Goal: Transaction & Acquisition: Obtain resource

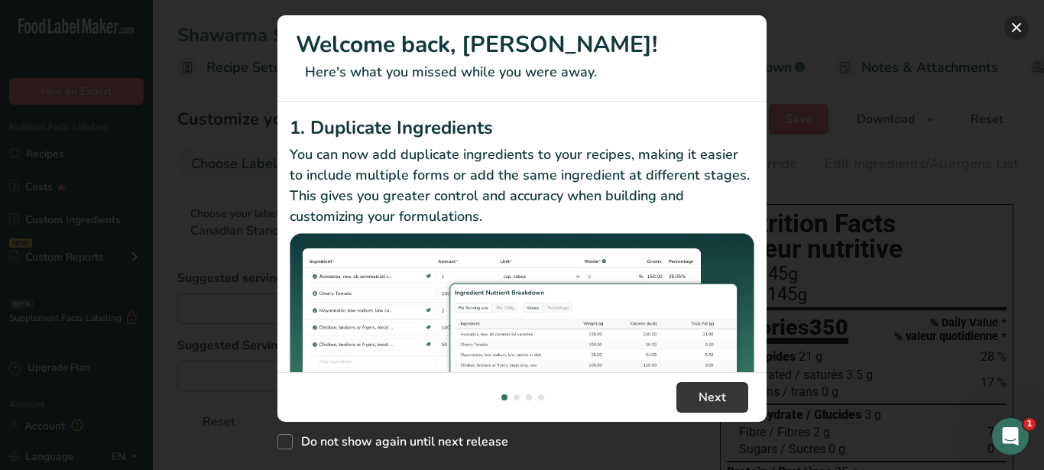
click at [1018, 23] on button "New Features" at bounding box center [1016, 27] width 24 height 24
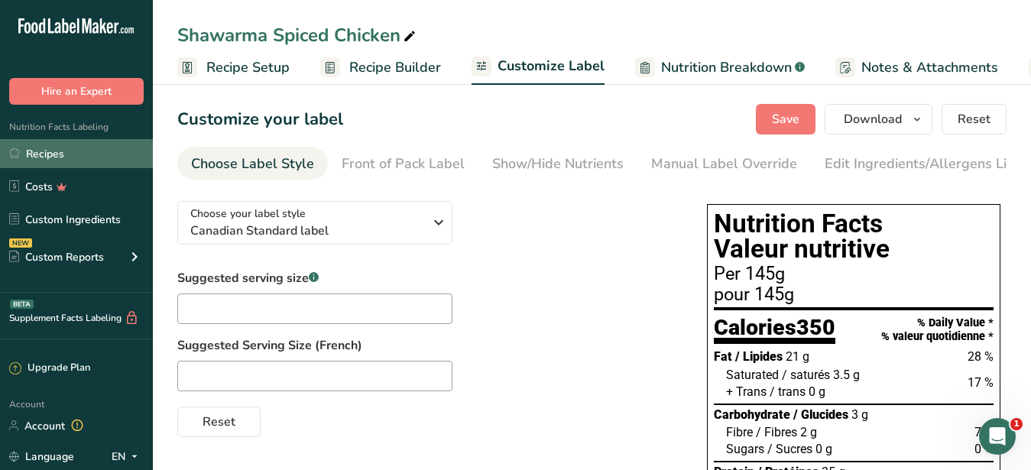
click at [27, 151] on link "Recipes" at bounding box center [76, 153] width 153 height 29
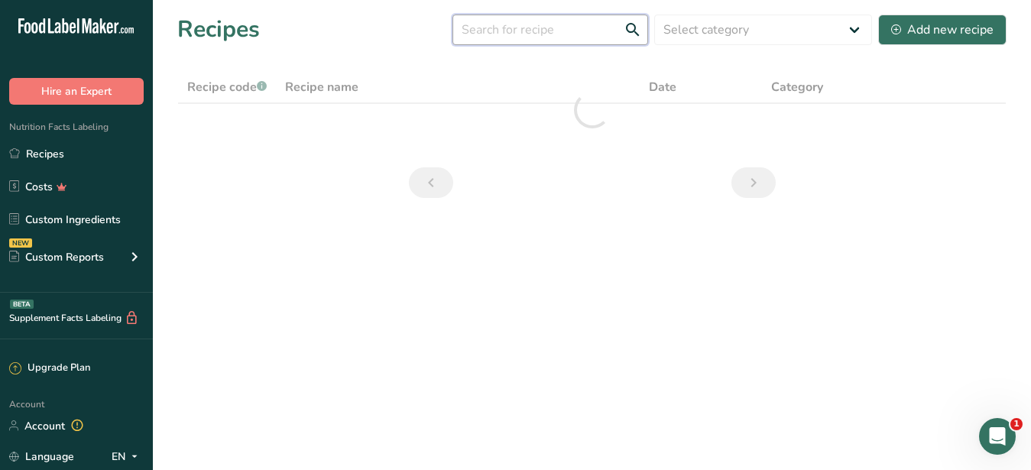
click at [570, 23] on input "text" at bounding box center [550, 30] width 196 height 31
paste input "Warm Barley Salad"
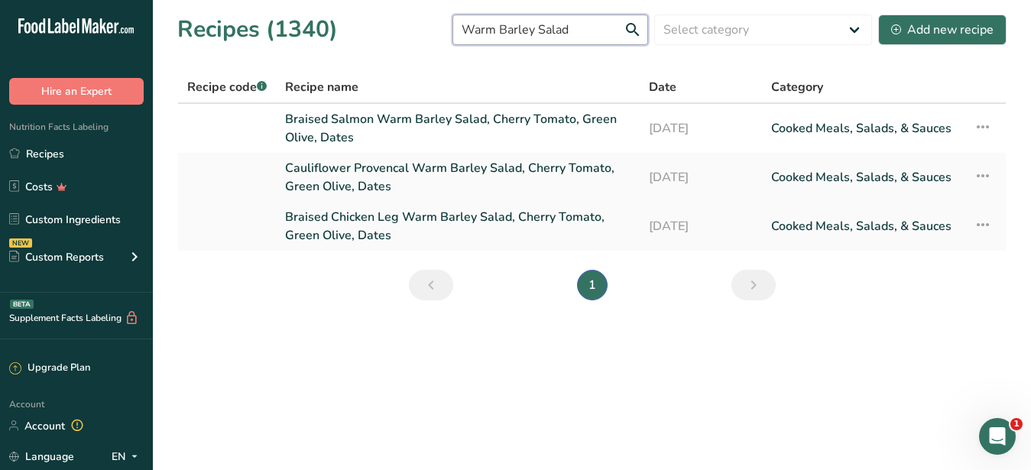
type input "Warm Barley Salad"
click at [419, 208] on link "Braised Chicken Leg Warm Barley Salad, Cherry Tomato, Green Olive, Dates" at bounding box center [457, 226] width 345 height 37
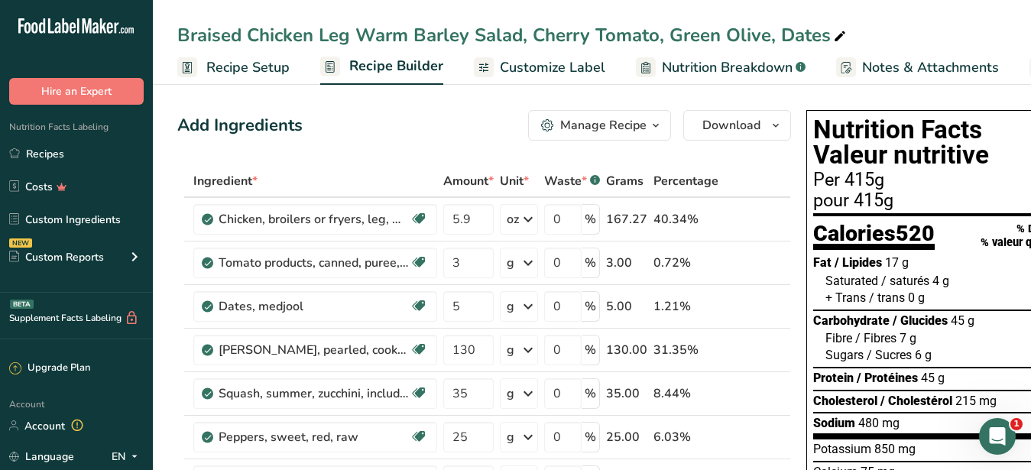
click at [588, 131] on div "Manage Recipe" at bounding box center [603, 125] width 86 height 18
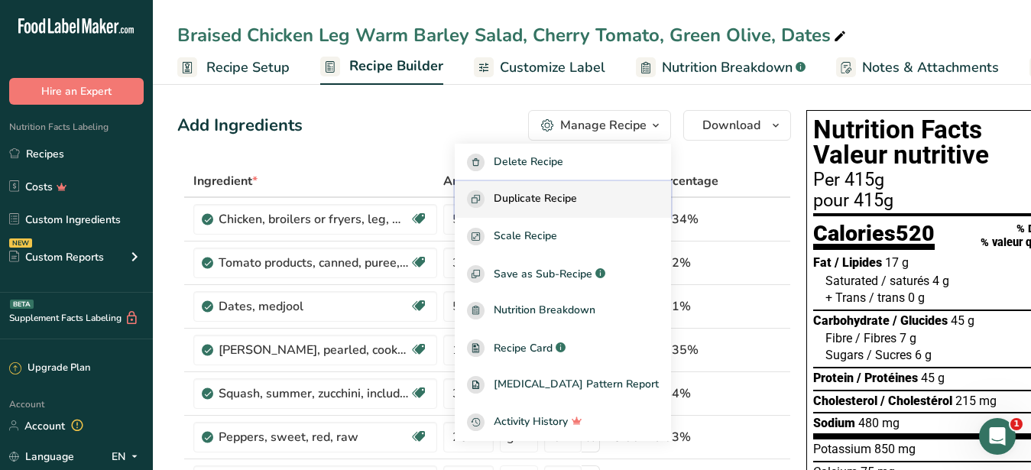
click at [577, 200] on span "Duplicate Recipe" at bounding box center [535, 199] width 83 height 18
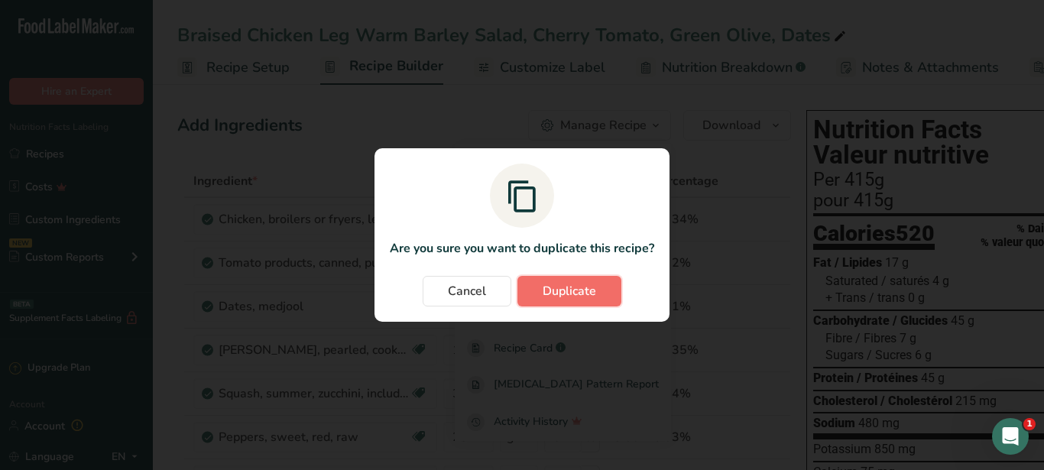
click at [585, 294] on span "Duplicate" at bounding box center [569, 291] width 53 height 18
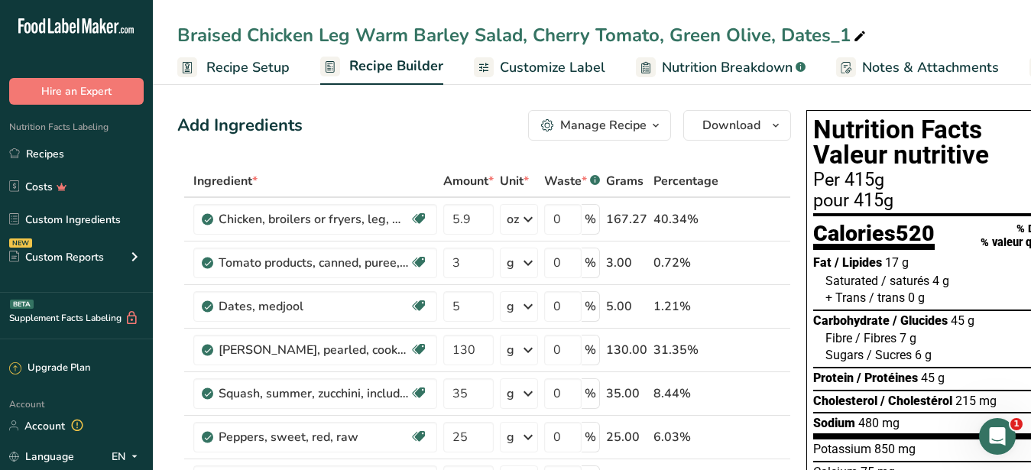
click at [543, 71] on span "Customize Label" at bounding box center [552, 67] width 105 height 21
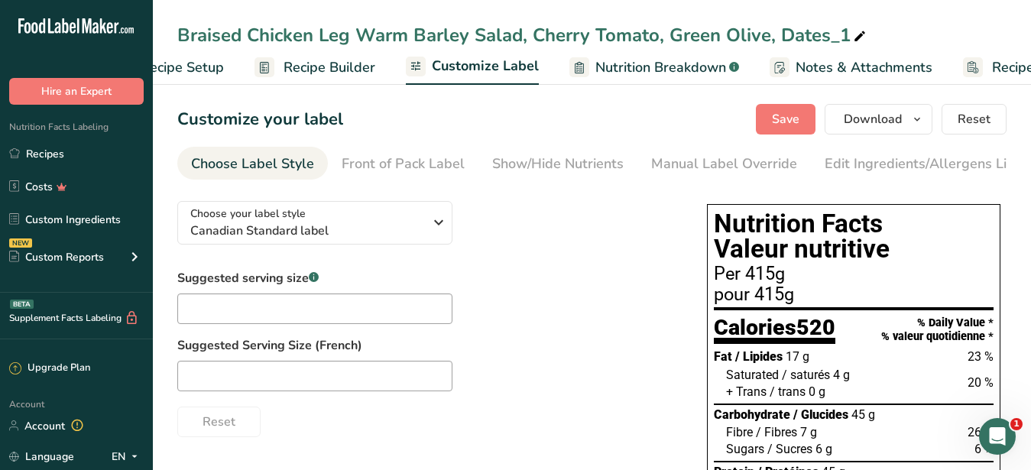
scroll to position [0, 159]
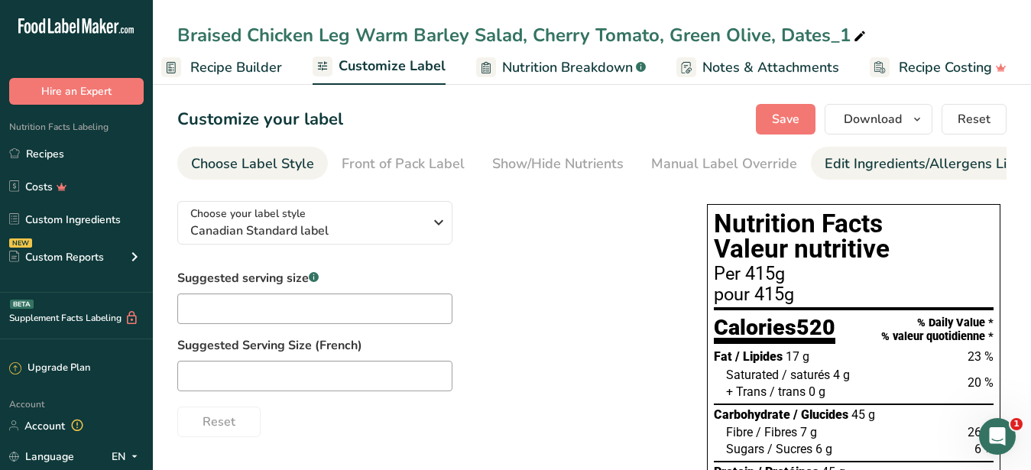
click at [869, 160] on div "Edit Ingredients/Allergens List" at bounding box center [921, 164] width 194 height 21
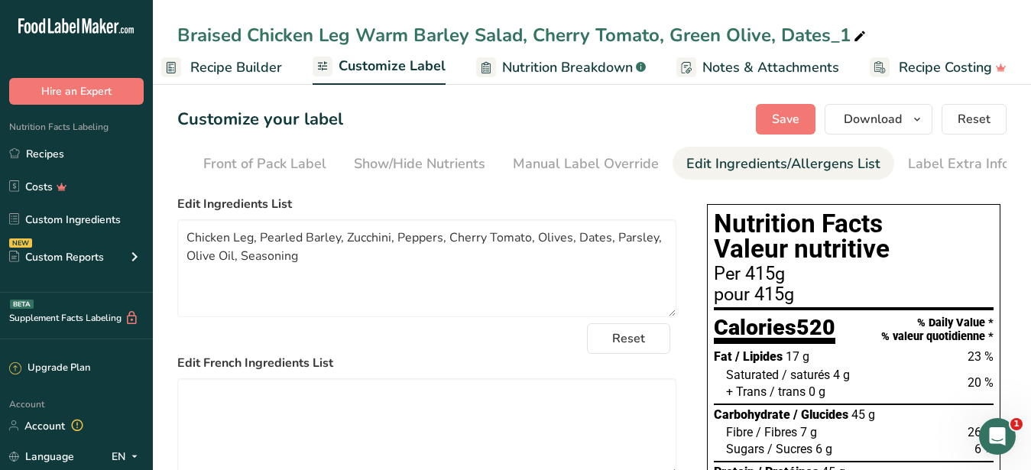
scroll to position [0, 140]
click at [318, 269] on textarea "Chicken Leg, Pearled Barley, Zucchini, Peppers, Cherry Tomato, Olives, Dates, P…" at bounding box center [426, 268] width 499 height 98
drag, startPoint x: 264, startPoint y: 252, endPoint x: 337, endPoint y: 249, distance: 73.4
click at [337, 249] on textarea "Chicken Leg, Pearled Barley, Zucchini, Peppers, Cherry Tomato, Olives, Dates, P…" at bounding box center [426, 268] width 499 height 98
click at [337, 248] on textarea "Chicken Leg, Pearled Barley, Zucchini, Peppers, Cherry Tomato, Olives, Dates, P…" at bounding box center [426, 268] width 499 height 98
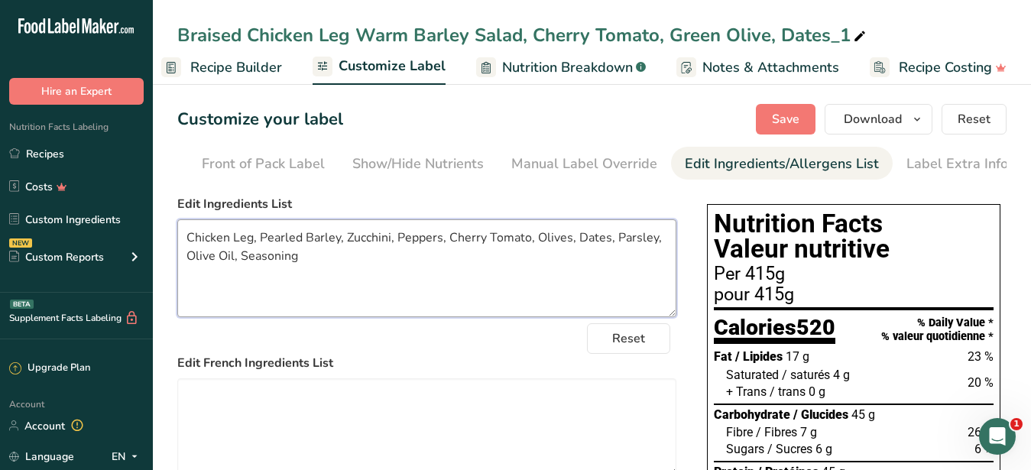
drag, startPoint x: 337, startPoint y: 248, endPoint x: 262, endPoint y: 243, distance: 75.0
click at [262, 243] on textarea "Chicken Leg, Pearled Barley, Zucchini, Peppers, Cherry Tomato, Olives, Dates, P…" at bounding box center [426, 268] width 499 height 98
click at [856, 35] on icon at bounding box center [860, 36] width 14 height 21
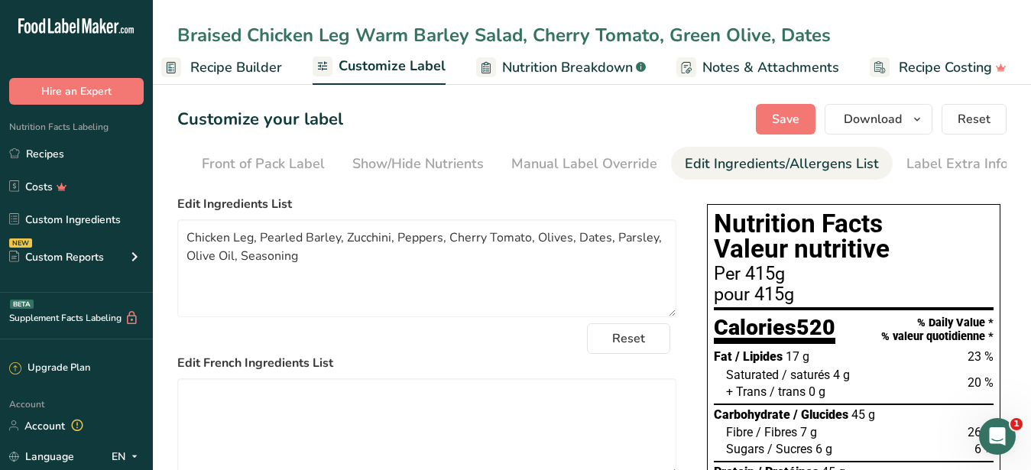
click at [348, 37] on input "Braised Chicken Leg Warm Barley Salad, Cherry Tomato, Green Olive, Dates" at bounding box center [591, 35] width 829 height 28
drag, startPoint x: 412, startPoint y: 31, endPoint x: 467, endPoint y: 32, distance: 55.0
click at [467, 32] on input "Braised Chicken Leg Warm Barley Salad, Cherry Tomato, Green Olive, Dates" at bounding box center [591, 35] width 829 height 28
type input "Braised Chicken Leg Warm Quinoa Salad, Cherry Tomato, Green Olive, Dates"
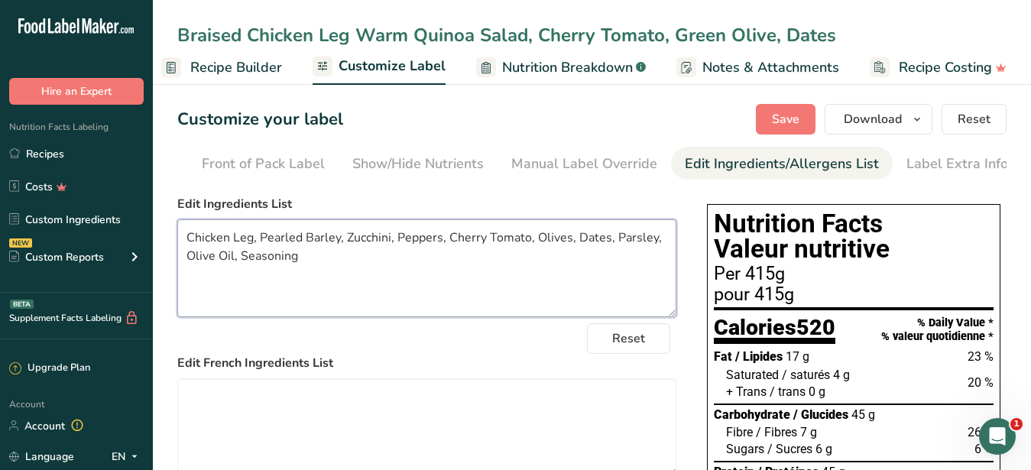
click at [331, 280] on textarea "Chicken Leg, Pearled Barley, Zucchini, Peppers, Cherry Tomato, Olives, Dates, P…" at bounding box center [426, 268] width 499 height 98
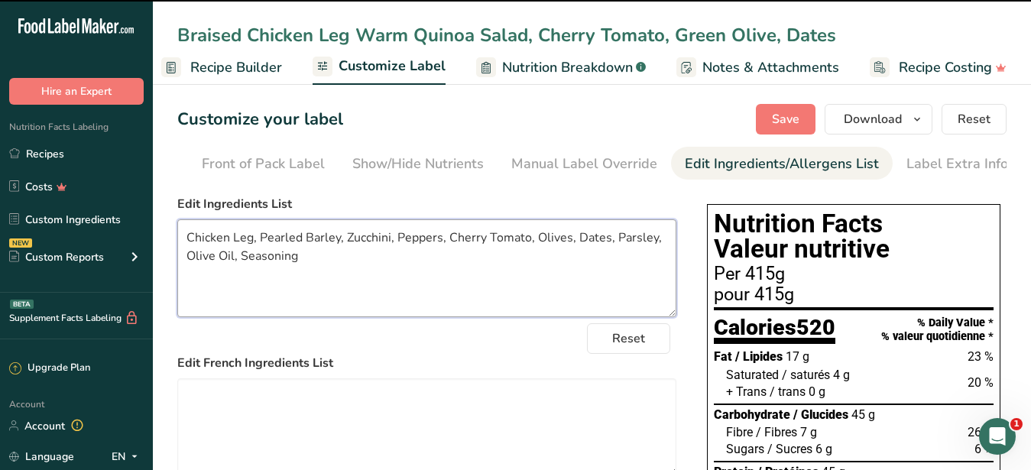
click at [268, 245] on textarea "Chicken Leg, Pearled Barley, Zucchini, Peppers, Cherry Tomato, Olives, Dates, P…" at bounding box center [426, 268] width 499 height 98
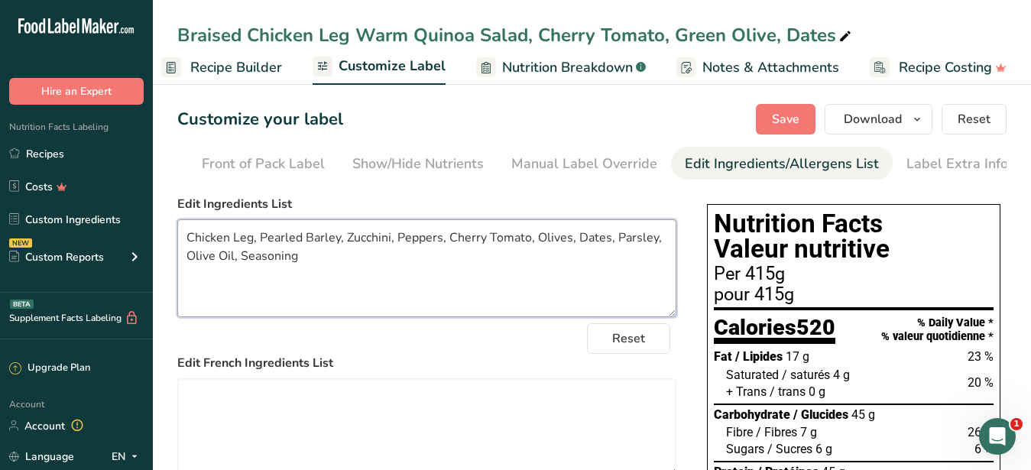
drag, startPoint x: 259, startPoint y: 251, endPoint x: 337, endPoint y: 251, distance: 77.9
click at [337, 251] on textarea "Chicken Leg, Pearled Barley, Zucchini, Peppers, Cherry Tomato, Olives, Dates, P…" at bounding box center [426, 268] width 499 height 98
drag, startPoint x: 276, startPoint y: 276, endPoint x: 177, endPoint y: 251, distance: 102.5
click at [177, 251] on textarea "Chicken Leg, Quinoa, Zucchini, Peppers, Cherry Tomato, Olives, Dates, Parsley, …" at bounding box center [426, 268] width 499 height 98
click at [240, 284] on textarea "Chicken Leg, Quinoa, Zucchini, Peppers, Cherry Tomato, Olives, Dates, Parsley, …" at bounding box center [426, 268] width 499 height 98
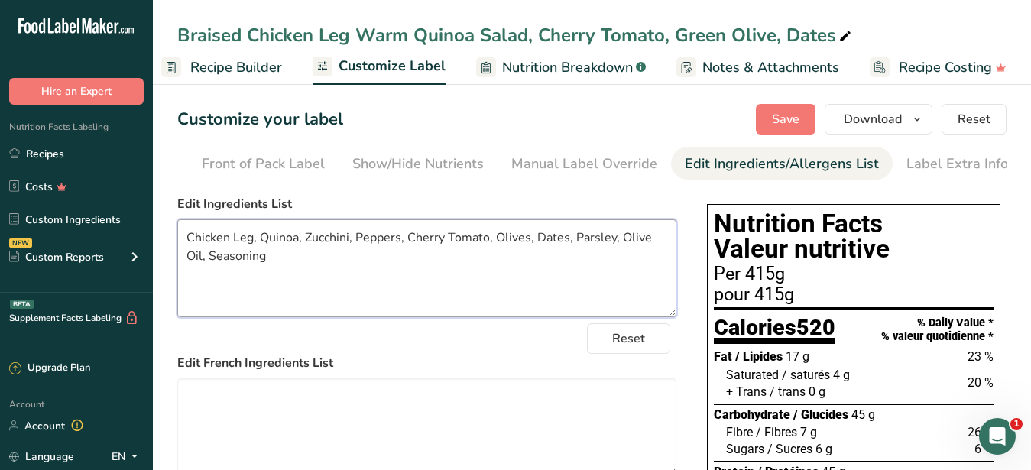
drag, startPoint x: 313, startPoint y: 281, endPoint x: 158, endPoint y: 235, distance: 161.7
click at [177, 235] on textarea "Chicken Leg, Quinoa, Zucchini, Peppers, Cherry Tomato, Olives, Dates, Parsley, …" at bounding box center [426, 268] width 499 height 98
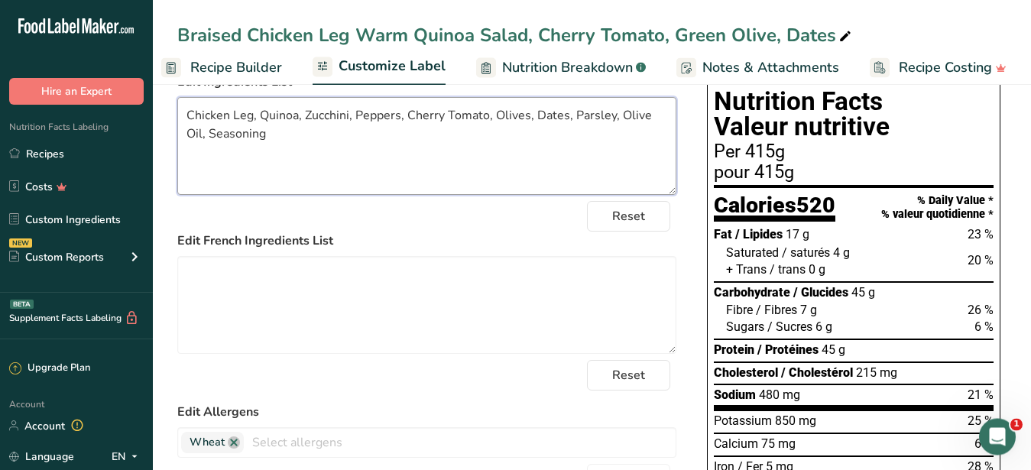
scroll to position [156, 0]
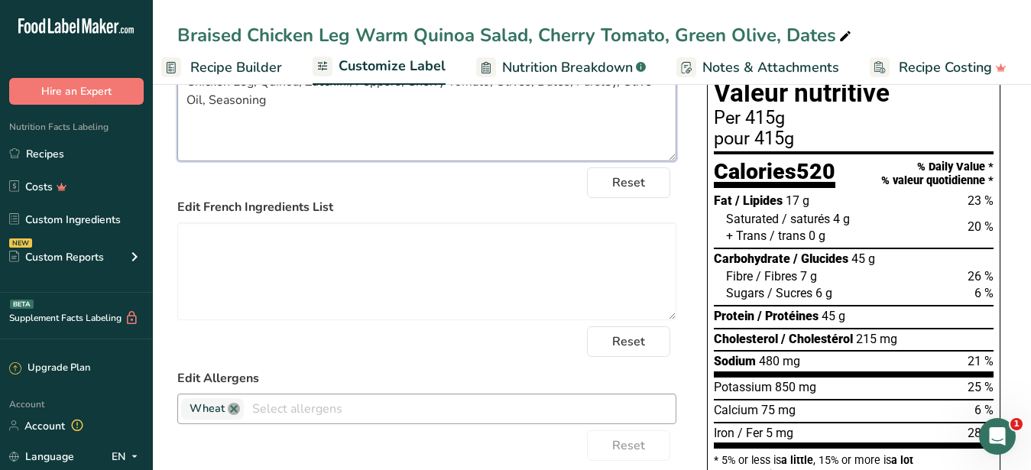
type textarea "Chicken Leg, Quinoa, Zucchini, Peppers, Cherry Tomato, Olives, Dates, Parsley, …"
click at [234, 415] on link at bounding box center [234, 409] width 12 height 12
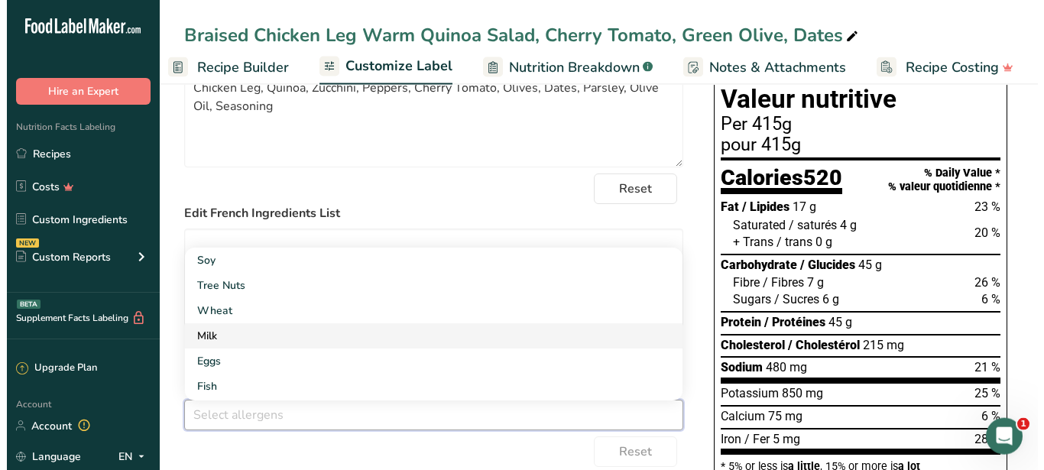
scroll to position [0, 0]
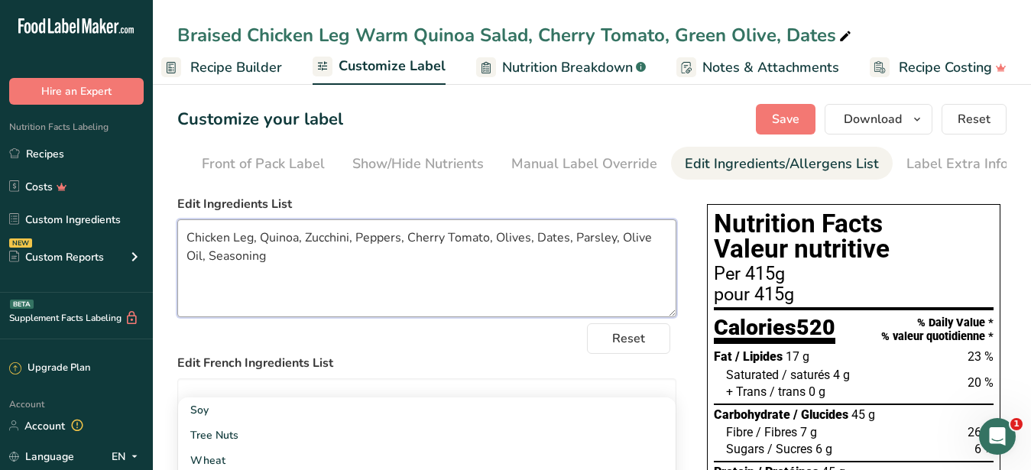
click at [362, 315] on textarea "Chicken Leg, Quinoa, Zucchini, Peppers, Cherry Tomato, Olives, Dates, Parsley, …" at bounding box center [426, 268] width 499 height 98
drag, startPoint x: 283, startPoint y: 276, endPoint x: 178, endPoint y: 238, distance: 111.2
click at [178, 238] on textarea "Chicken Leg, Quinoa, Zucchini, Peppers, Cherry Tomato, Olives, Dates, Parsley, …" at bounding box center [426, 268] width 499 height 98
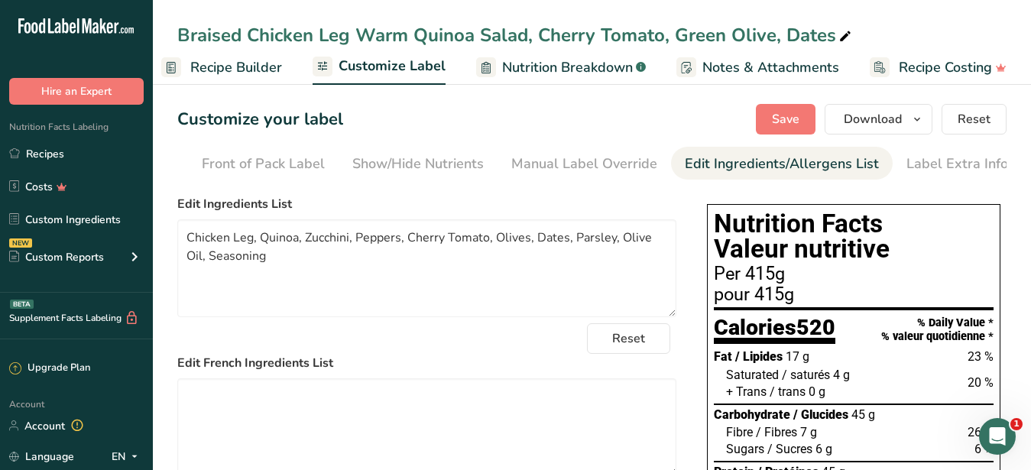
click at [259, 64] on span "Recipe Builder" at bounding box center [236, 67] width 92 height 21
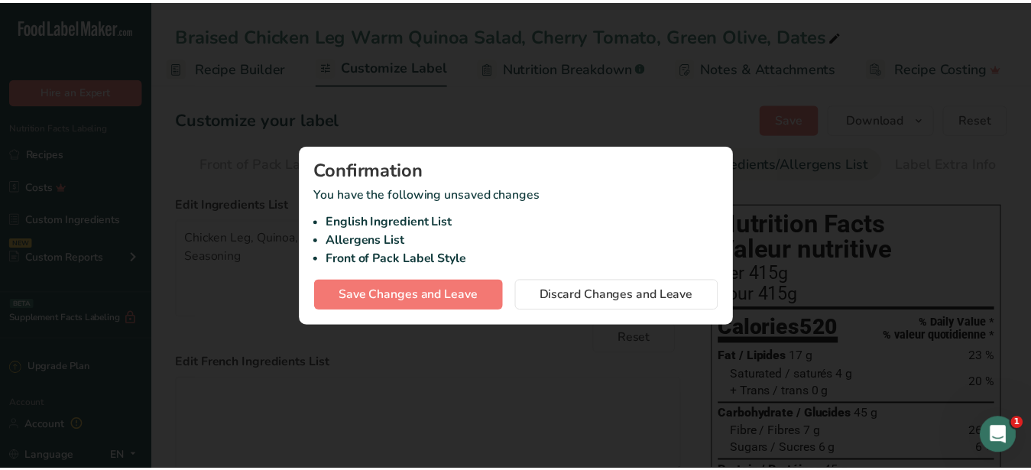
scroll to position [0, 146]
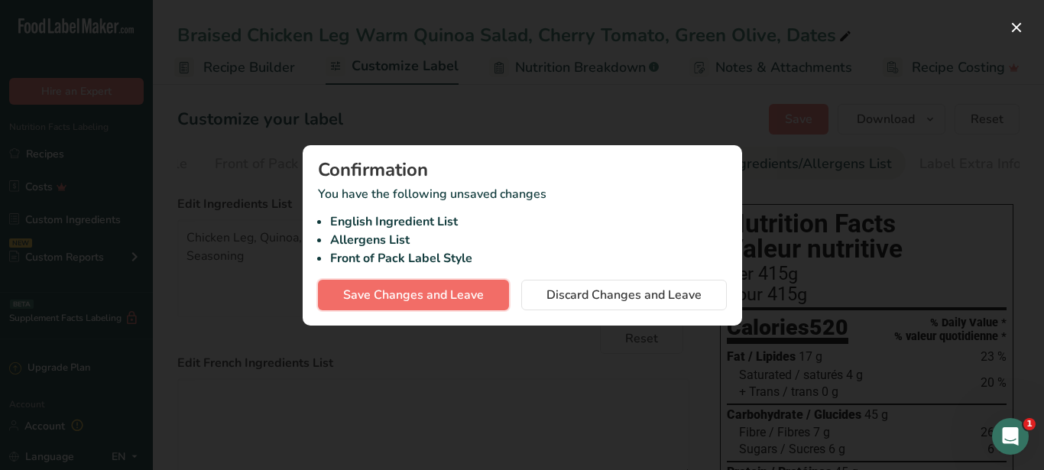
click at [472, 294] on span "Save Changes and Leave" at bounding box center [413, 295] width 141 height 18
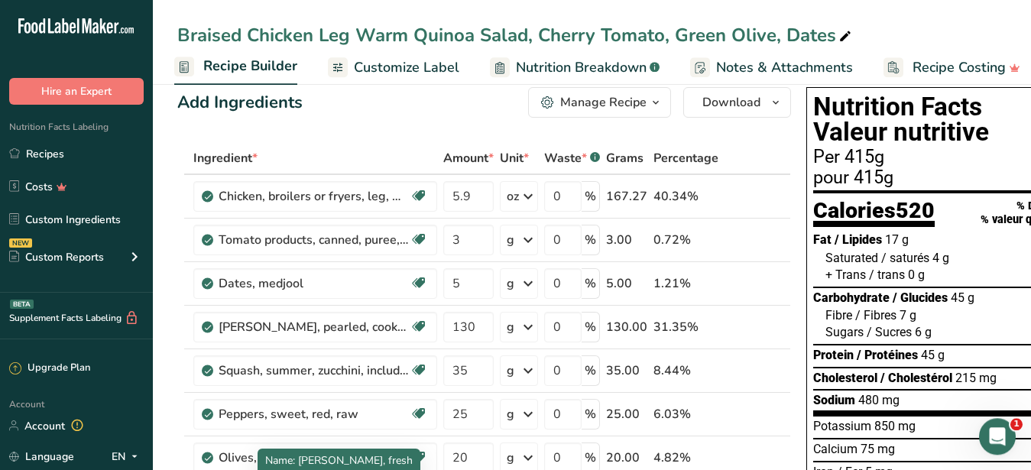
scroll to position [312, 0]
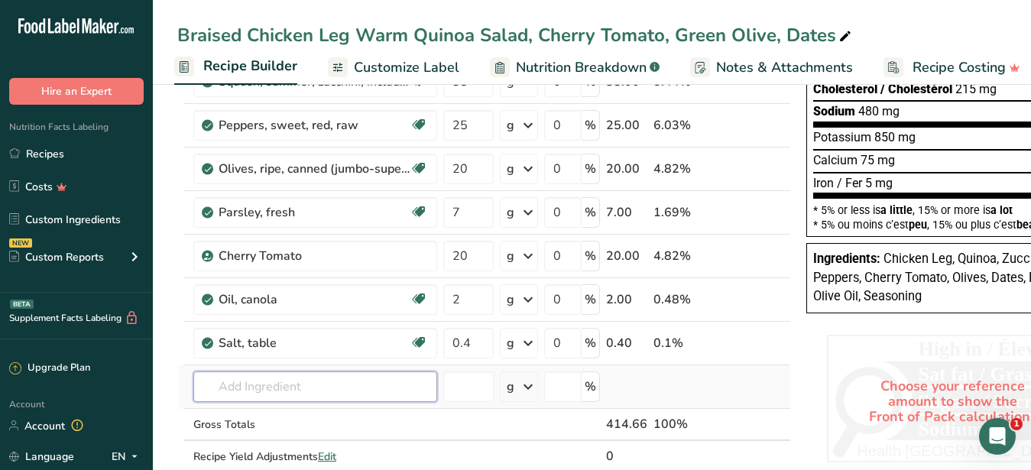
click at [277, 392] on input "text" at bounding box center [315, 386] width 244 height 31
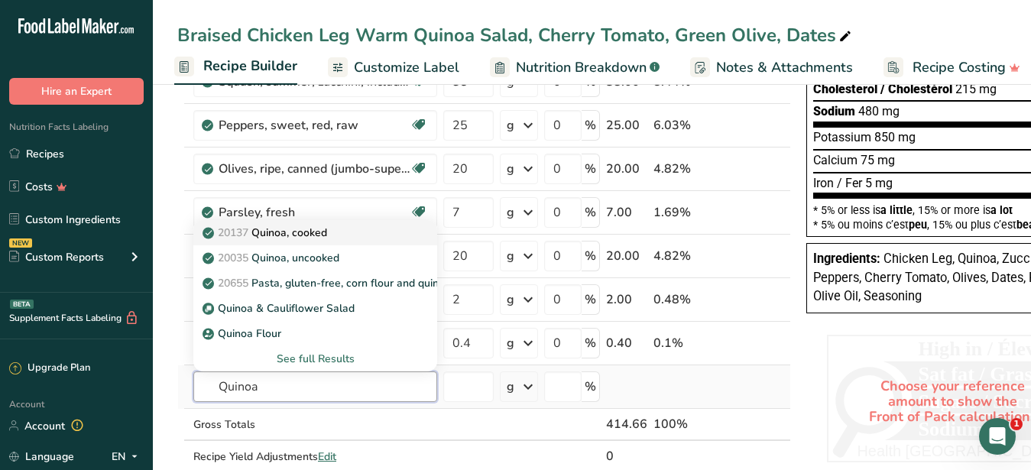
type input "Quinoa"
click at [316, 223] on link "20137 Quinoa, cooked" at bounding box center [315, 232] width 244 height 25
type input "Quinoa, cooked"
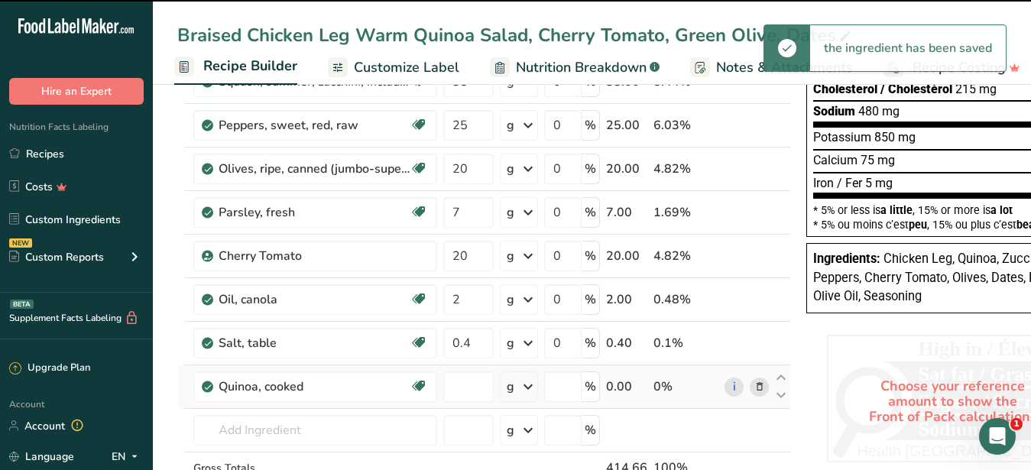
type input "0"
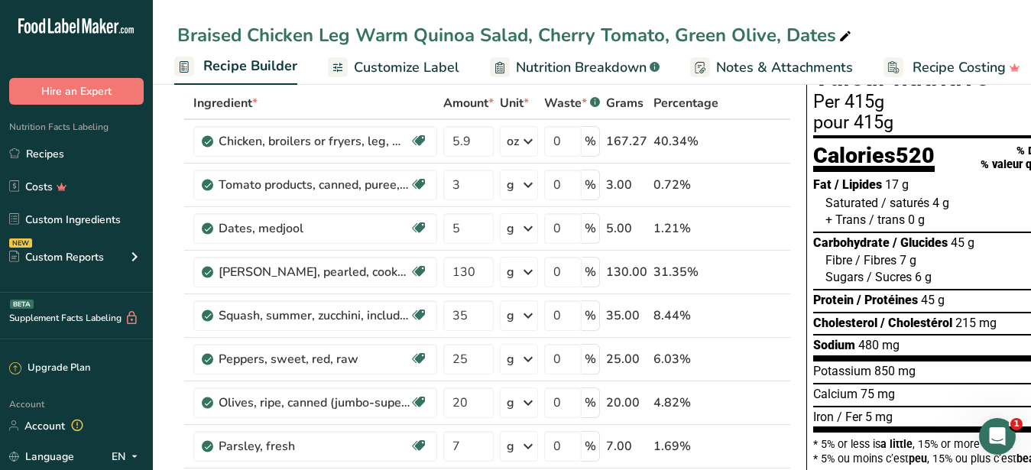
scroll to position [390, 0]
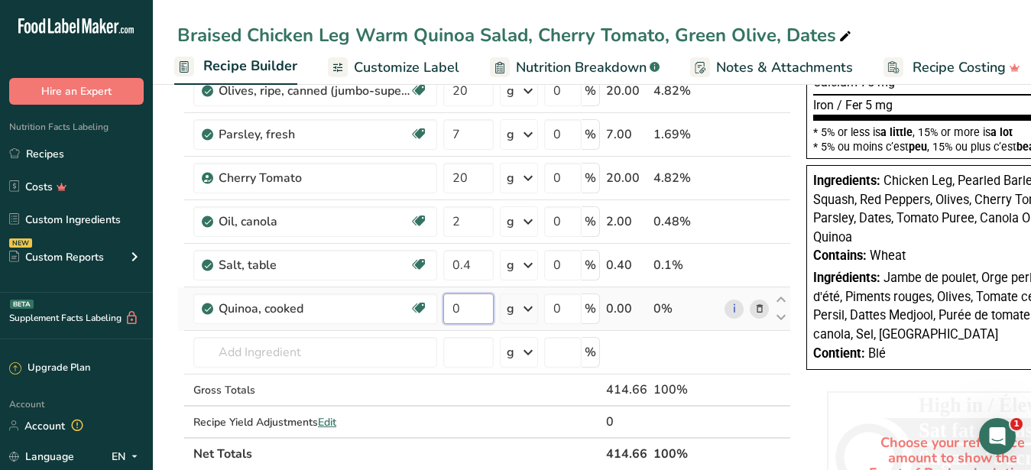
drag, startPoint x: 465, startPoint y: 307, endPoint x: 452, endPoint y: 306, distance: 13.0
click at [452, 306] on input "0" at bounding box center [468, 308] width 50 height 31
type input "130"
click at [477, 351] on input "number" at bounding box center [468, 352] width 50 height 31
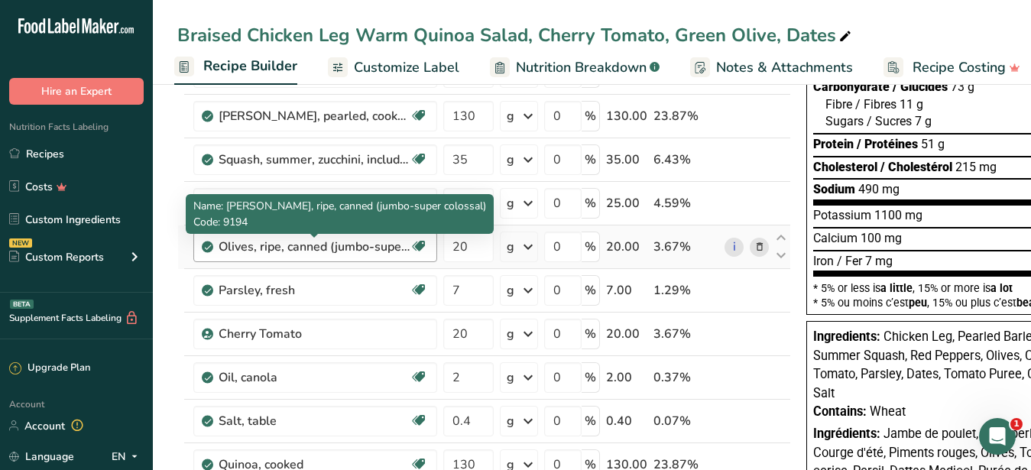
scroll to position [156, 0]
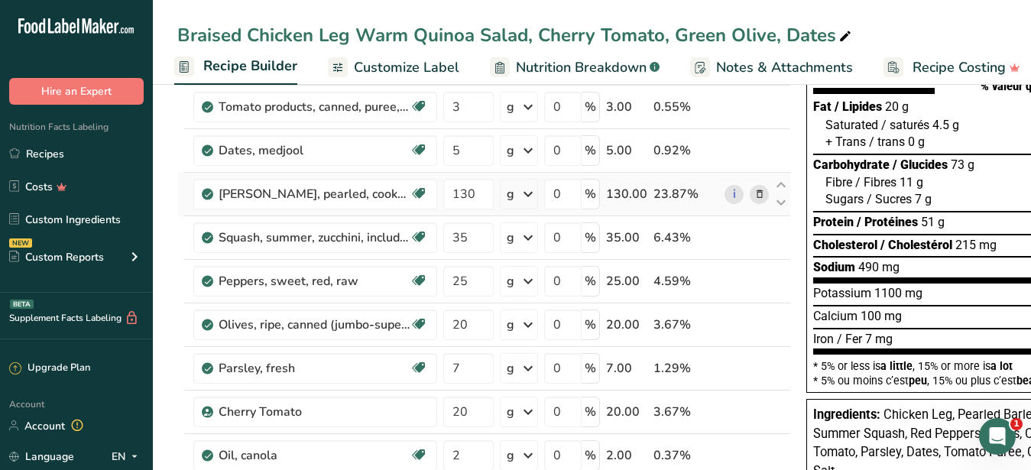
click at [759, 191] on icon at bounding box center [759, 194] width 11 height 16
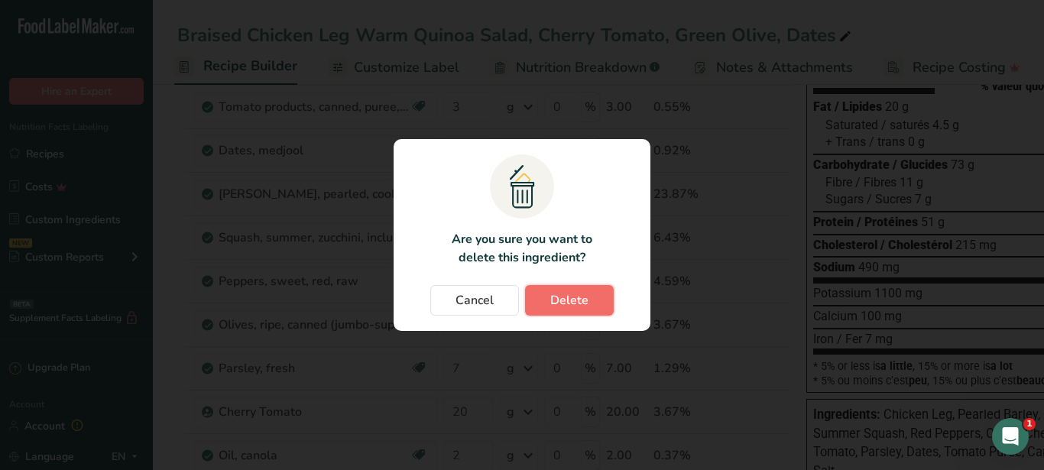
click at [549, 296] on button "Delete" at bounding box center [569, 300] width 89 height 31
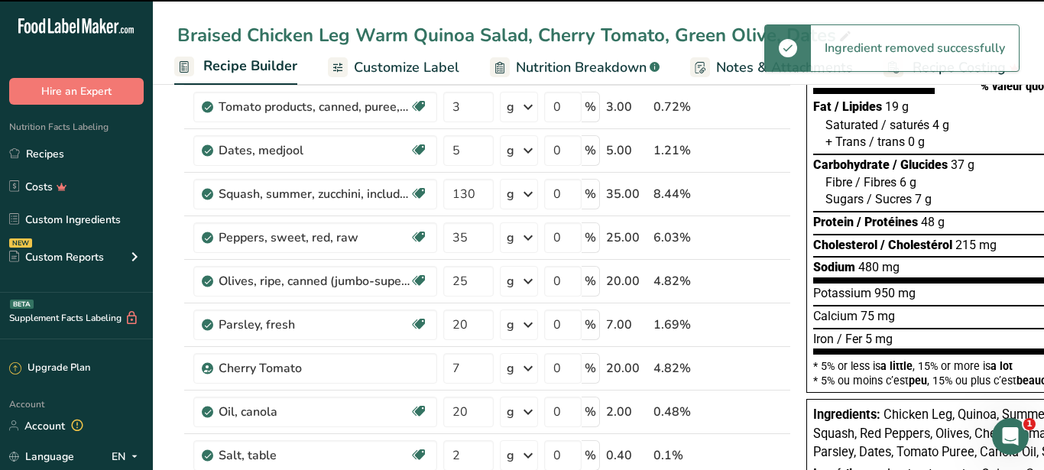
type input "35"
type input "25"
type input "20"
type input "7"
type input "20"
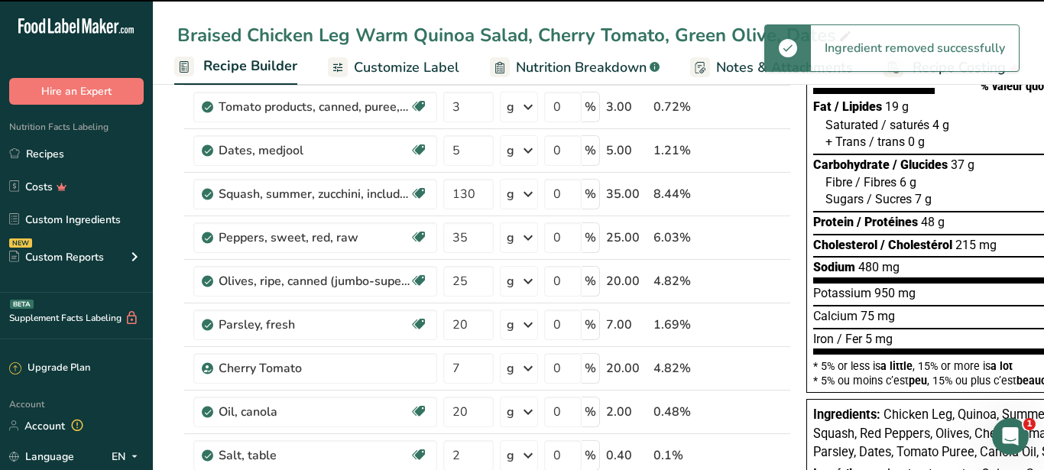
type input "2"
type input "0.4"
type input "130"
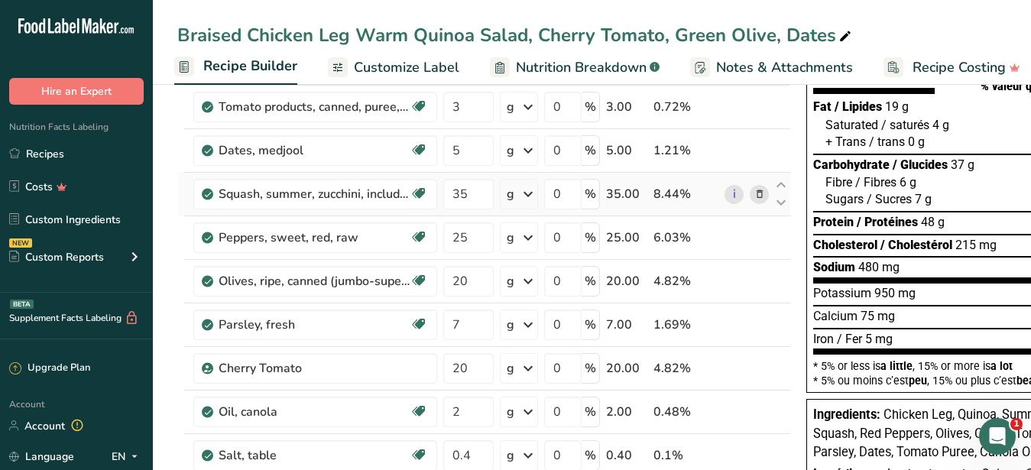
scroll to position [0, 0]
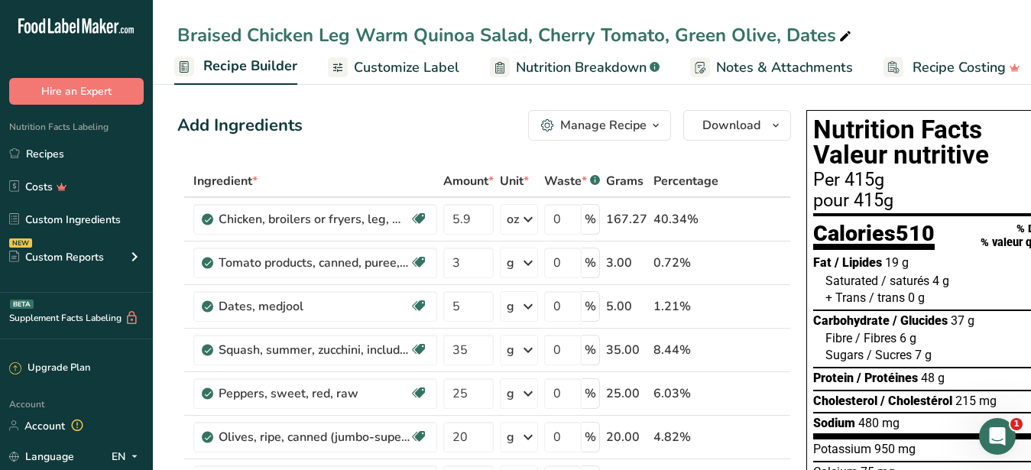
click at [434, 68] on span "Customize Label" at bounding box center [406, 67] width 105 height 21
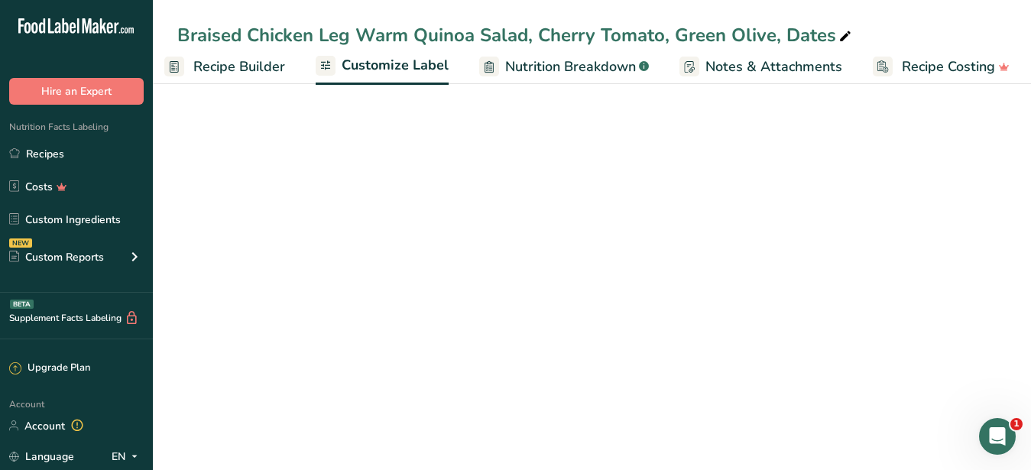
scroll to position [1, 159]
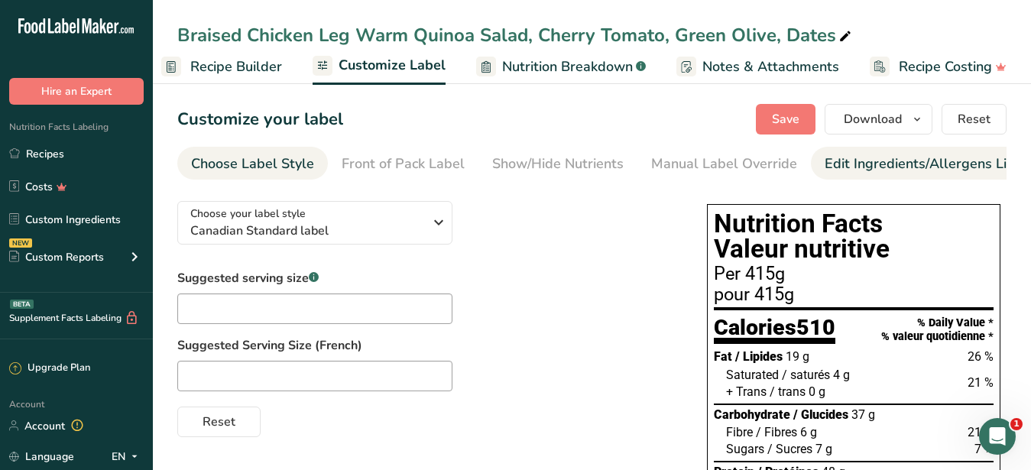
click at [860, 156] on div "Edit Ingredients/Allergens List" at bounding box center [921, 164] width 194 height 21
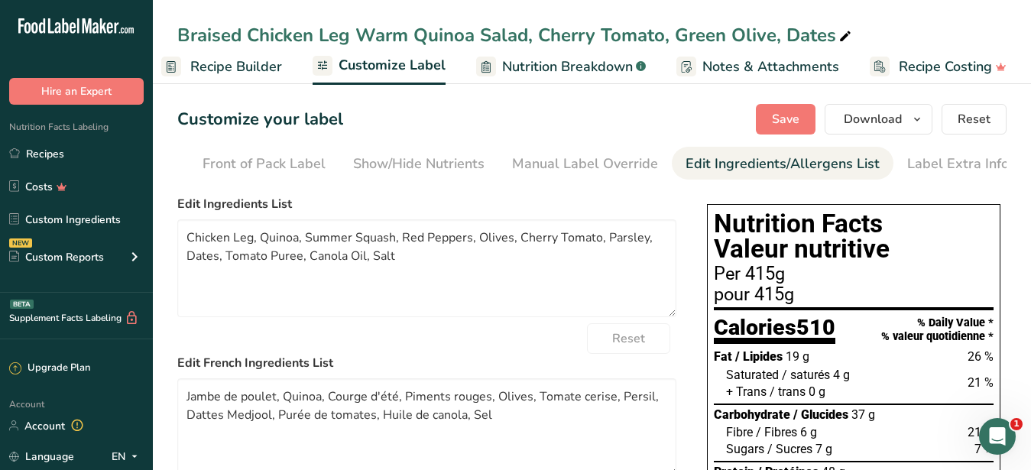
scroll to position [0, 140]
drag, startPoint x: 419, startPoint y: 275, endPoint x: 118, endPoint y: 228, distance: 304.0
click at [177, 228] on textarea "Chicken Leg, Quinoa, Summer Squash, Red Peppers, Olives, Cherry Tomato, Parsley…" at bounding box center [426, 268] width 499 height 98
paste textarea "Zucchini, Peppers, Cherry Tomato, Olives, Dates, Parsley, Olive Oil, Seasoning"
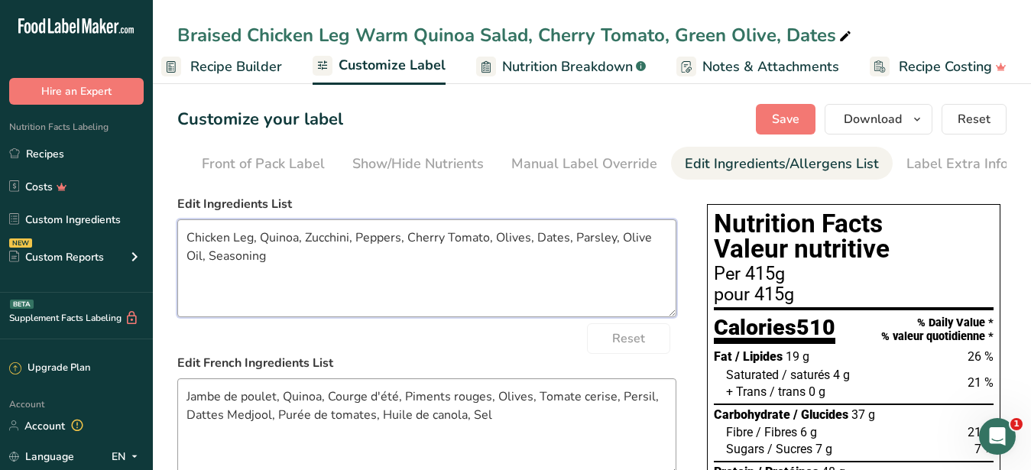
type textarea "Chicken Leg, Quinoa, Zucchini, Peppers, Cherry Tomato, Olives, Dates, Parsley, …"
drag, startPoint x: 519, startPoint y: 432, endPoint x: 158, endPoint y: 366, distance: 366.6
click at [177, 378] on textarea "Jambe de poulet, Quinoa, Courge d'été, Piments rouges, Olives, Tomate cerise, P…" at bounding box center [426, 427] width 499 height 98
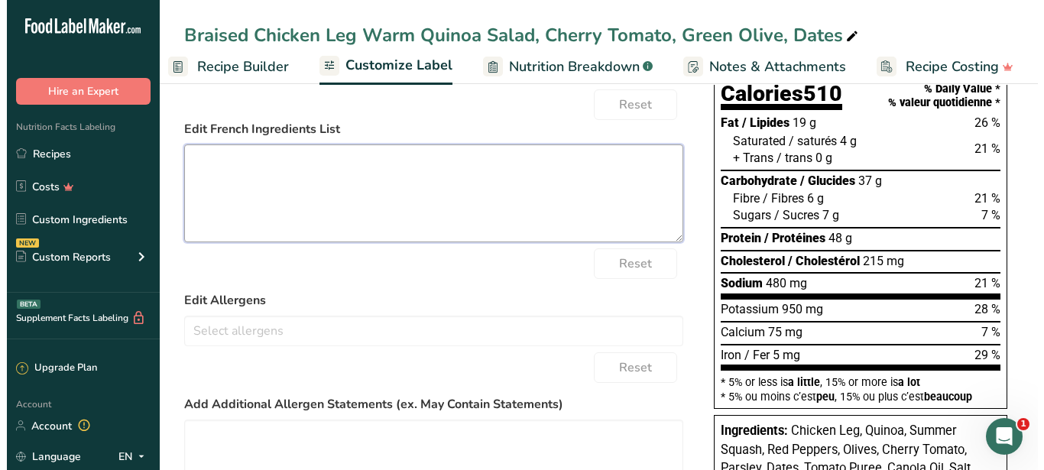
scroll to position [0, 0]
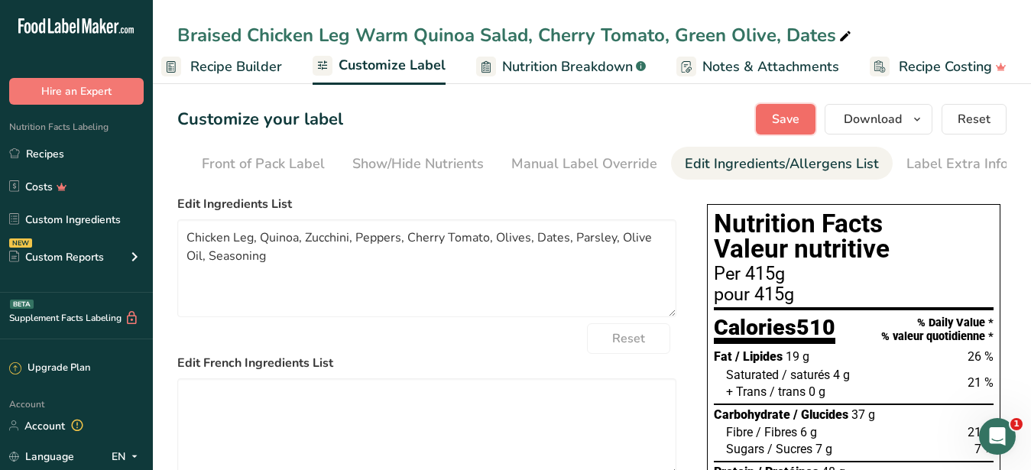
click at [762, 114] on button "Save" at bounding box center [786, 119] width 60 height 31
click at [880, 122] on span "Download" at bounding box center [873, 119] width 58 height 18
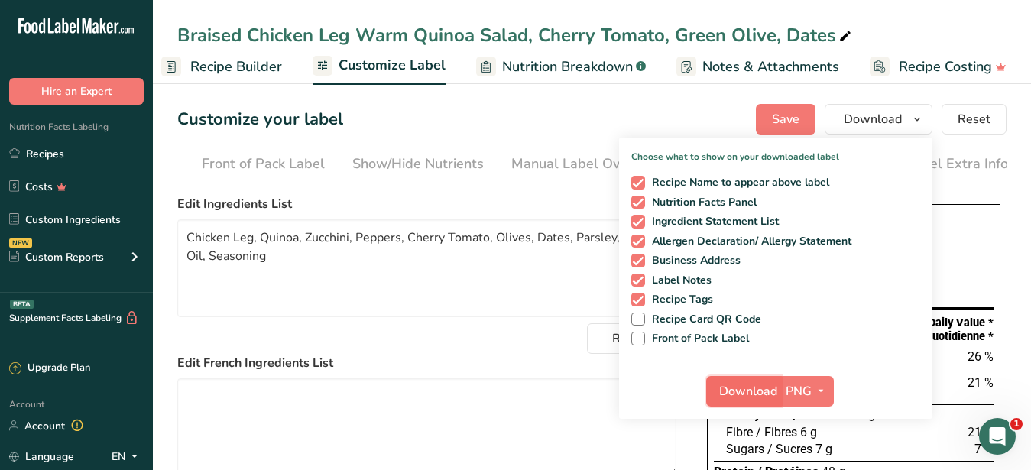
click at [730, 391] on span "Download" at bounding box center [748, 391] width 58 height 18
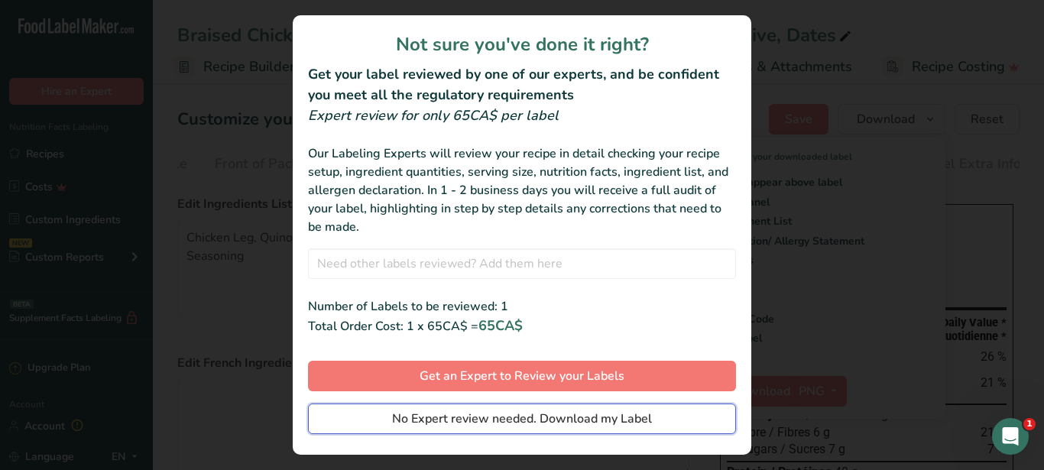
click at [524, 414] on span "No Expert review needed. Download my Label" at bounding box center [522, 419] width 260 height 18
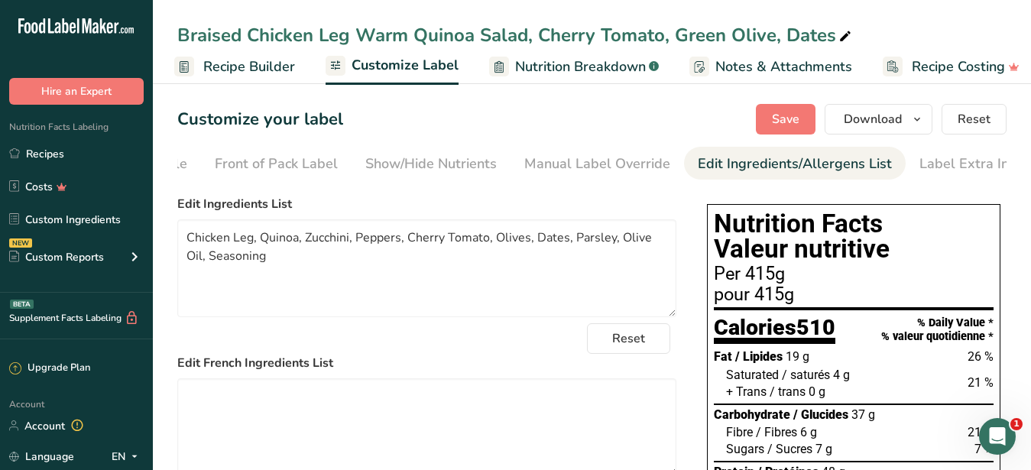
drag, startPoint x: 181, startPoint y: 34, endPoint x: 798, endPoint y: 32, distance: 616.6
click at [798, 32] on div "Braised Chicken Leg Warm Quinoa Salad, Cherry Tomato, Green Olive, Dates" at bounding box center [515, 35] width 677 height 28
drag, startPoint x: 179, startPoint y: 34, endPoint x: 869, endPoint y: 38, distance: 690.0
click at [869, 38] on input "Braised Chicken Leg Warm Quinoa Salad, Cherry Tomato, Green Olive, Dates" at bounding box center [591, 35] width 829 height 28
drag, startPoint x: 274, startPoint y: 276, endPoint x: 173, endPoint y: 245, distance: 105.4
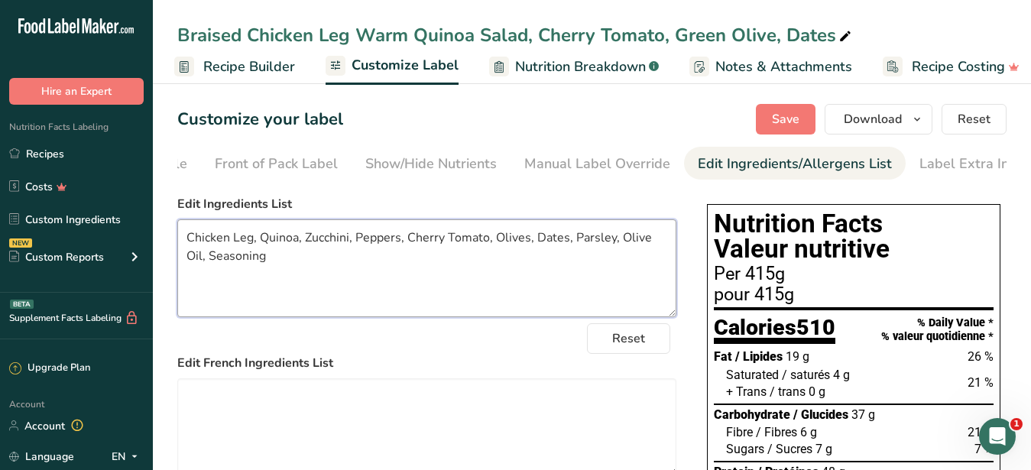
click at [177, 245] on textarea "Chicken Leg, Quinoa, Zucchini, Peppers, Cherry Tomato, Olives, Dates, Parsley, …" at bounding box center [426, 268] width 499 height 98
click at [252, 72] on span "Recipe Builder" at bounding box center [249, 67] width 92 height 21
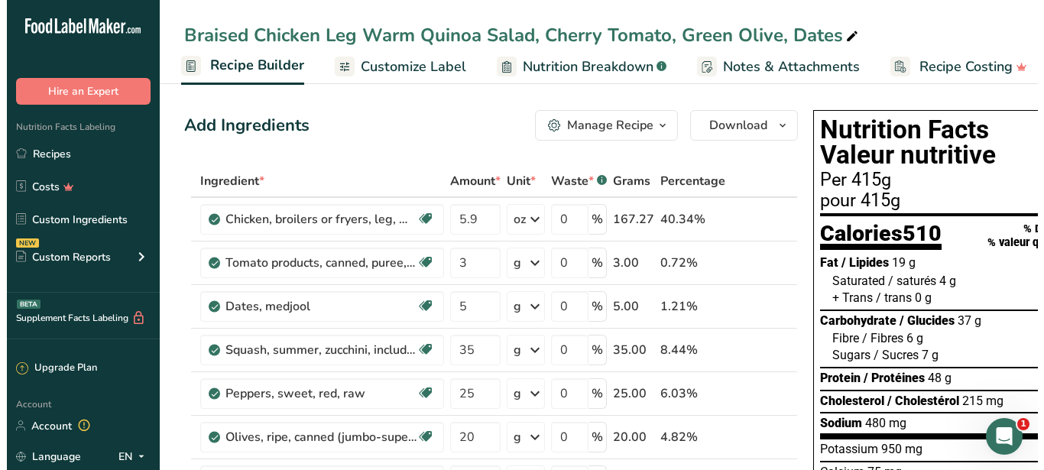
scroll to position [0, 147]
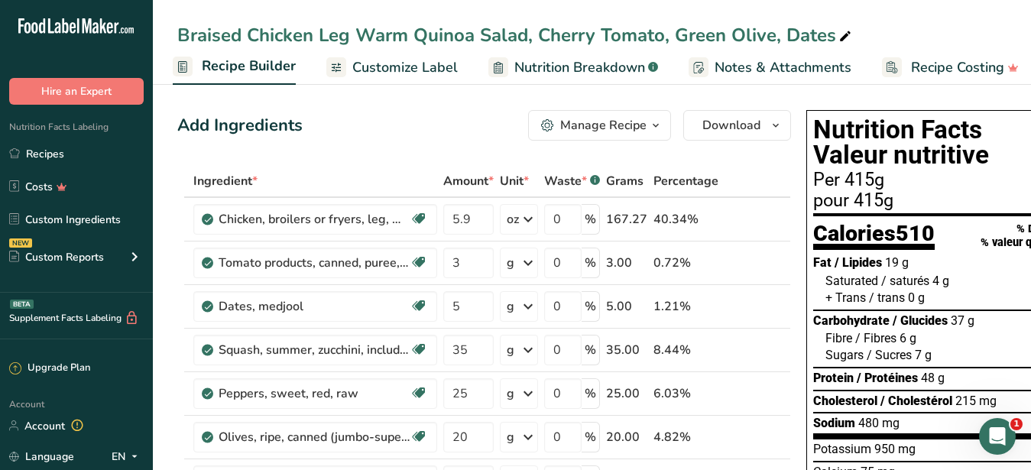
click at [601, 127] on div "Manage Recipe" at bounding box center [603, 125] width 86 height 18
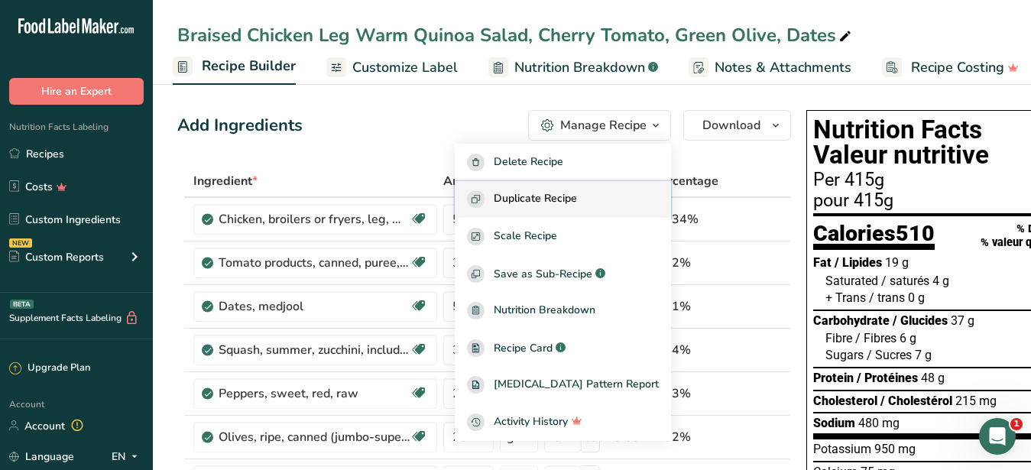
click at [562, 200] on span "Duplicate Recipe" at bounding box center [535, 199] width 83 height 18
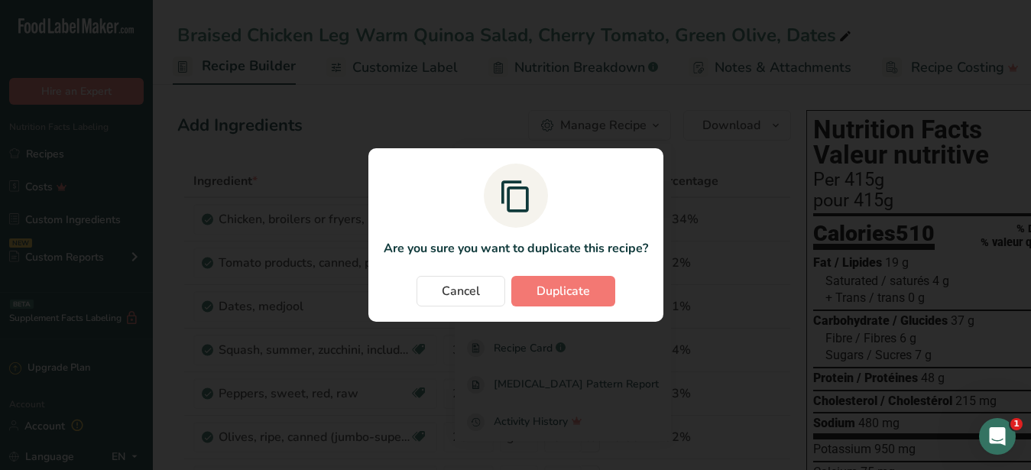
scroll to position [0, 146]
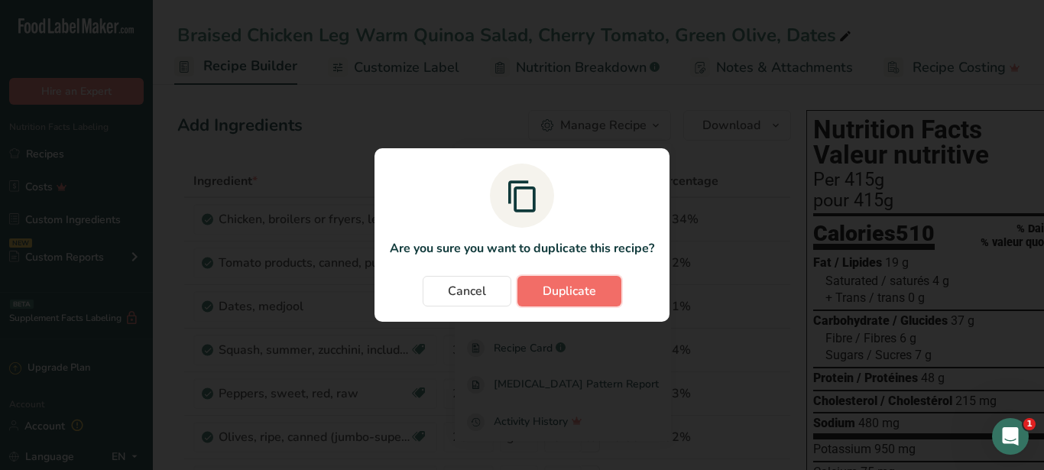
click at [578, 287] on span "Duplicate" at bounding box center [569, 291] width 53 height 18
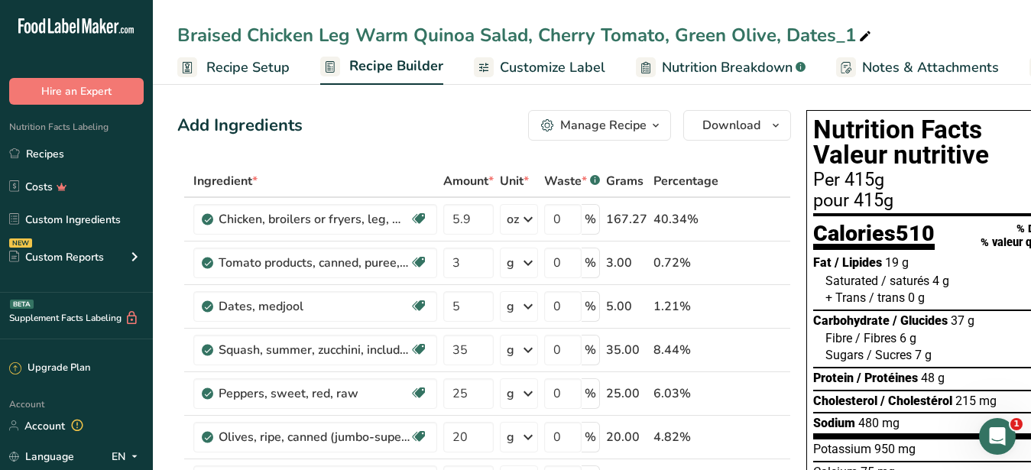
click at [861, 37] on icon at bounding box center [865, 36] width 14 height 21
type input "Braised Chicken Leg Warm Quinoa Salad, Cherry Tomato, Green Olive, Dates"
drag, startPoint x: 249, startPoint y: 32, endPoint x: 351, endPoint y: 36, distance: 102.5
click at [351, 36] on div "Braised Chicken Leg Warm Quinoa Salad, Cherry Tomato, Green Olive, Dates" at bounding box center [515, 35] width 677 height 28
click at [264, 34] on input "Braised Chicken Leg Warm Quinoa Salad, Cherry Tomato, Green Olive, Dates" at bounding box center [591, 35] width 829 height 28
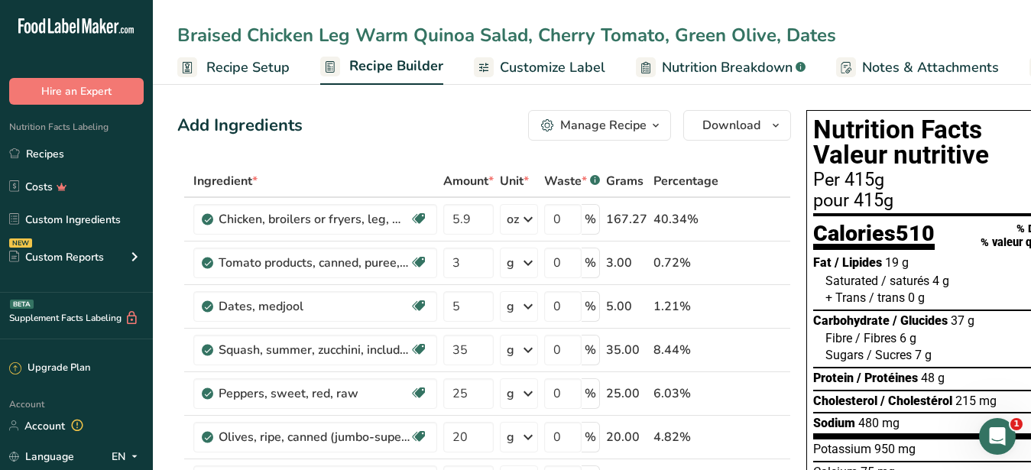
drag, startPoint x: 253, startPoint y: 33, endPoint x: 345, endPoint y: 31, distance: 91.7
click at [345, 31] on input "Braised Chicken Leg Warm Quinoa Salad, Cherry Tomato, Green Olive, Dates" at bounding box center [591, 35] width 829 height 28
click at [276, 37] on input "Braised SHrimp Warm Quinoa Salad, Cherry Tomato, Green Olive, Dates" at bounding box center [591, 35] width 829 height 28
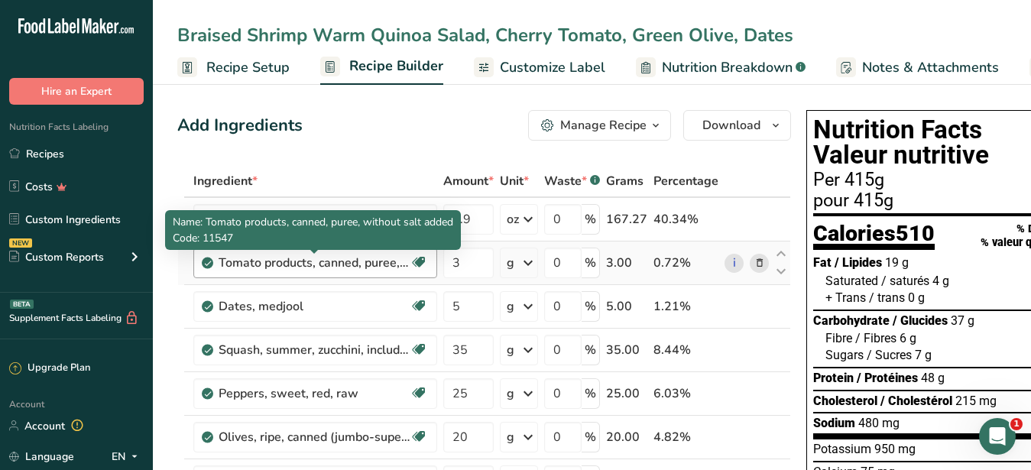
type input "Braised Shrimp Warm Quinoa Salad, Cherry Tomato, Green Olive, Dates"
click at [324, 260] on div "Tomato products, canned, puree, without salt added" at bounding box center [314, 263] width 191 height 18
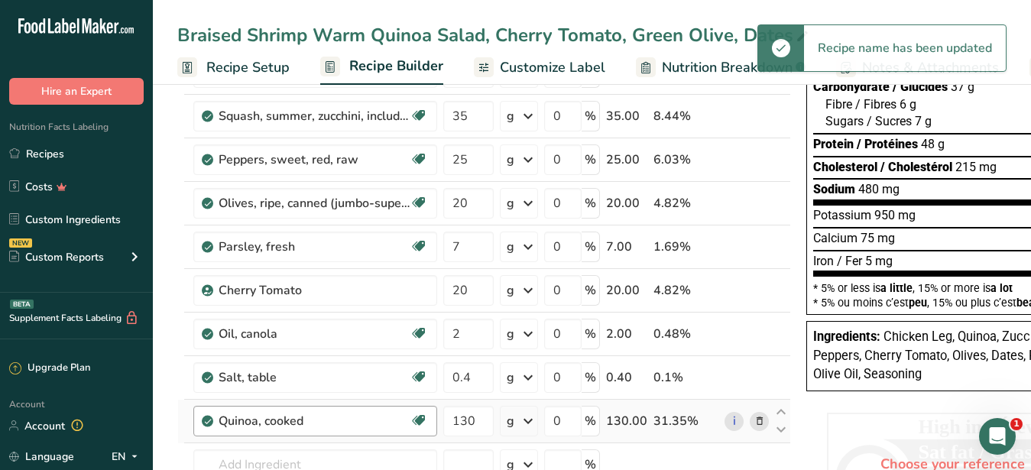
scroll to position [390, 0]
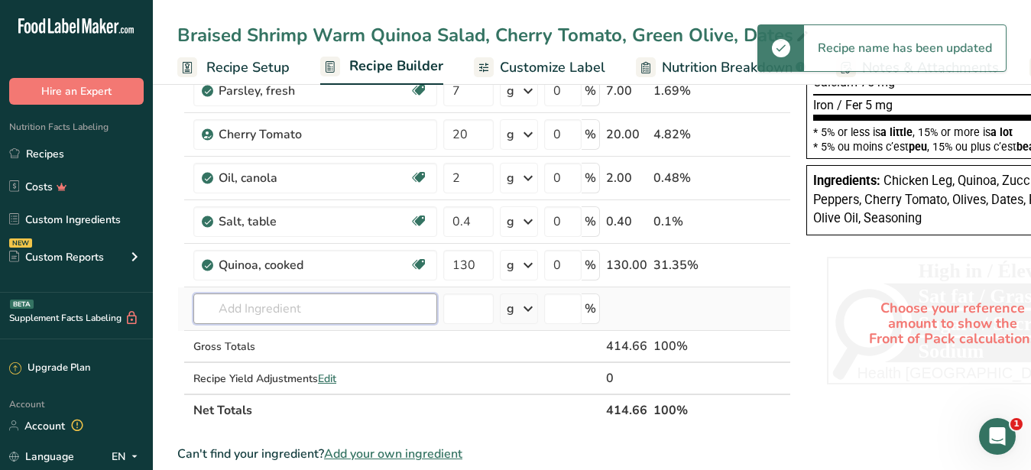
click at [233, 300] on input "text" at bounding box center [315, 308] width 244 height 31
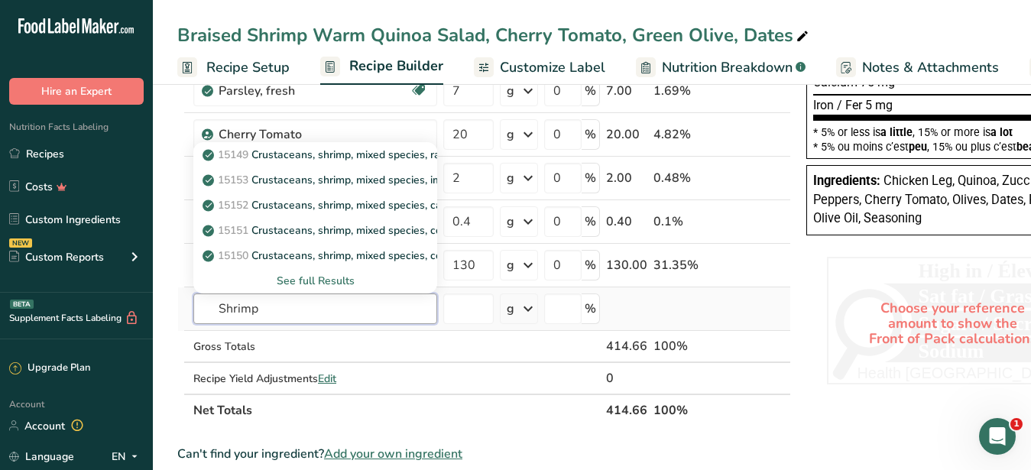
type input "Shrimp"
click at [309, 276] on div "See full Results" at bounding box center [315, 281] width 219 height 16
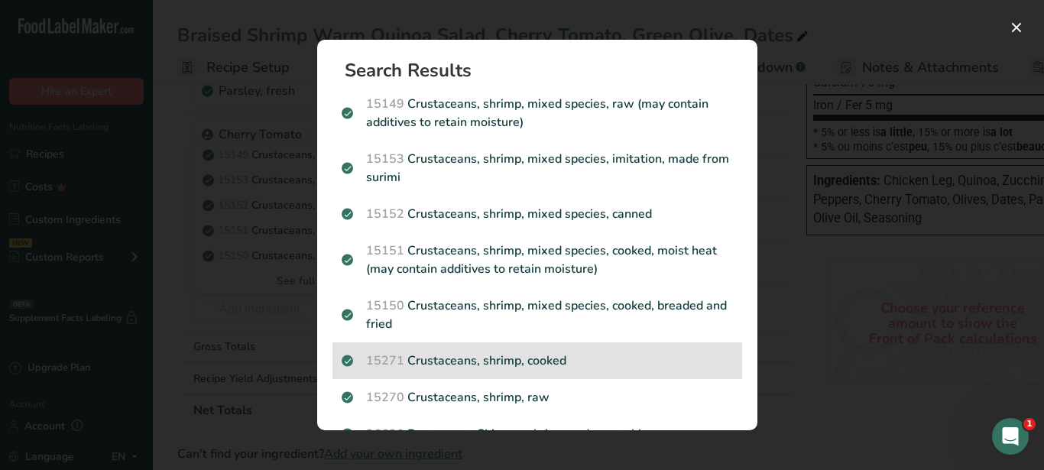
click at [581, 358] on p "15271 Crustaceans, shrimp, cooked" at bounding box center [537, 360] width 391 height 18
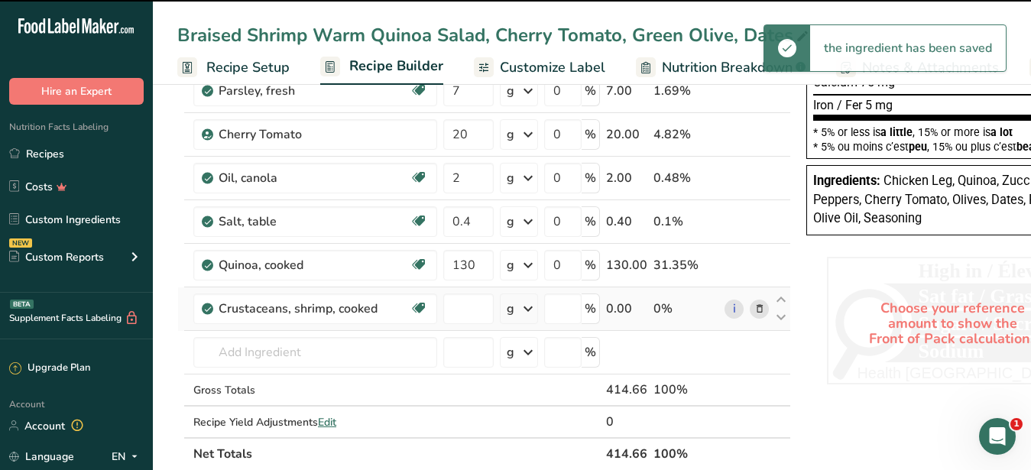
type input "0"
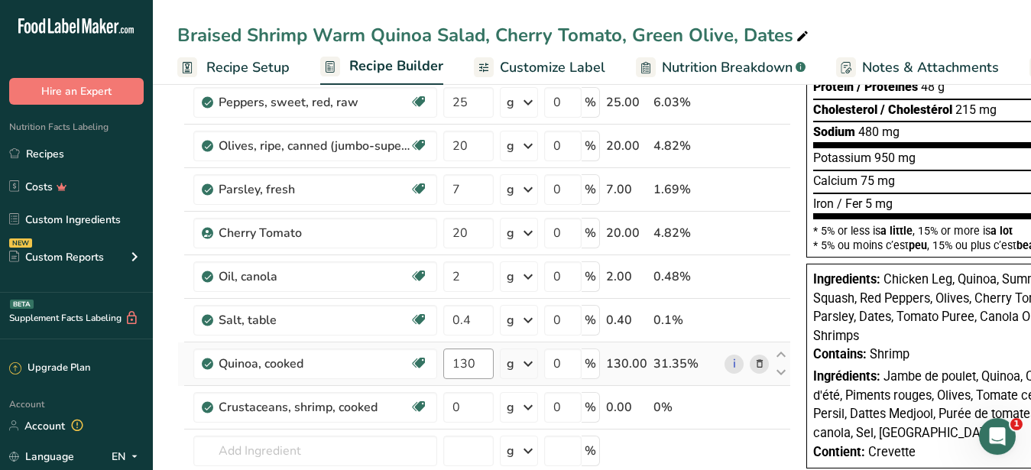
scroll to position [312, 0]
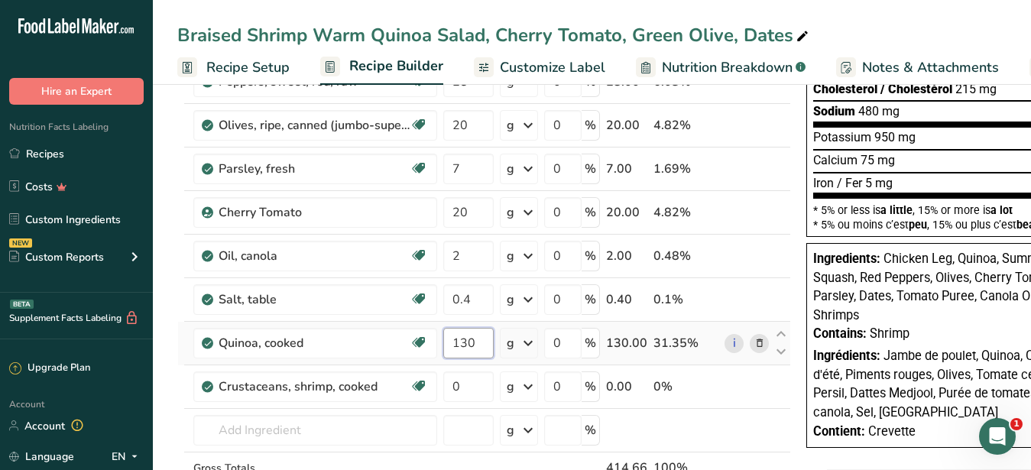
drag, startPoint x: 479, startPoint y: 342, endPoint x: 439, endPoint y: 338, distance: 40.8
click at [443, 338] on input "130" at bounding box center [468, 343] width 50 height 31
type input "150"
click at [484, 392] on input "0" at bounding box center [468, 386] width 50 height 31
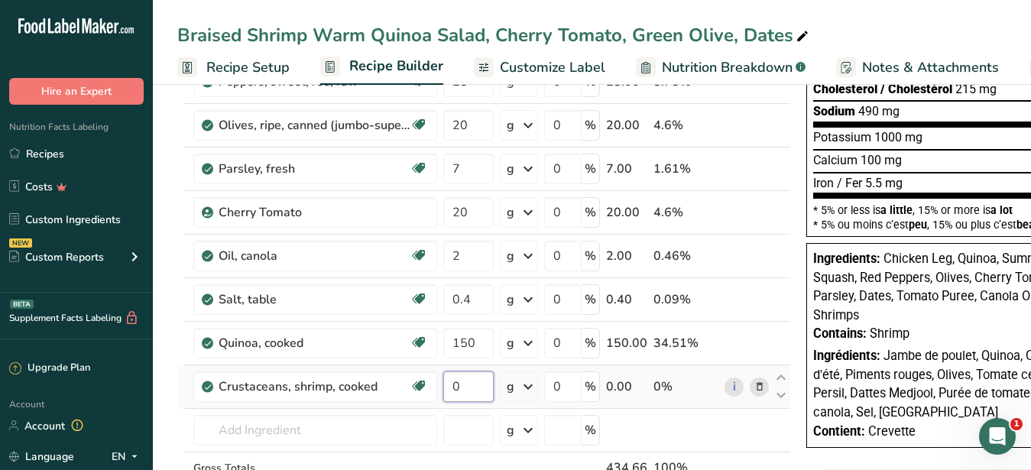
drag, startPoint x: 468, startPoint y: 387, endPoint x: 449, endPoint y: 387, distance: 19.1
click at [449, 387] on input "0" at bounding box center [468, 386] width 50 height 31
type input "137"
click at [459, 432] on input "number" at bounding box center [468, 430] width 50 height 31
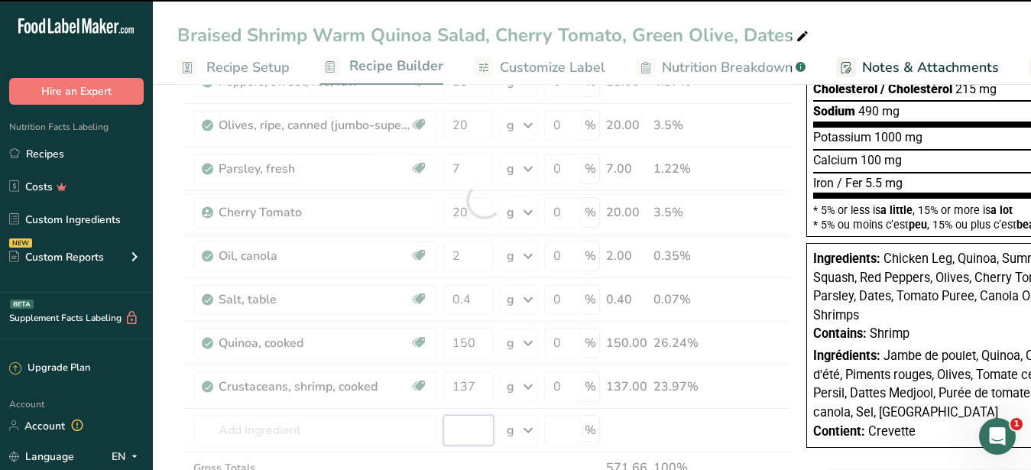
scroll to position [0, 0]
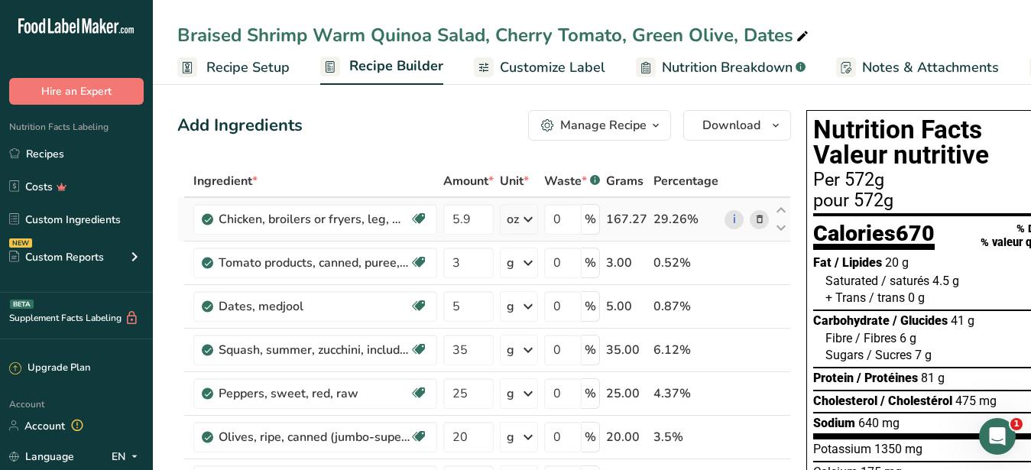
click at [760, 216] on icon at bounding box center [759, 220] width 11 height 16
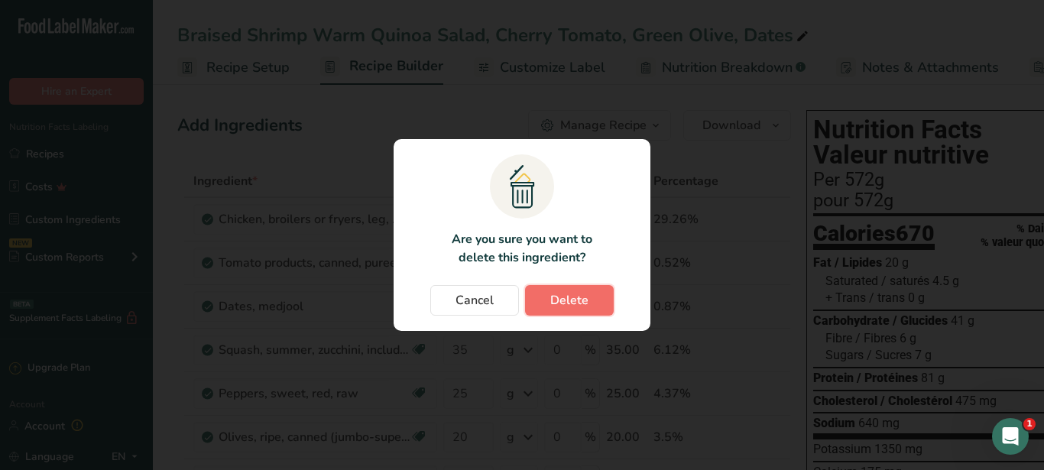
click at [593, 305] on button "Delete" at bounding box center [569, 300] width 89 height 31
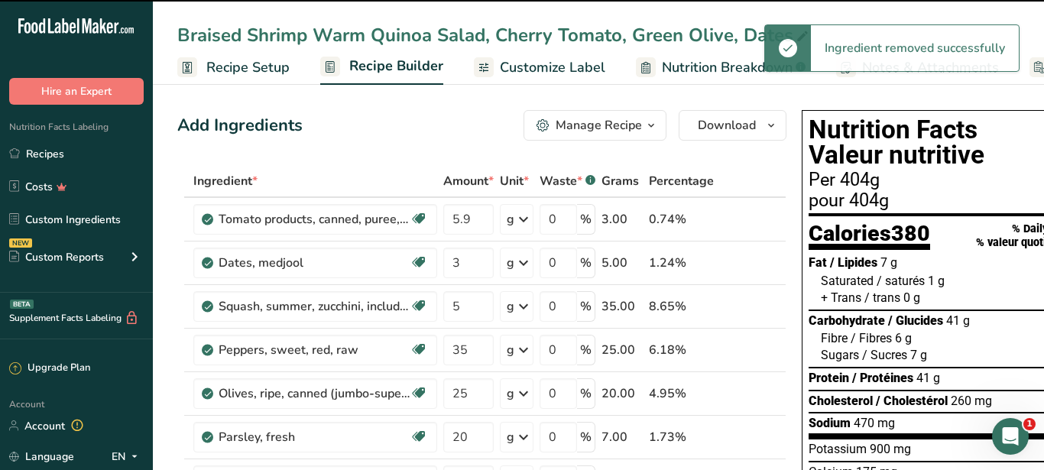
type input "3"
type input "5"
type input "35"
type input "25"
type input "20"
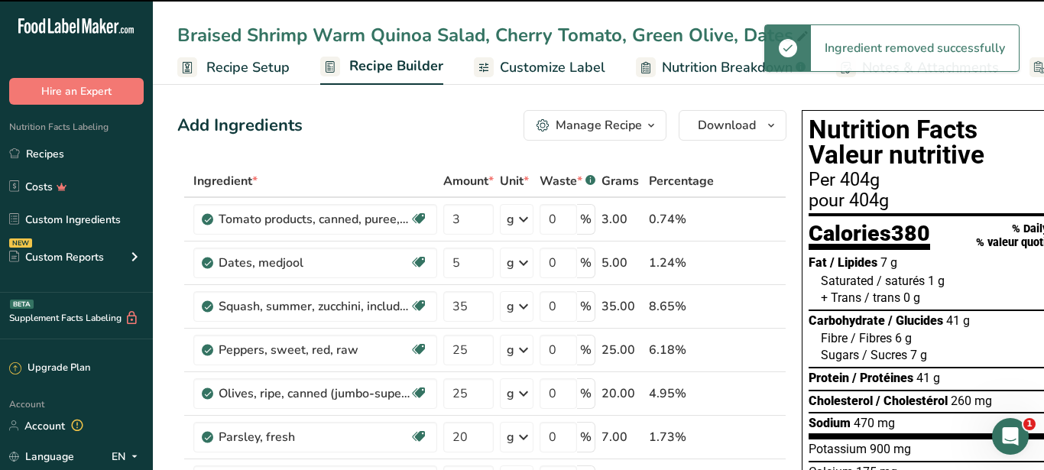
type input "7"
type input "20"
type input "2"
type input "0.4"
type input "150"
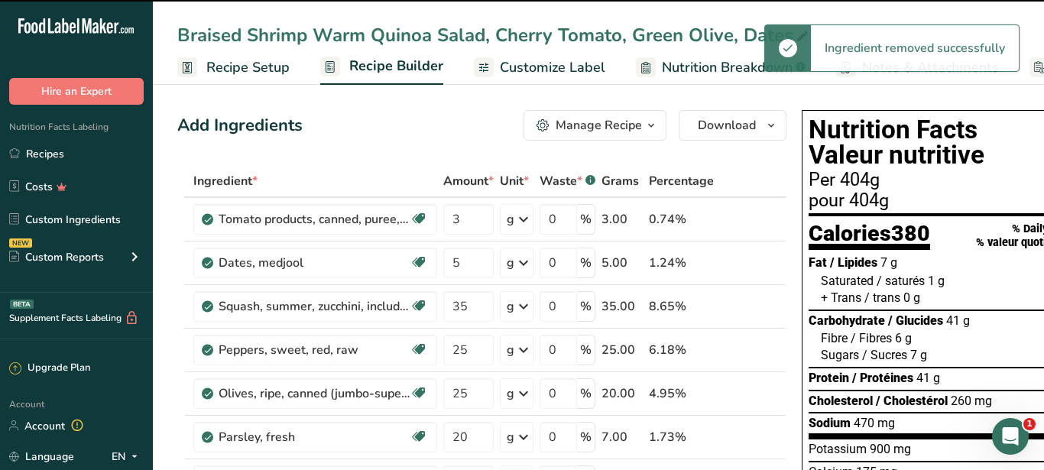
type input "137"
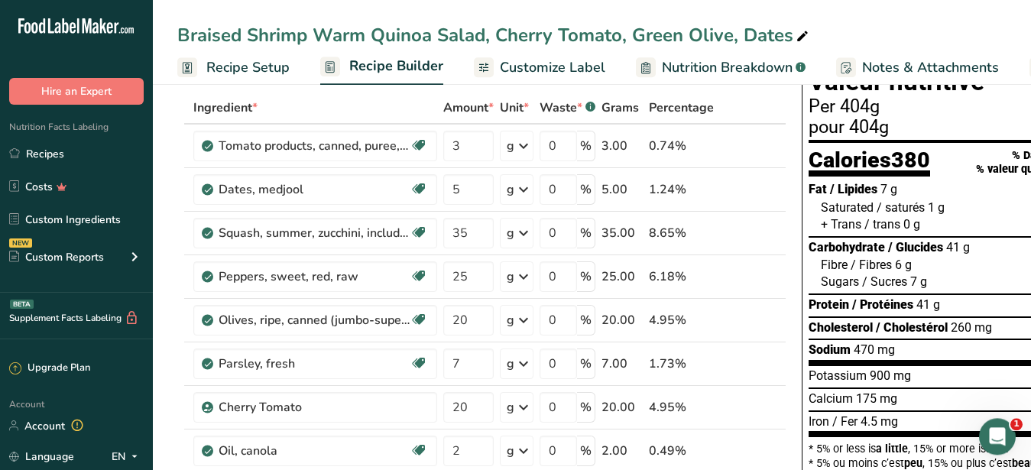
scroll to position [312, 0]
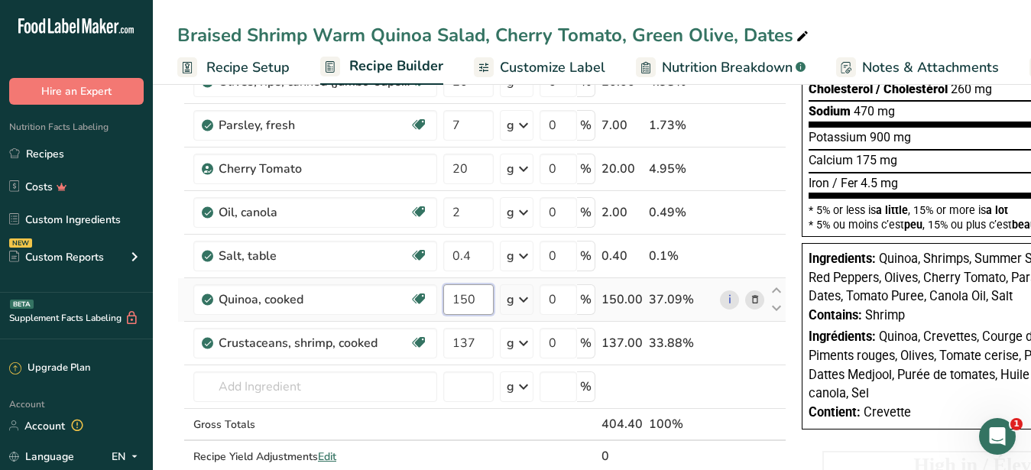
click at [470, 298] on input "150" at bounding box center [468, 299] width 50 height 31
type input "151"
click at [465, 380] on input "number" at bounding box center [468, 386] width 50 height 31
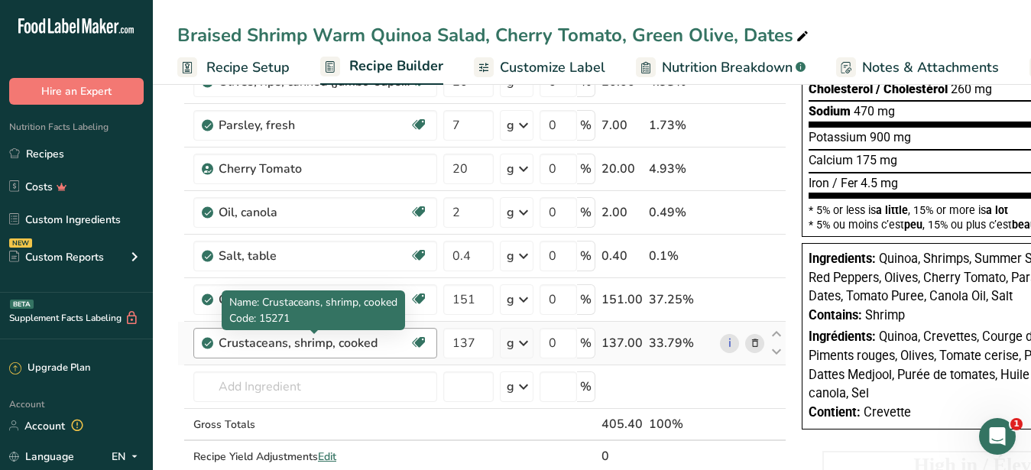
click at [352, 342] on div "Crustaceans, shrimp, cooked" at bounding box center [314, 343] width 191 height 18
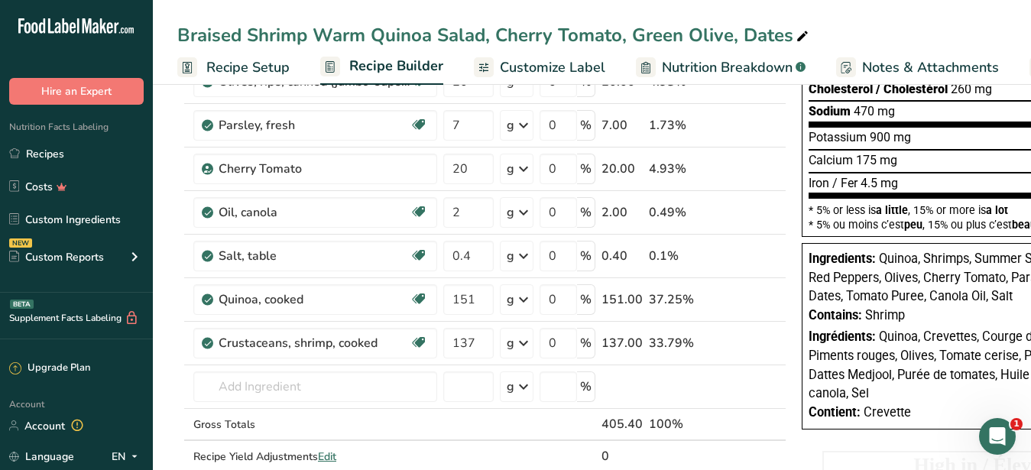
scroll to position [0, 0]
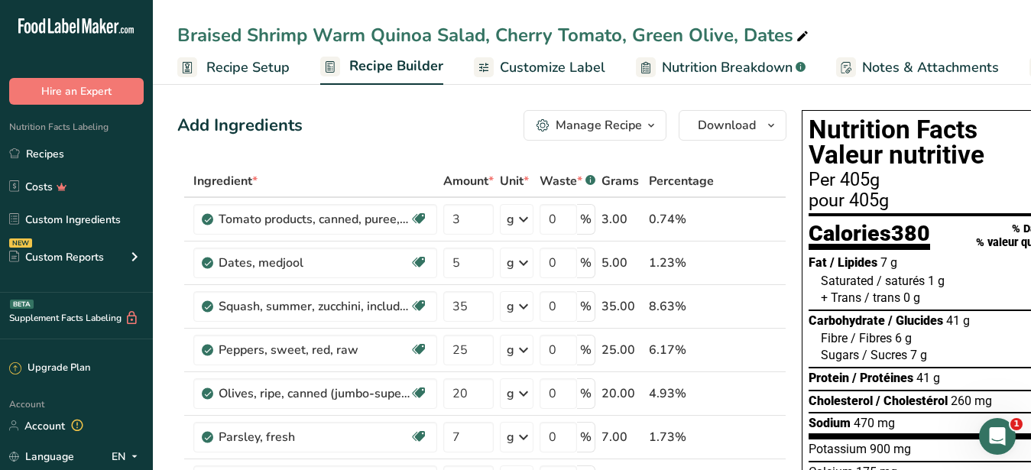
drag, startPoint x: 247, startPoint y: 32, endPoint x: 129, endPoint y: 41, distance: 118.0
click at [153, 41] on div "Braised Shrimp Warm Quinoa Salad, Cherry Tomato, Green Olive, Dates" at bounding box center [592, 35] width 878 height 28
click at [189, 38] on div "Braised Shrimp Warm Quinoa Salad, Cherry Tomato, Green Olive, Dates" at bounding box center [494, 35] width 634 height 28
drag, startPoint x: 239, startPoint y: 33, endPoint x: 127, endPoint y: 24, distance: 112.7
click at [177, 24] on input "Braised Shrimp Warm Quinoa Salad, Cherry Tomato, Green Olive, Dates" at bounding box center [591, 35] width 829 height 28
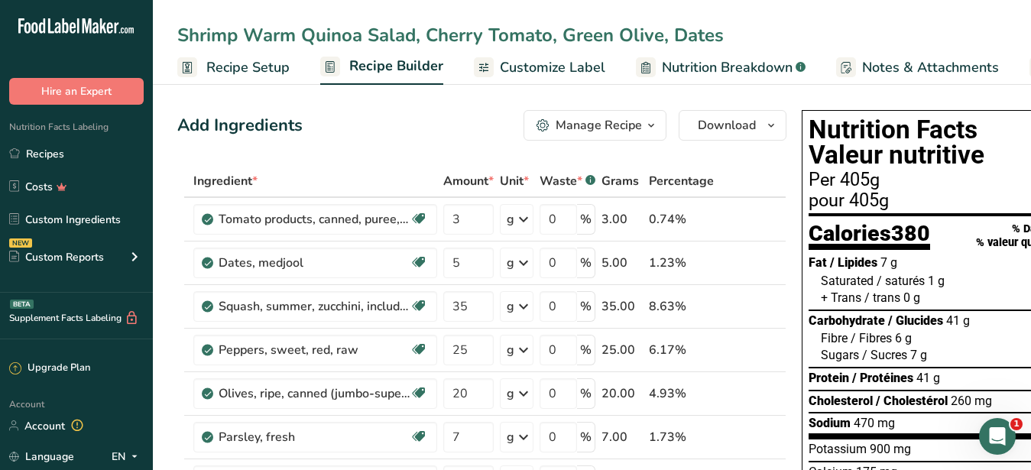
click at [182, 37] on input "Shrimp Warm Quinoa Salad, Cherry Tomato, Green Olive, Dates" at bounding box center [591, 35] width 829 height 28
type input "Shrimp Warm Quinoa Salad, Cherry Tomato, Green Olive, Dates"
click at [549, 62] on span "Customize Label" at bounding box center [552, 67] width 105 height 21
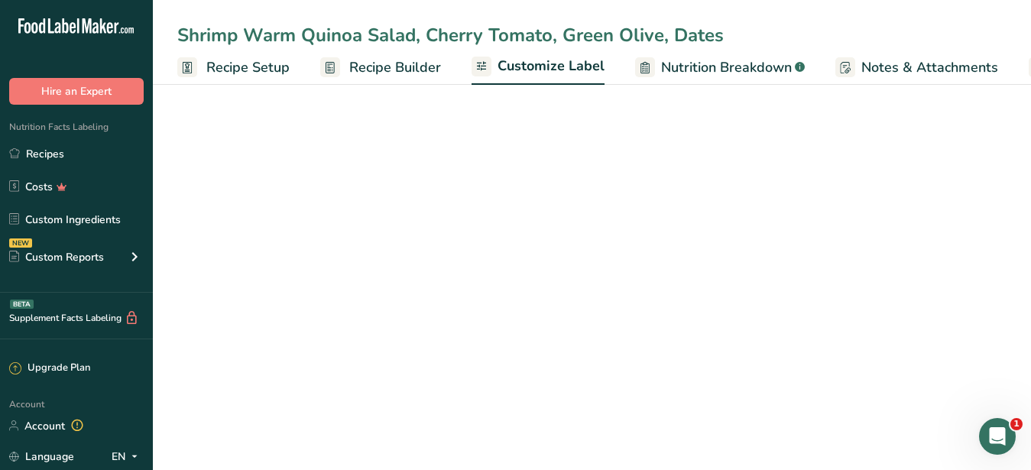
click at [845, 168] on div "Edit Ingredients/Allergens List" at bounding box center [921, 164] width 194 height 21
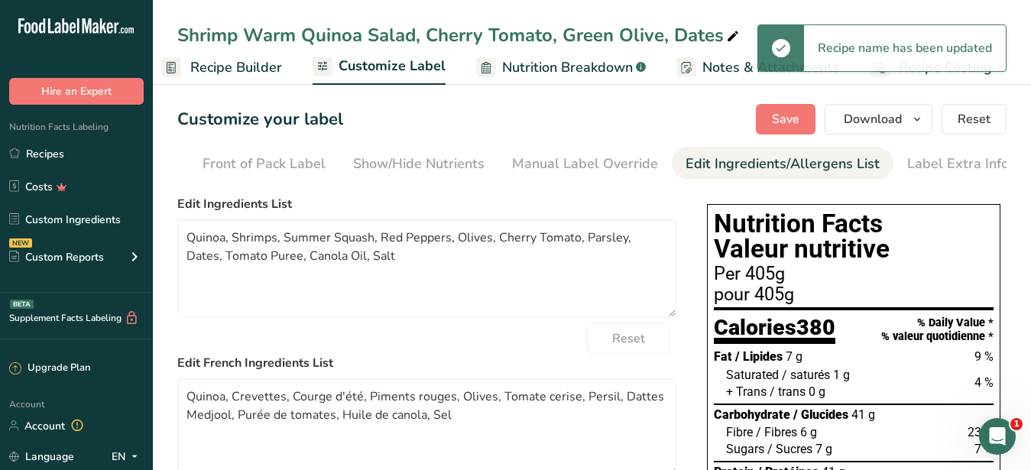
scroll to position [0, 140]
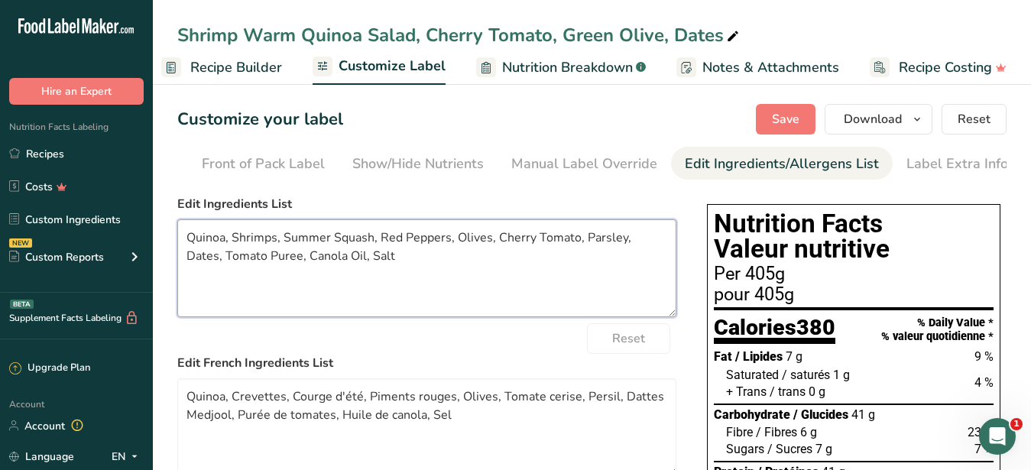
drag, startPoint x: 376, startPoint y: 283, endPoint x: 121, endPoint y: 240, distance: 258.8
click at [177, 240] on textarea "Quinoa, Shrimps, Summer Squash, Red Peppers, Olives, Cherry Tomato, Parsley, Da…" at bounding box center [426, 268] width 499 height 98
paste textarea "Chicken Leg, Quinoa, Zucchini, Peppers, Cherry Tomato, Olives, Dates, Parsley, …"
drag, startPoint x: 252, startPoint y: 248, endPoint x: 96, endPoint y: 248, distance: 156.6
click at [177, 248] on textarea "Chicken Leg, Quinoa, Zucchini, Peppers, Cherry Tomato, Olives, Dates, Parsley, …" at bounding box center [426, 268] width 499 height 98
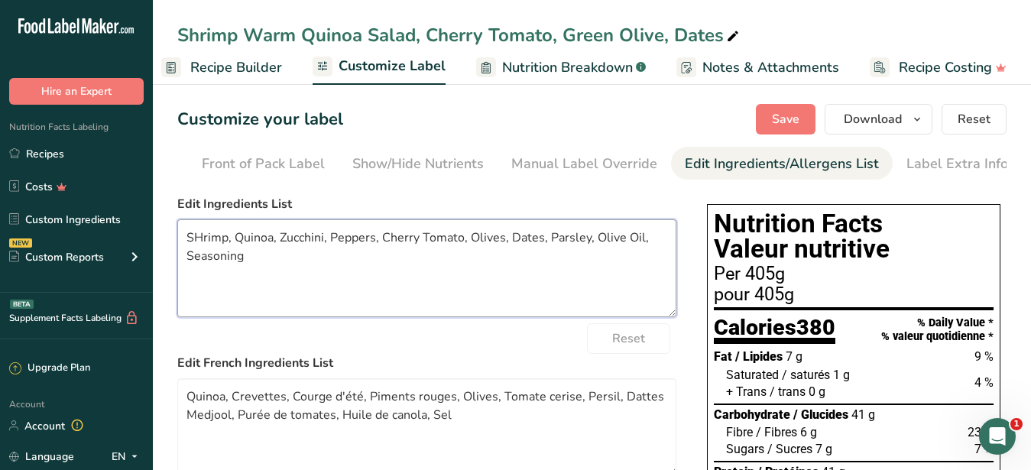
click at [204, 248] on textarea "SHrimp, Quinoa, Zucchini, Peppers, Cherry Tomato, Olives, Dates, Parsley, Olive…" at bounding box center [426, 268] width 499 height 98
type textarea "Shrimp, Quinoa, Zucchini, Peppers, Cherry Tomato, Olives, Dates, Parsley, Olive…"
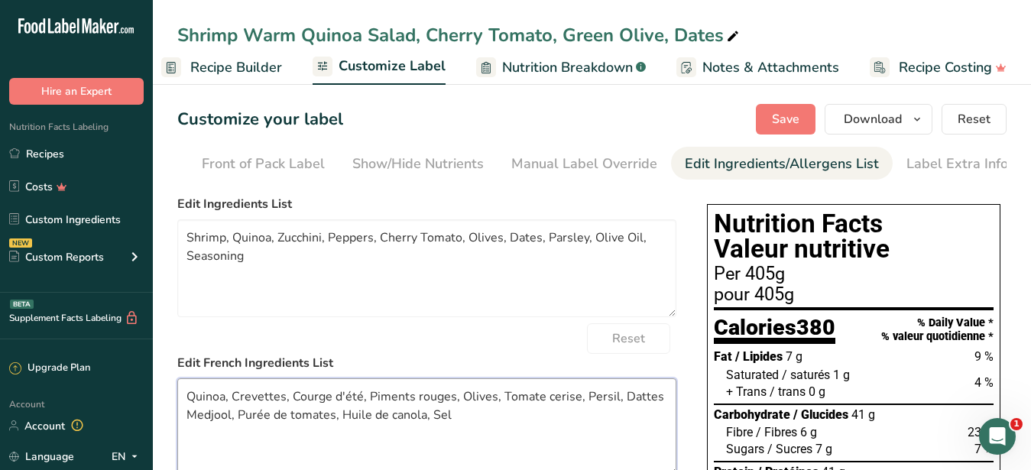
drag, startPoint x: 471, startPoint y: 435, endPoint x: 79, endPoint y: 369, distance: 397.5
click at [177, 378] on textarea "Quinoa, Crevettes, Courge d'été, Piments rouges, Olives, Tomate cerise, Persil,…" at bounding box center [426, 427] width 499 height 98
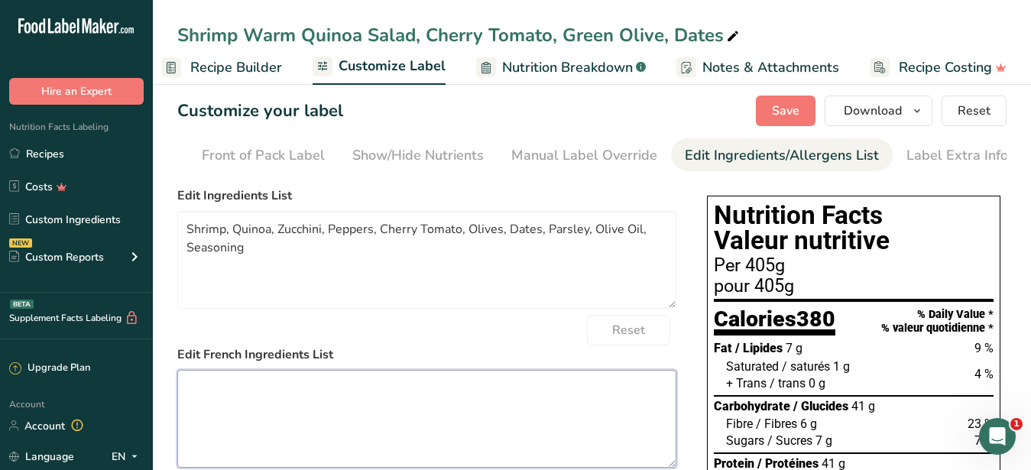
scroll to position [0, 0]
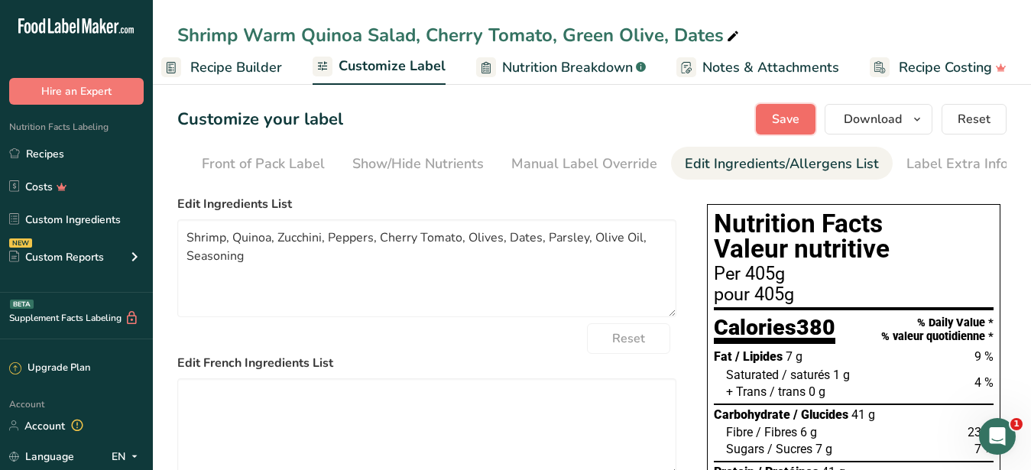
click at [774, 109] on button "Save" at bounding box center [786, 119] width 60 height 31
click at [855, 121] on span "Download" at bounding box center [873, 119] width 58 height 18
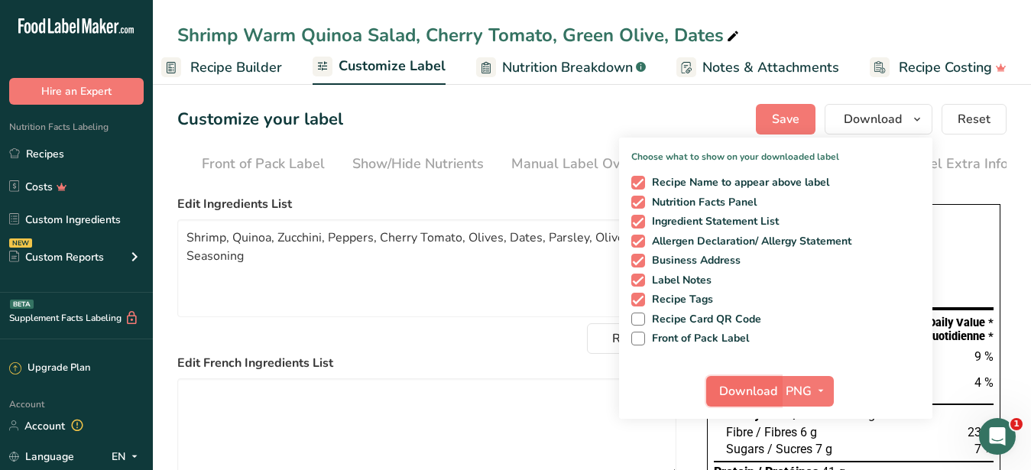
click at [759, 385] on span "Download" at bounding box center [748, 391] width 58 height 18
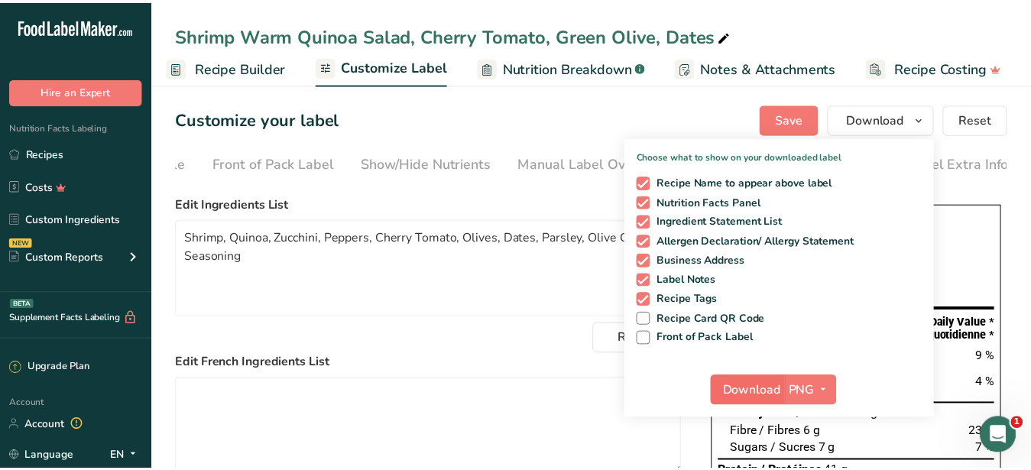
scroll to position [0, 146]
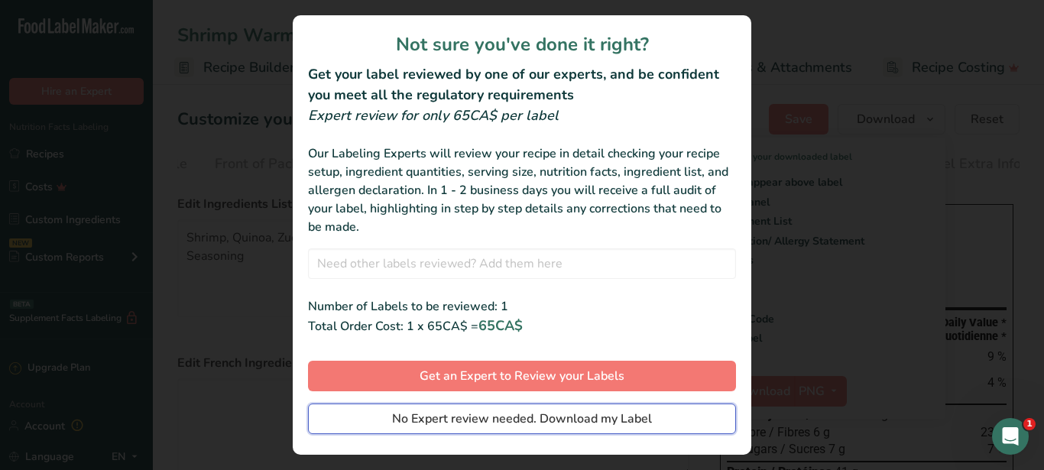
click at [544, 423] on span "No Expert review needed. Download my Label" at bounding box center [522, 419] width 260 height 18
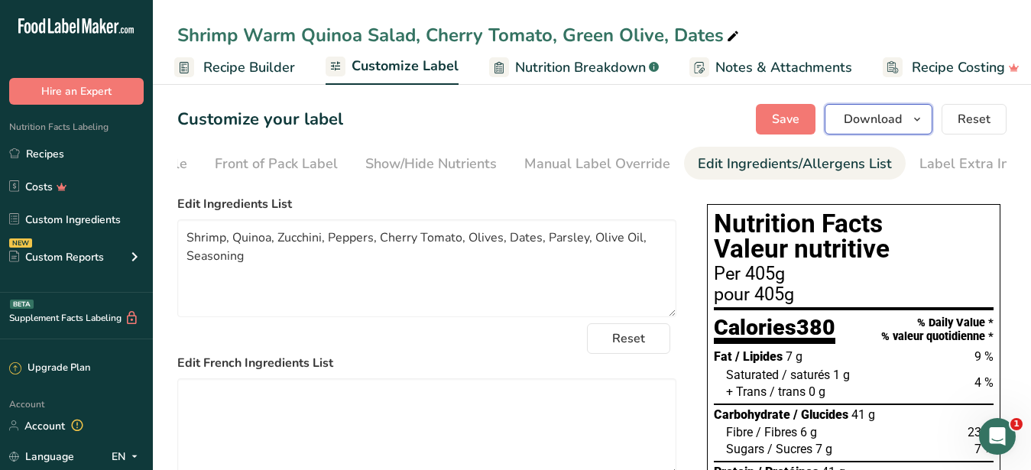
click at [859, 123] on span "Download" at bounding box center [873, 119] width 58 height 18
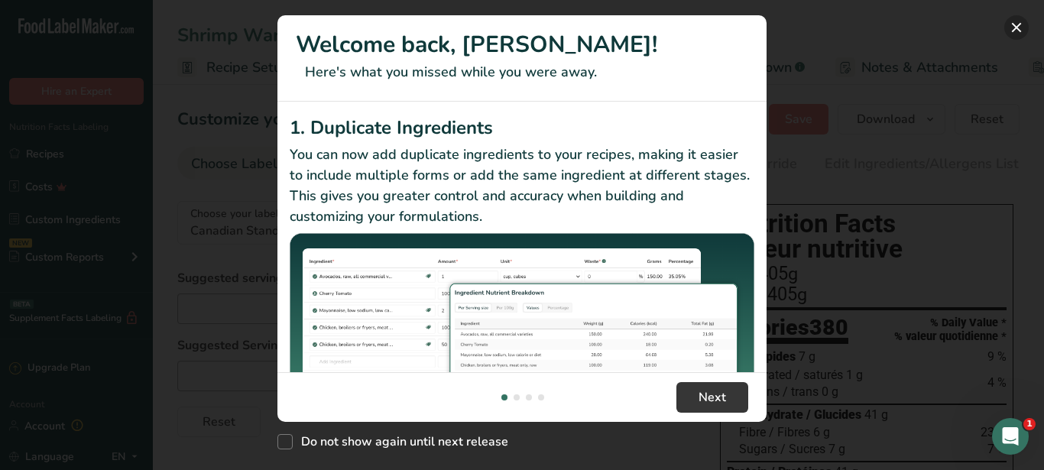
click at [1025, 25] on button "New Features" at bounding box center [1016, 27] width 24 height 24
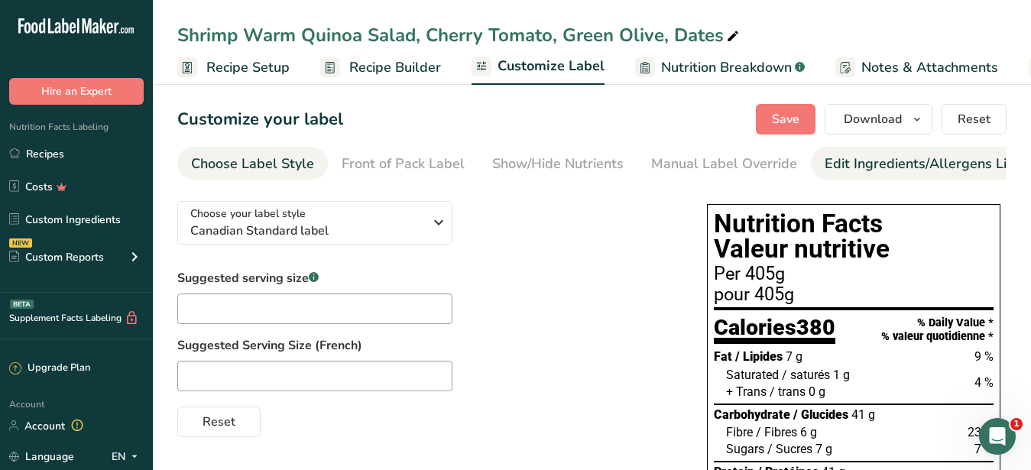
click at [869, 162] on div "Edit Ingredients/Allergens List" at bounding box center [921, 164] width 194 height 21
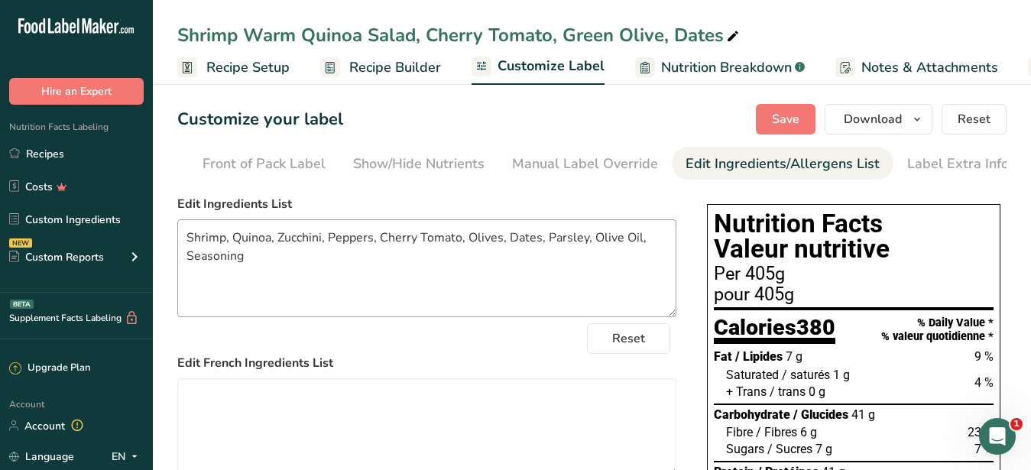
scroll to position [0, 140]
click at [404, 288] on textarea "Shrimp, Quinoa, Zucchini, Peppers, Cherry Tomato, Olives, Dates, Parsley, Olive…" at bounding box center [426, 268] width 499 height 98
type textarea "Shrimp, Quinoa, Zucchini, Peppers, Cherry Tomato, Olives, Dates, Parsley, Olive…"
click at [383, 416] on textarea at bounding box center [426, 427] width 499 height 98
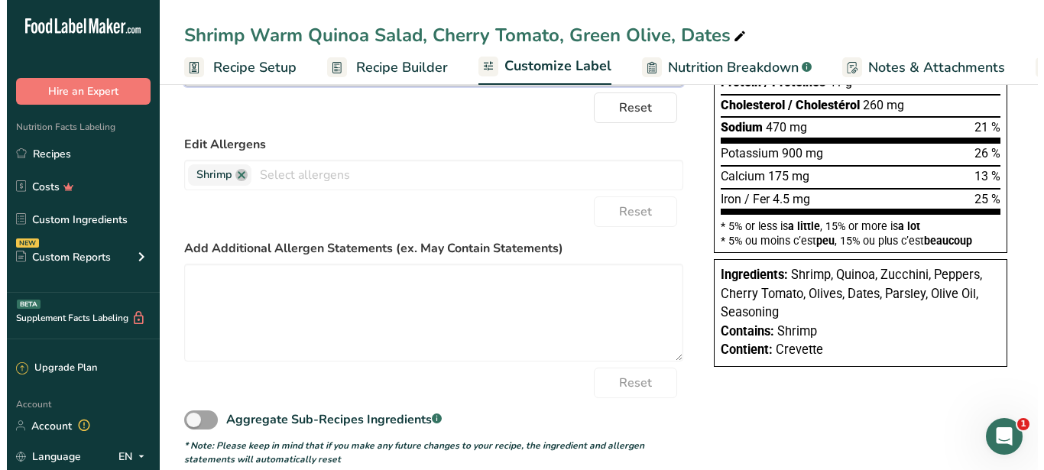
scroll to position [0, 0]
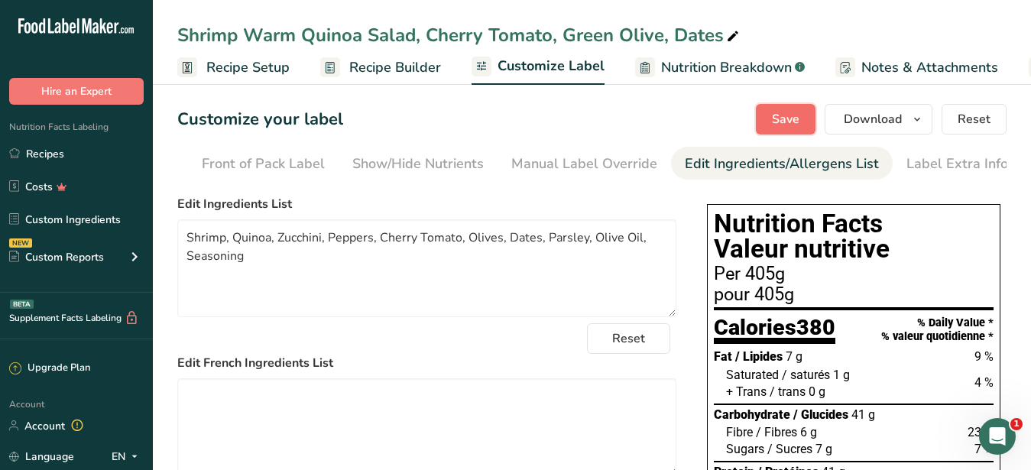
click at [792, 120] on span "Save" at bounding box center [786, 119] width 28 height 18
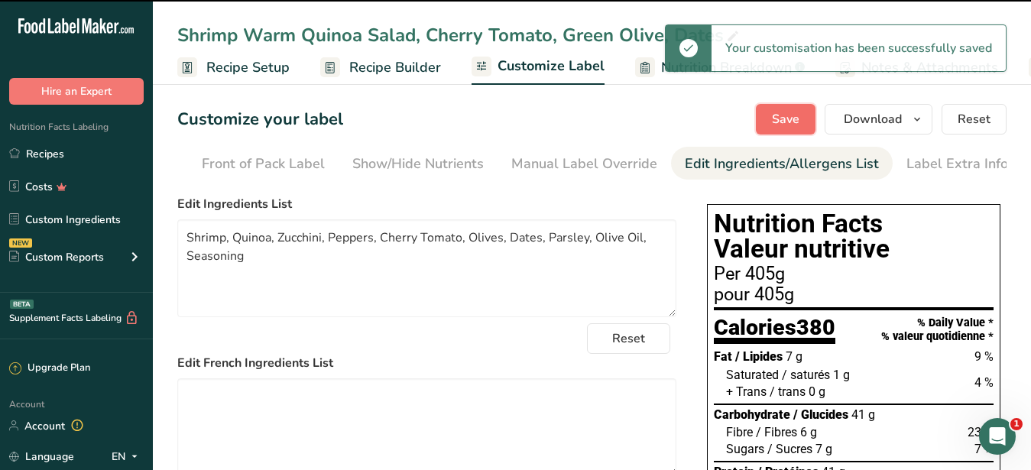
type textarea "Shrimp, Quinoa, Zucchini, Peppers, Cherry Tomato, Olives, Dates, Parsley, Olive…"
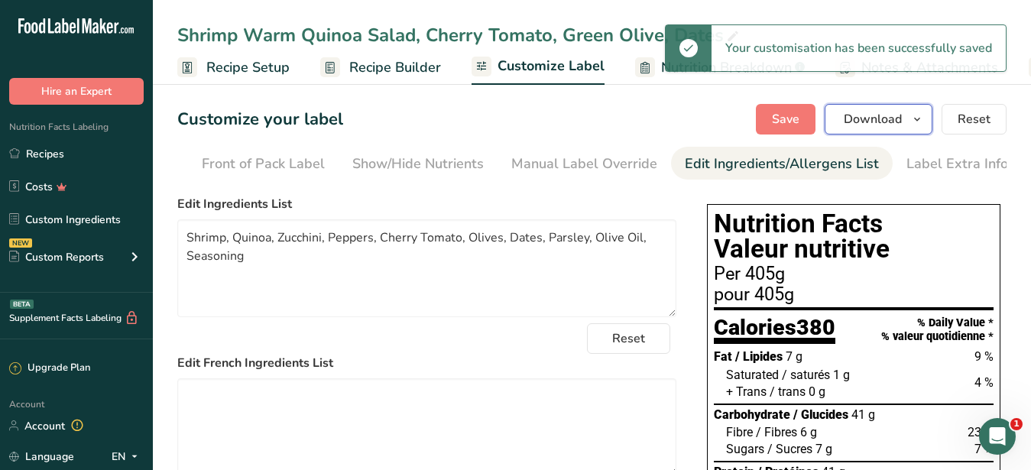
click at [862, 118] on span "Download" at bounding box center [873, 119] width 58 height 18
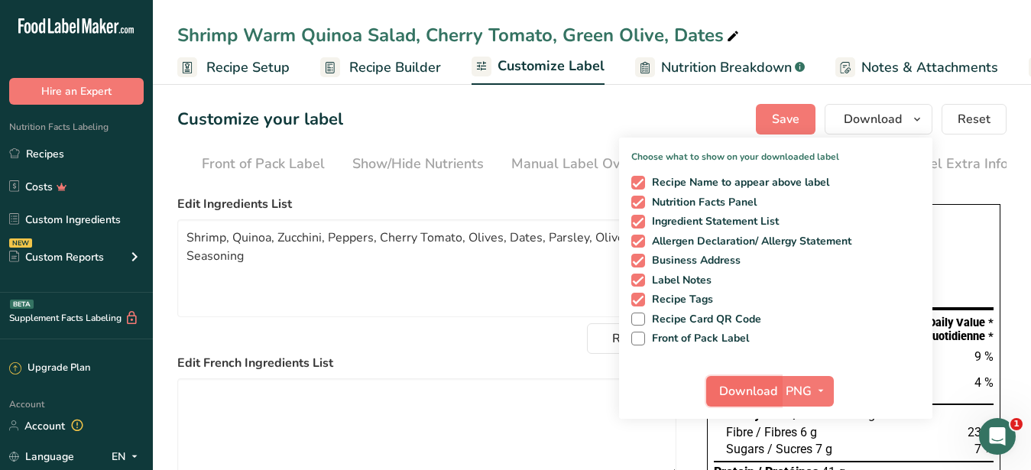
click at [738, 387] on span "Download" at bounding box center [748, 391] width 58 height 18
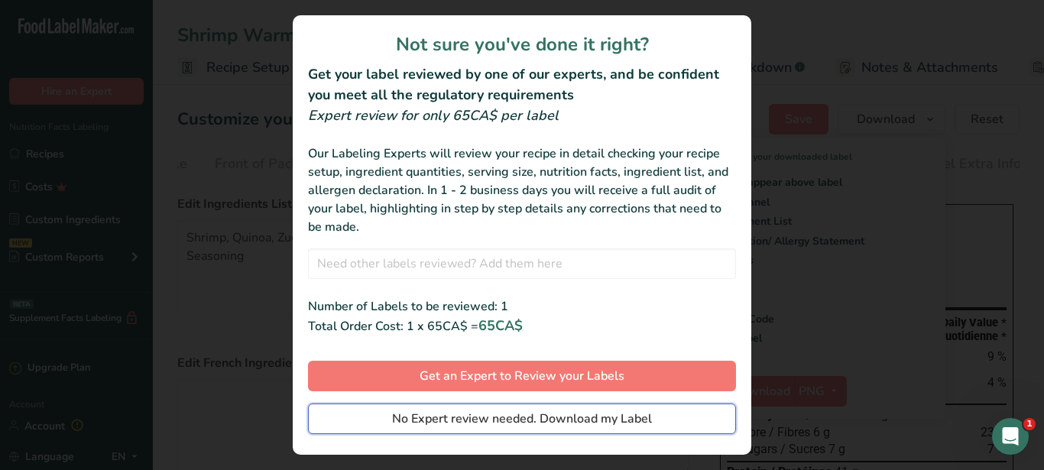
click at [597, 417] on span "No Expert review needed. Download my Label" at bounding box center [522, 419] width 260 height 18
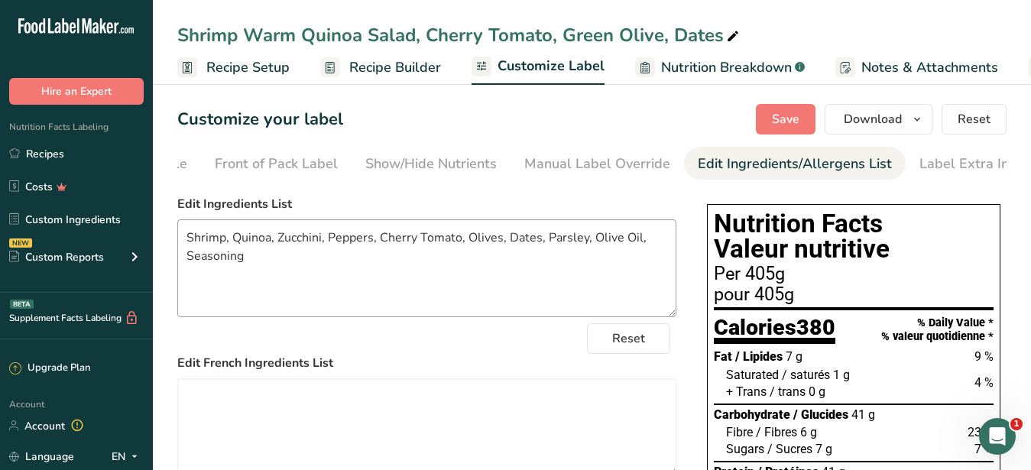
click at [437, 307] on textarea "Shrimp, Quinoa, Zucchini, Peppers, Cherry Tomato, Olives, Dates, Parsley, Olive…" at bounding box center [426, 268] width 499 height 98
click at [390, 67] on span "Recipe Builder" at bounding box center [395, 67] width 92 height 21
click at [177, 249] on textarea "Shrimp, Quinoa, Zucchini, Peppers, Cherry Tomato, Olives, Dates, Parsley, Olive…" at bounding box center [426, 268] width 499 height 98
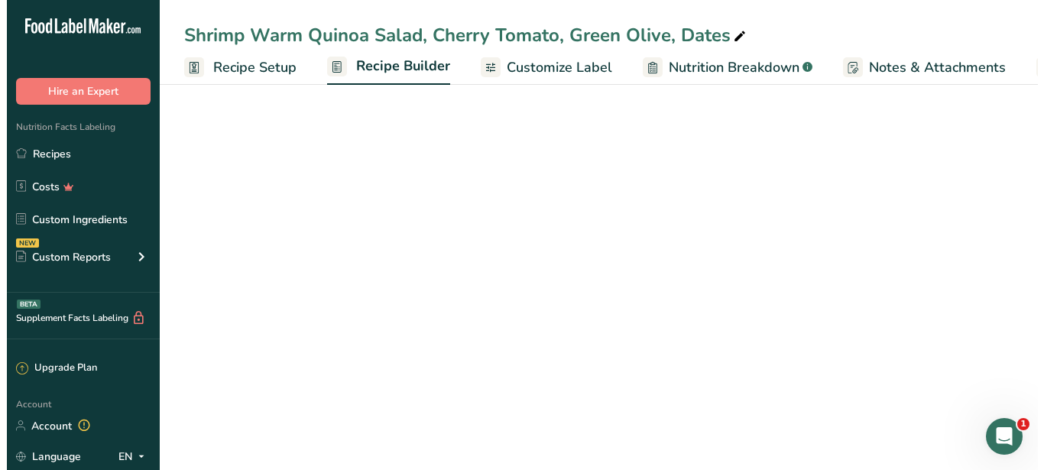
scroll to position [0, 147]
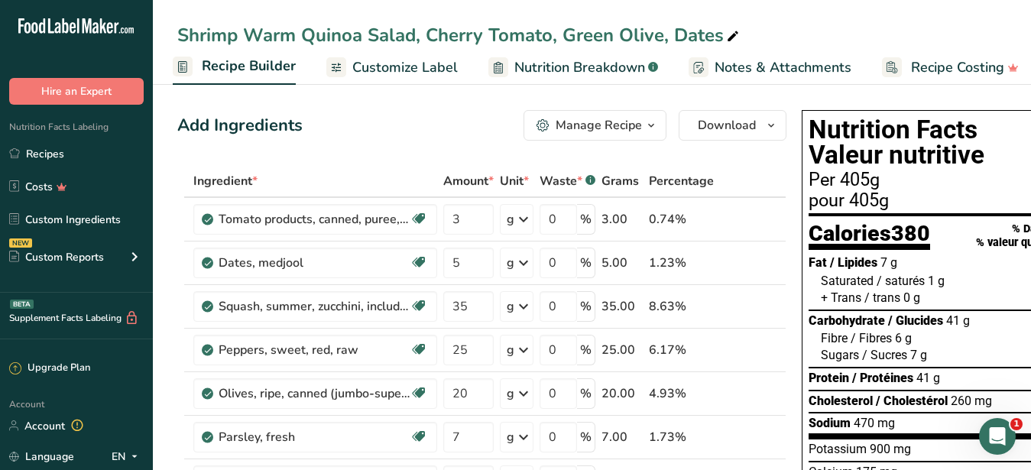
click at [585, 127] on div "Manage Recipe" at bounding box center [599, 125] width 86 height 18
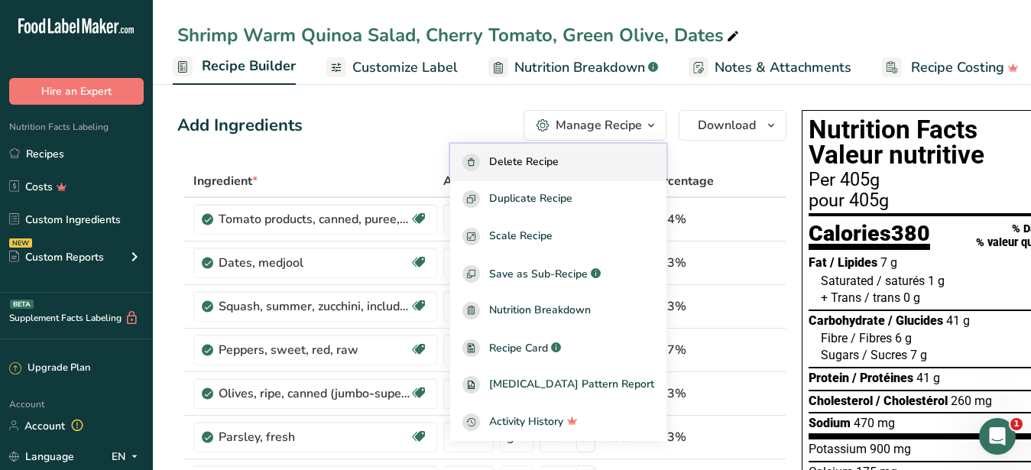
click at [559, 159] on span "Delete Recipe" at bounding box center [524, 163] width 70 height 18
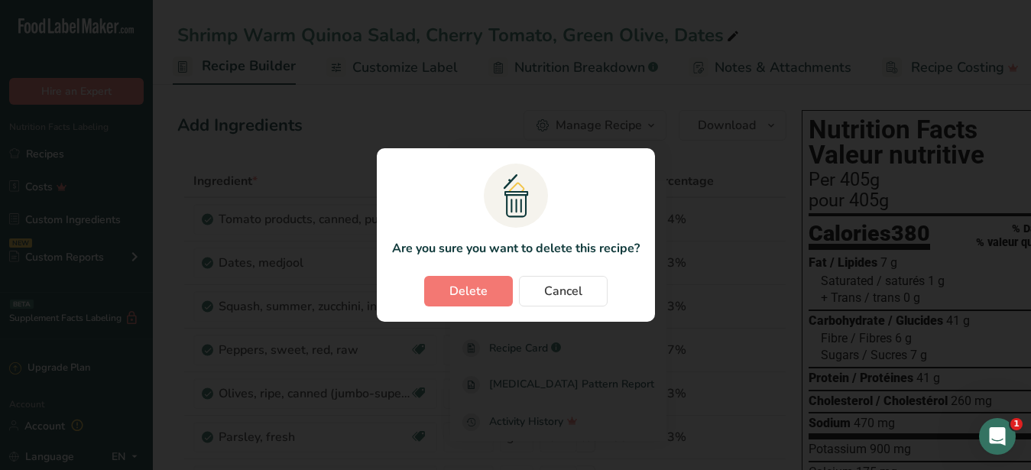
scroll to position [0, 146]
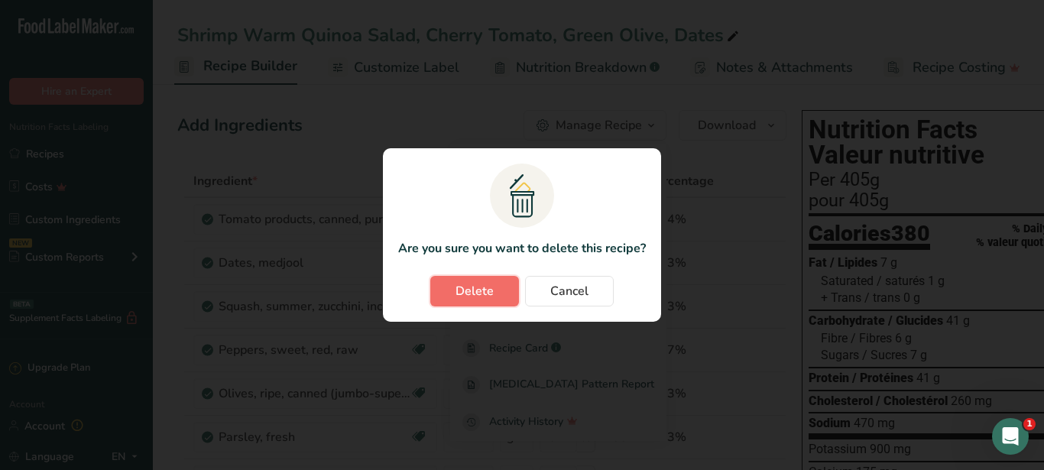
click at [466, 289] on span "Delete" at bounding box center [474, 291] width 38 height 18
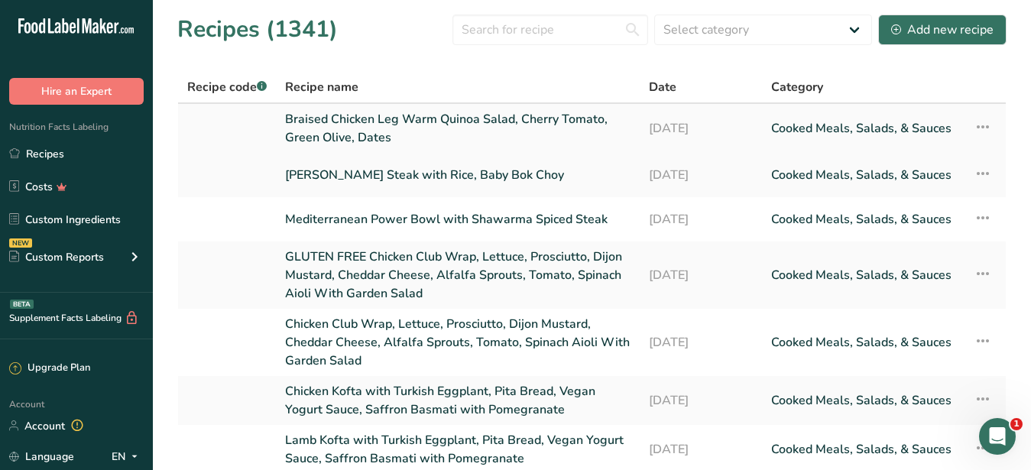
click at [470, 125] on link "Braised Chicken Leg Warm Quinoa Salad, Cherry Tomato, Green Olive, Dates" at bounding box center [457, 128] width 345 height 37
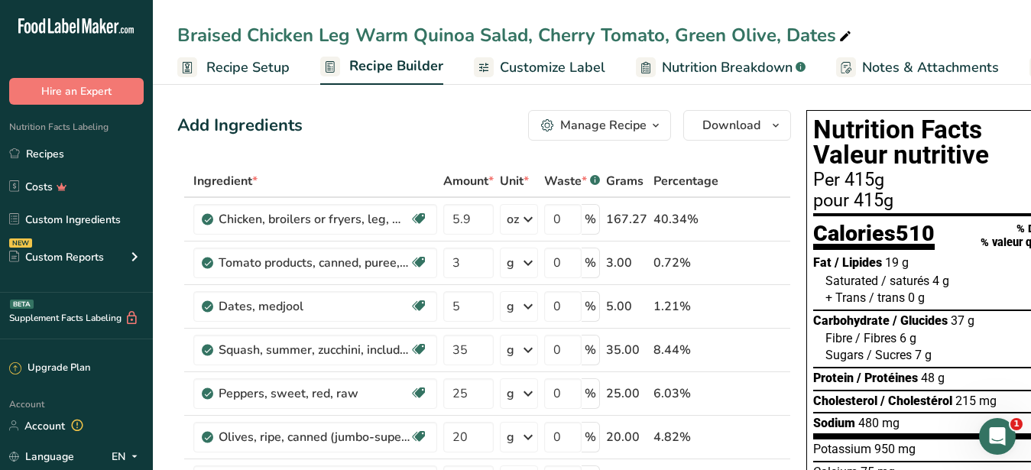
click at [568, 71] on span "Customize Label" at bounding box center [552, 67] width 105 height 21
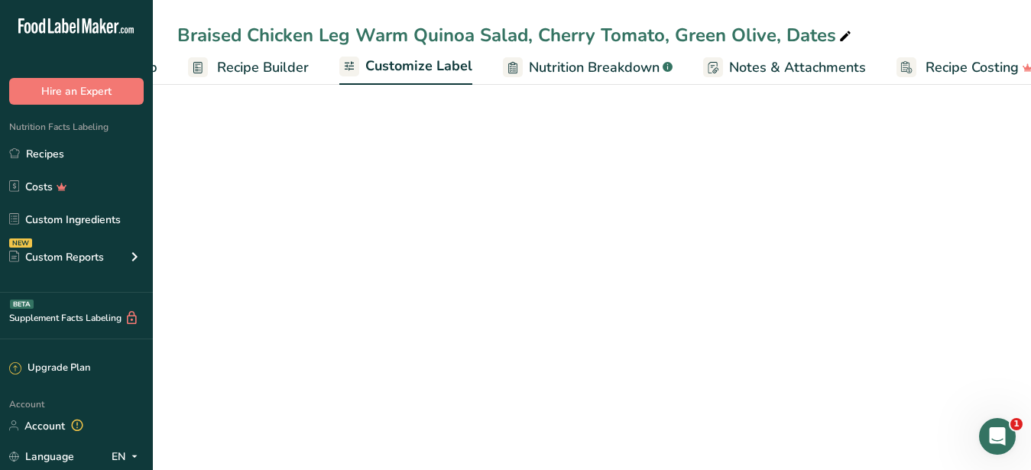
scroll to position [0, 159]
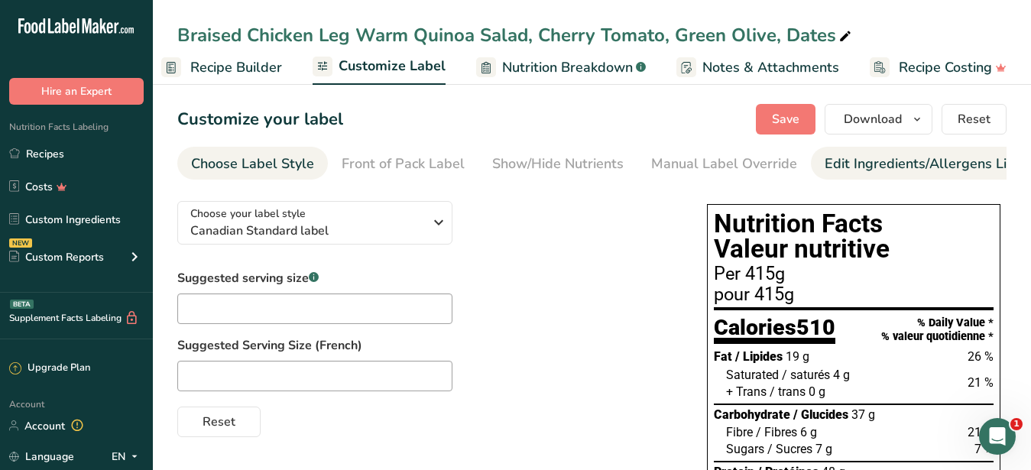
click at [825, 165] on div "Edit Ingredients/Allergens List" at bounding box center [921, 164] width 194 height 21
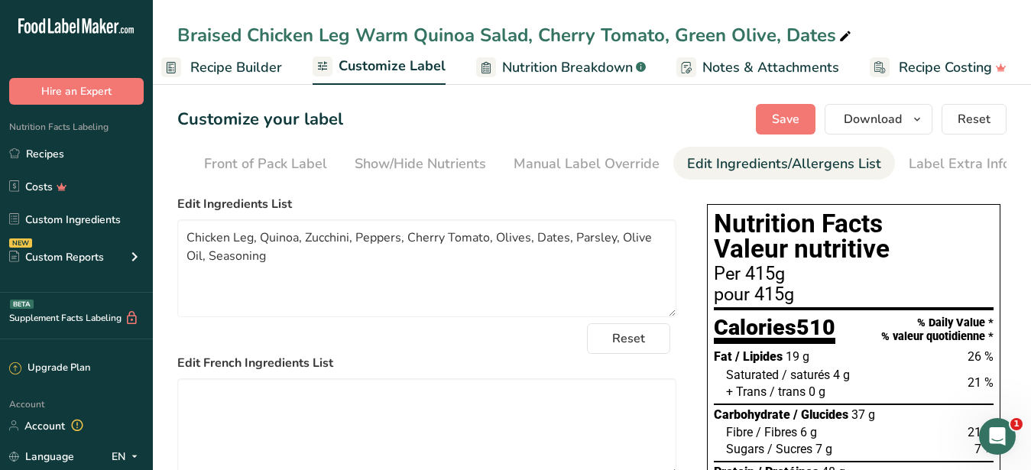
scroll to position [0, 140]
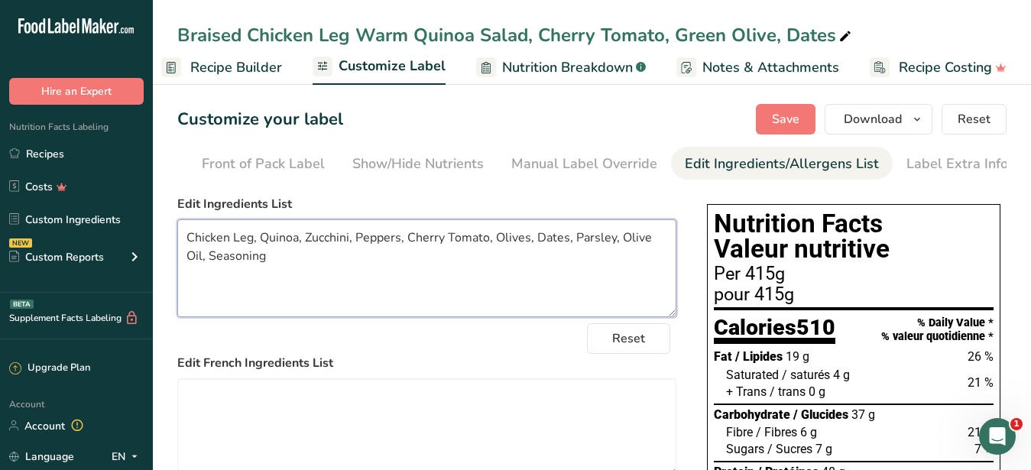
drag, startPoint x: 270, startPoint y: 274, endPoint x: 176, endPoint y: 254, distance: 96.8
click at [177, 254] on textarea "Chicken Leg, Quinoa, Zucchini, Peppers, Cherry Tomato, Olives, Dates, Parsley, …" at bounding box center [426, 268] width 499 height 98
click at [268, 282] on textarea "Chicken Leg, Quinoa, Zucchini, Peppers, Cherry Tomato, Olives, Dates, Parsley, …" at bounding box center [426, 268] width 499 height 98
drag, startPoint x: 270, startPoint y: 274, endPoint x: 138, endPoint y: 236, distance: 137.6
click at [177, 236] on textarea "Chicken Leg, Quinoa, Zucchini, Peppers, Cherry Tomato, Olives, Dates, Parsley, …" at bounding box center [426, 268] width 499 height 98
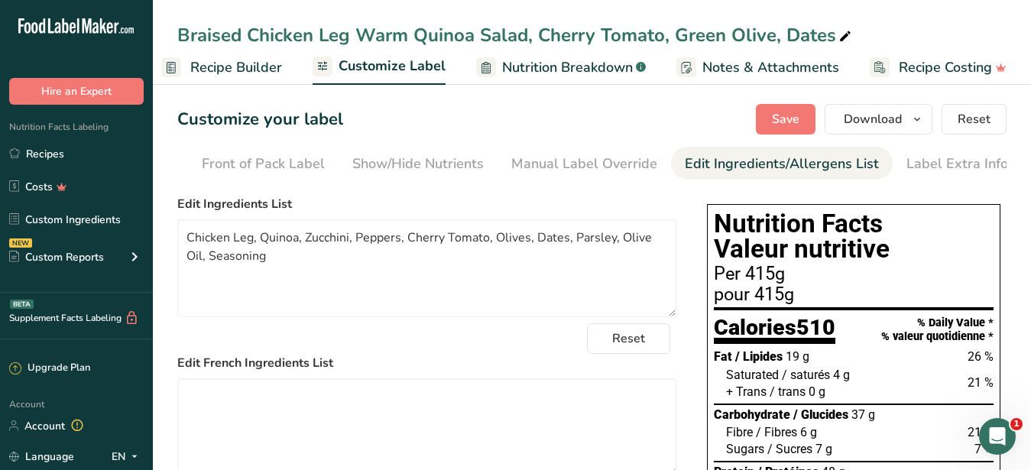
click at [222, 67] on span "Recipe Builder" at bounding box center [236, 67] width 92 height 21
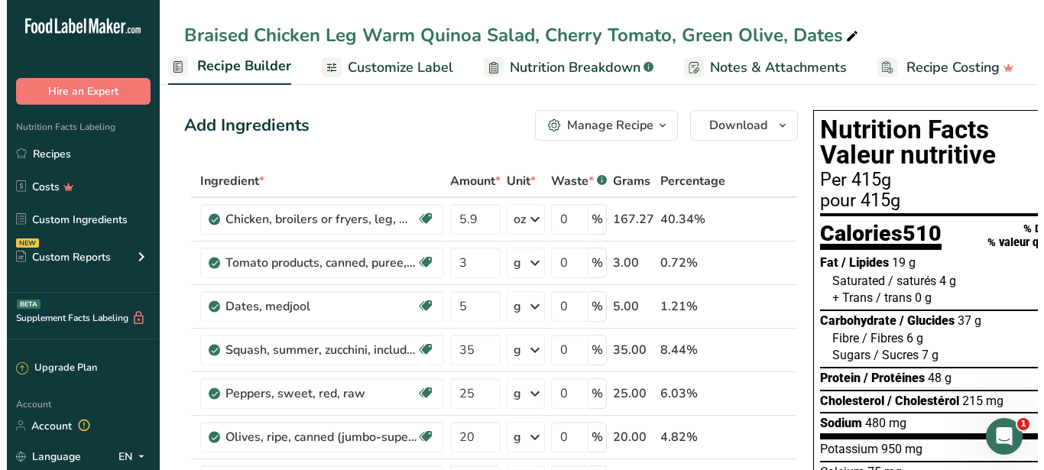
scroll to position [0, 147]
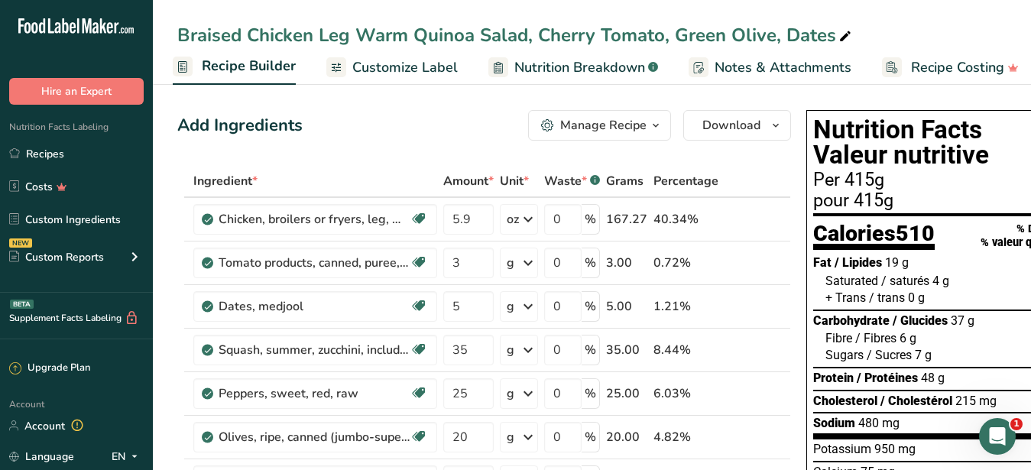
click at [581, 125] on div "Manage Recipe" at bounding box center [603, 125] width 86 height 18
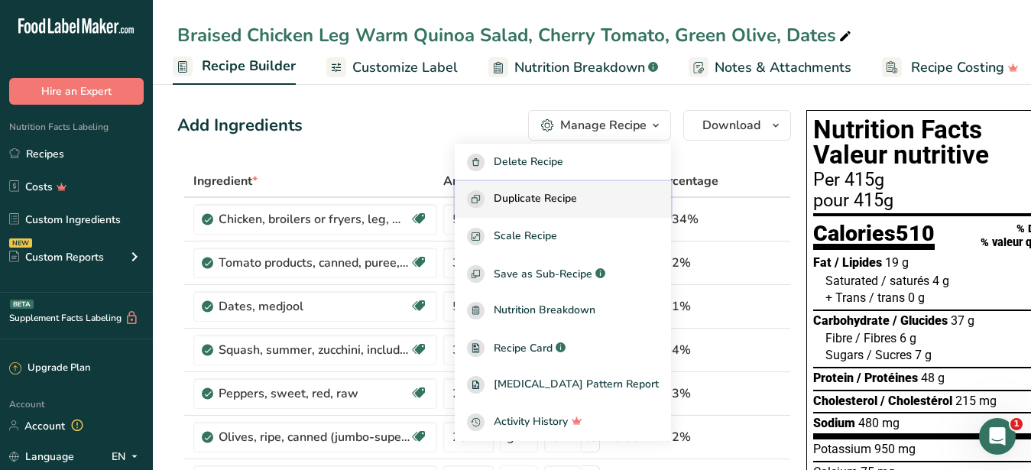
click at [577, 193] on span "Duplicate Recipe" at bounding box center [535, 199] width 83 height 18
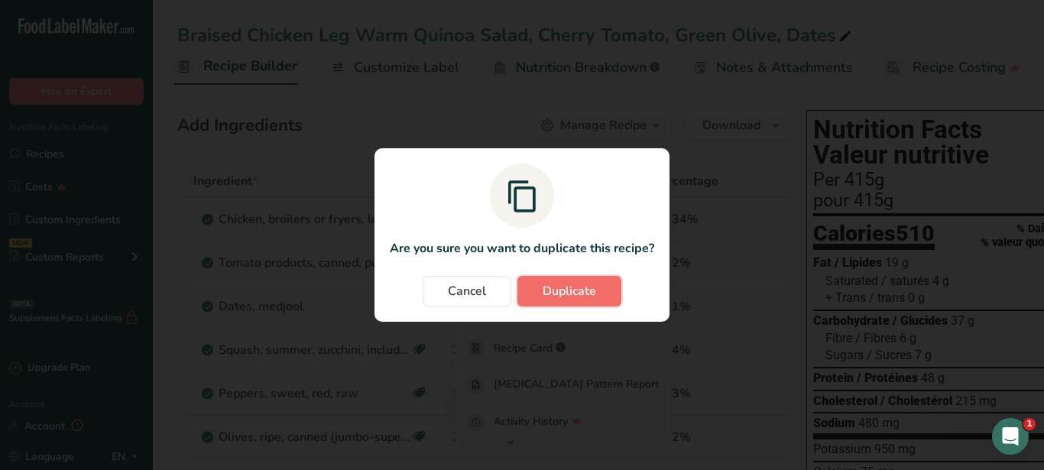
click at [583, 289] on span "Duplicate" at bounding box center [569, 291] width 53 height 18
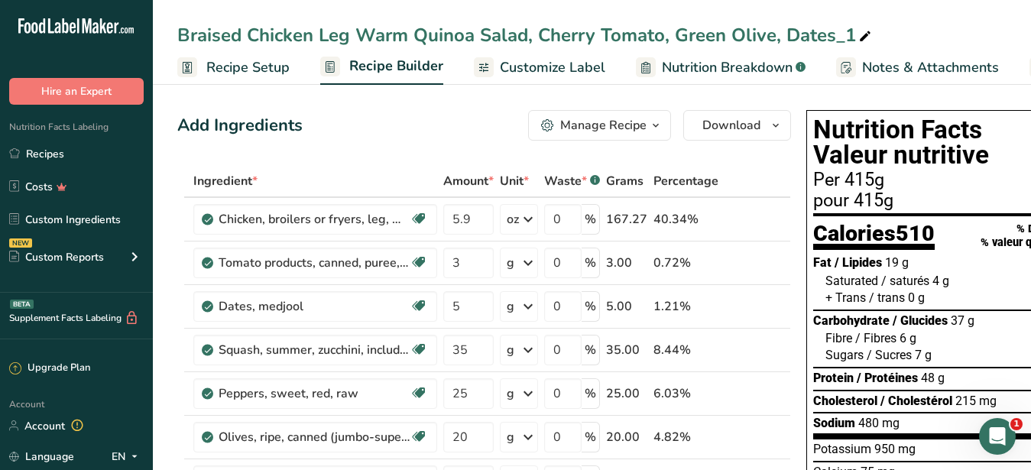
click at [865, 37] on icon at bounding box center [865, 36] width 14 height 21
click at [345, 33] on input "Braised Chicken Leg Warm Quinoa Salad, Cherry Tomato, Green Olive, Dates" at bounding box center [591, 35] width 829 height 28
drag, startPoint x: 345, startPoint y: 33, endPoint x: 131, endPoint y: 18, distance: 215.3
click at [177, 21] on input "Braised Chicken Leg Warm Quinoa Salad, Cherry Tomato, Green Olive, Dates" at bounding box center [591, 35] width 829 height 28
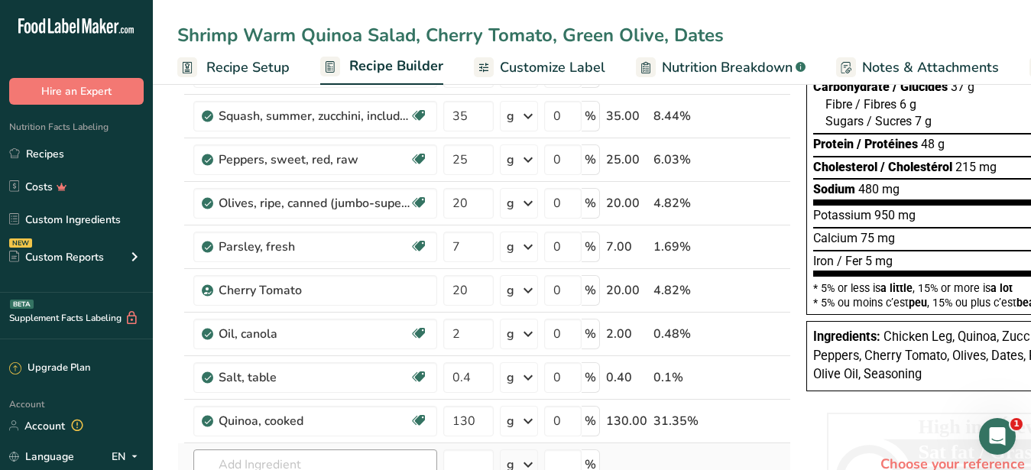
scroll to position [312, 0]
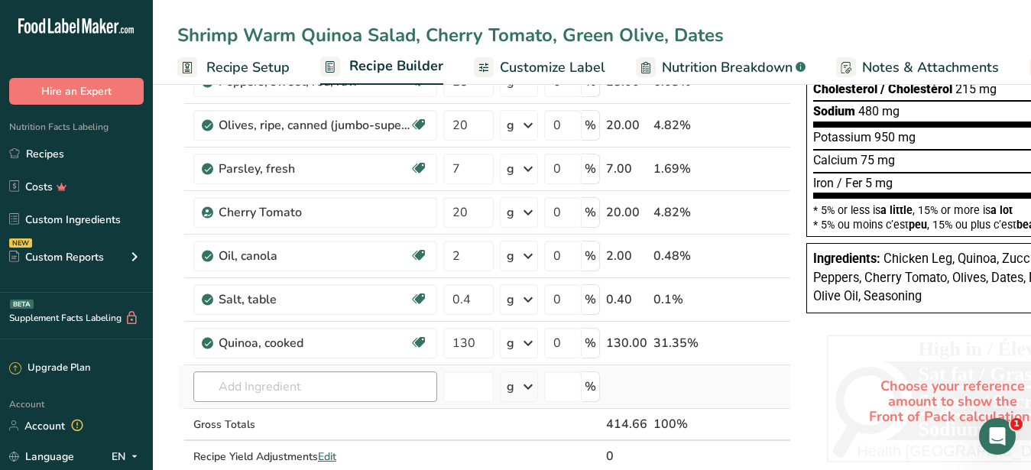
type input "Shrimp Warm Quinoa Salad, Cherry Tomato, Green Olive, Dates"
click at [301, 384] on input "text" at bounding box center [315, 386] width 244 height 31
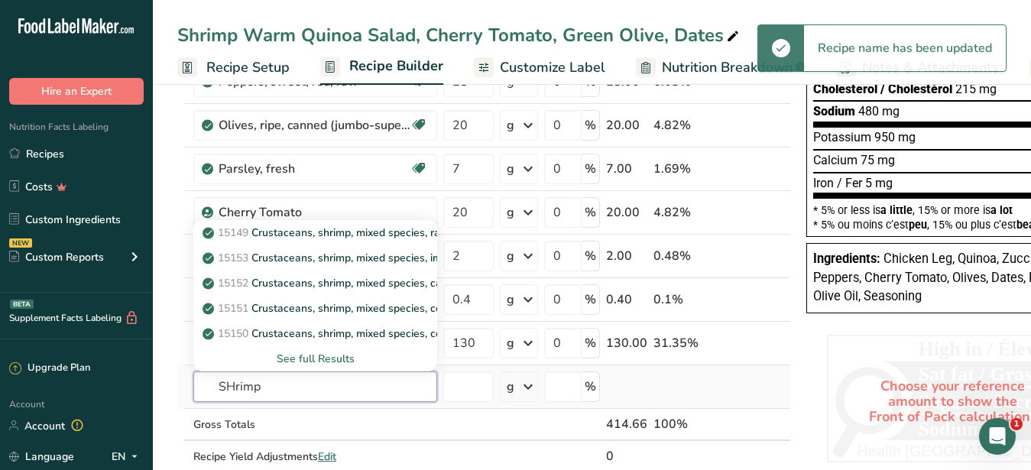
type input "SHrimp"
click at [324, 358] on div "See full Results" at bounding box center [315, 359] width 219 height 16
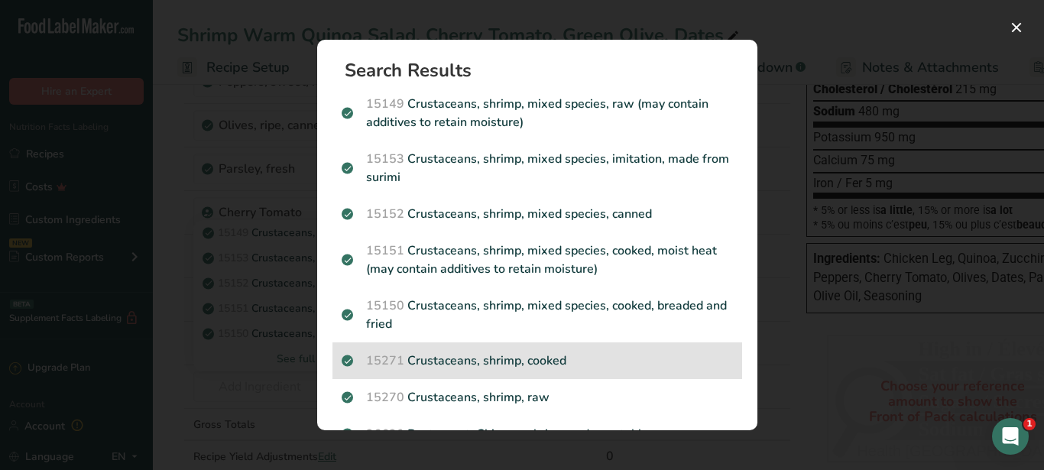
click at [510, 356] on p "15271 Crustaceans, shrimp, cooked" at bounding box center [537, 360] width 391 height 18
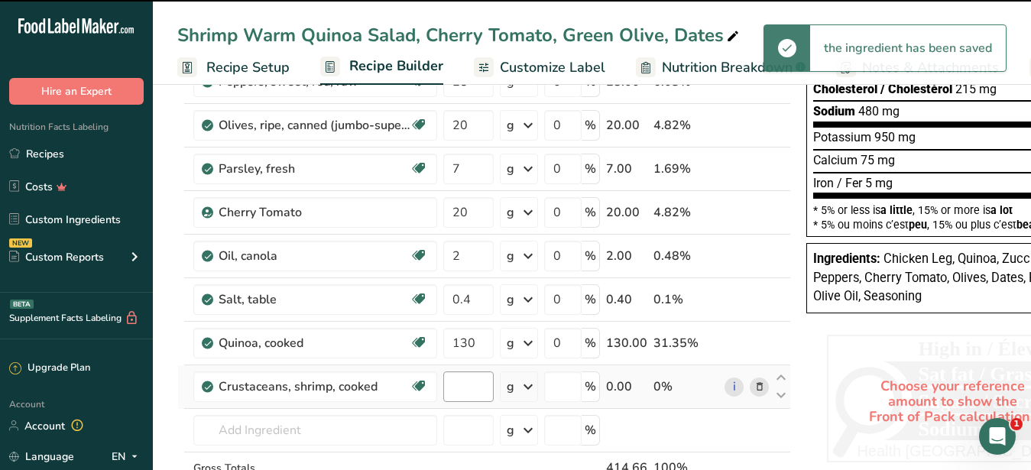
type input "0"
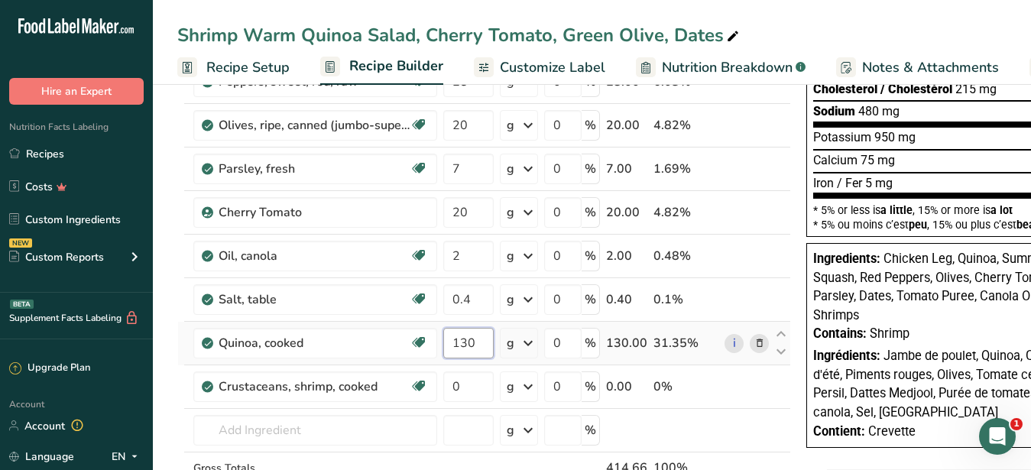
click at [462, 343] on input "130" at bounding box center [468, 343] width 50 height 31
type input "150"
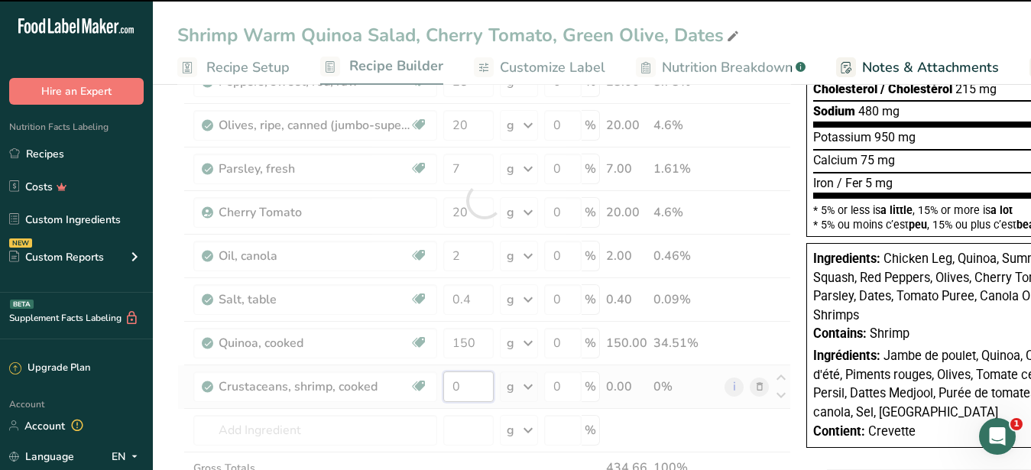
drag, startPoint x: 476, startPoint y: 390, endPoint x: 434, endPoint y: 382, distance: 42.9
click at [443, 382] on input "0" at bounding box center [468, 386] width 50 height 31
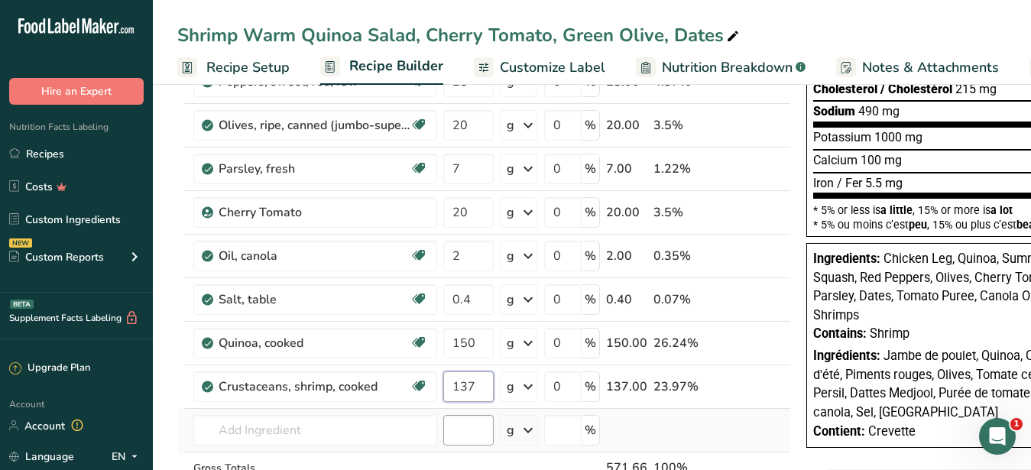
type input "137"
click at [470, 418] on input "number" at bounding box center [468, 430] width 50 height 31
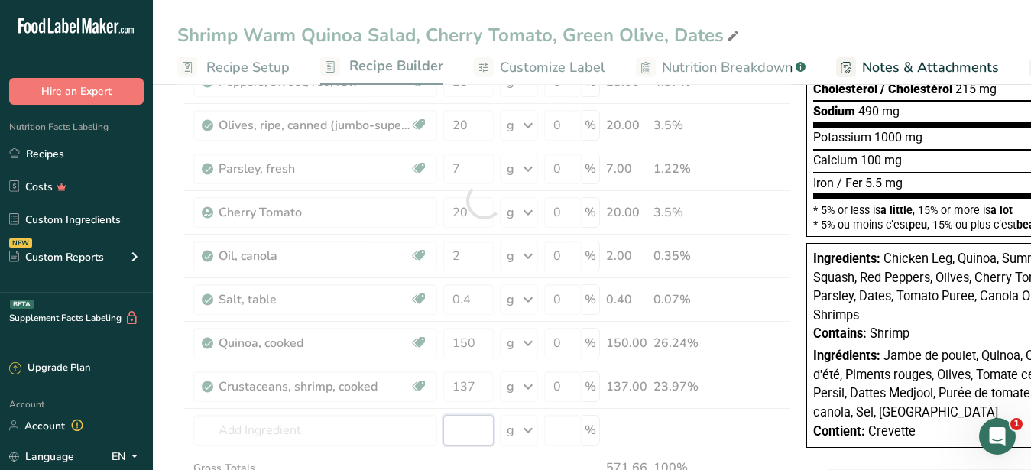
scroll to position [0, 0]
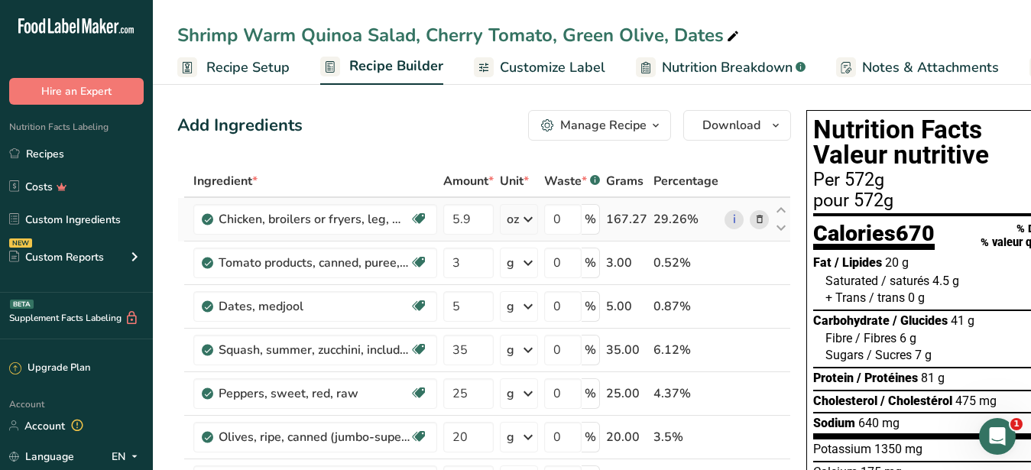
click at [758, 221] on icon at bounding box center [759, 220] width 11 height 16
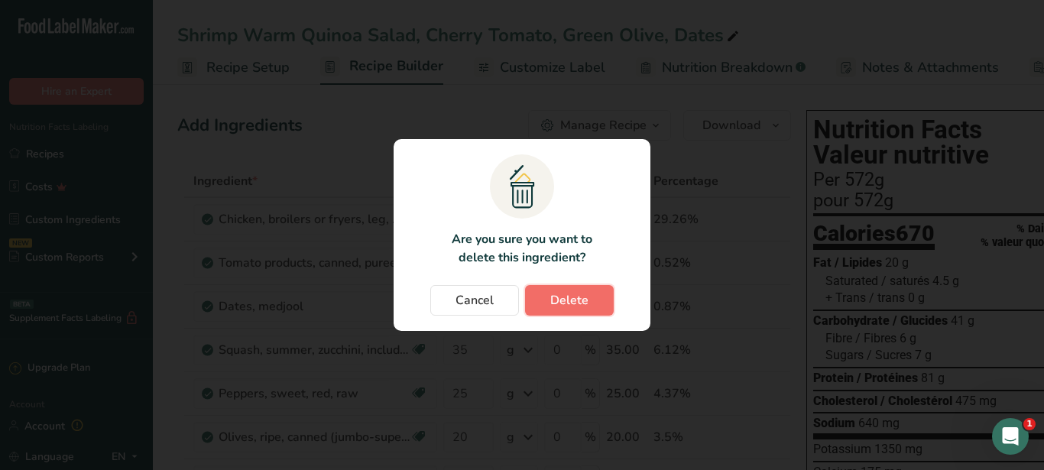
click at [563, 309] on span "Delete" at bounding box center [569, 300] width 38 height 18
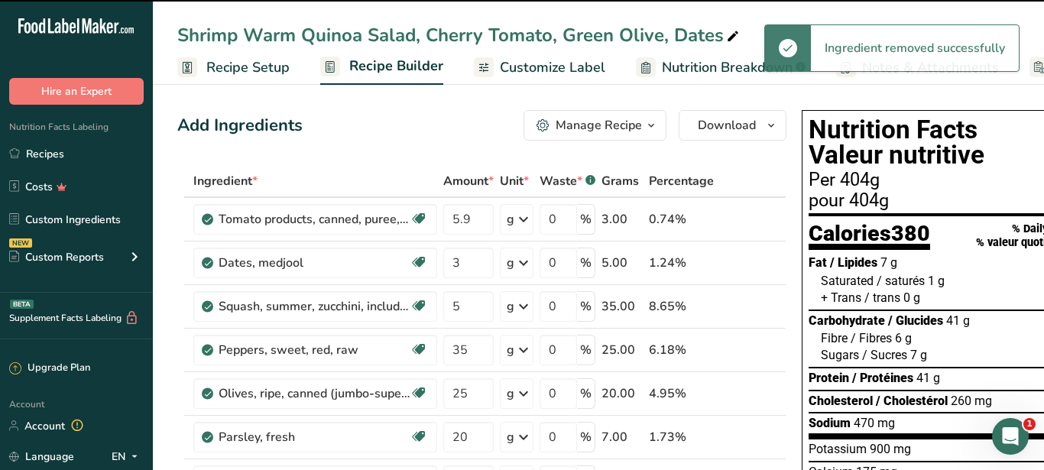
type input "3"
type input "5"
type input "35"
type input "25"
type input "20"
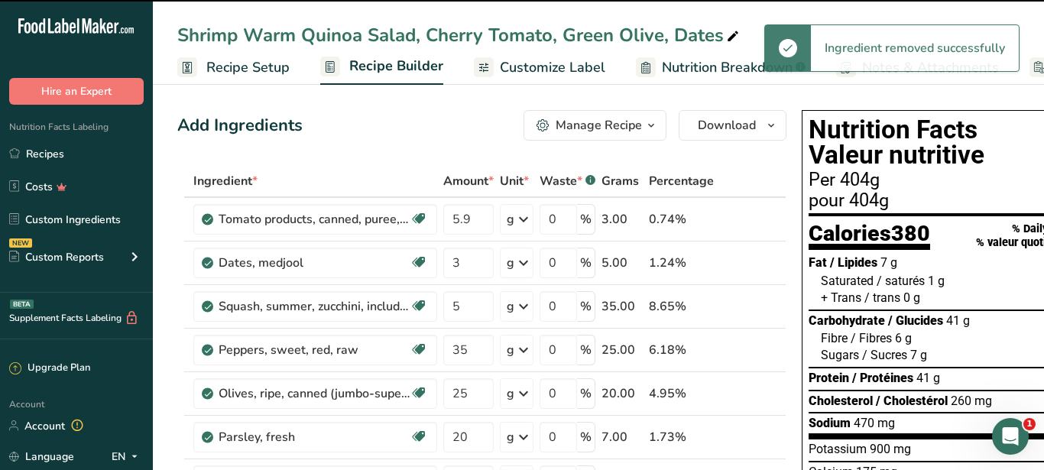
type input "7"
type input "20"
type input "2"
type input "0.4"
type input "150"
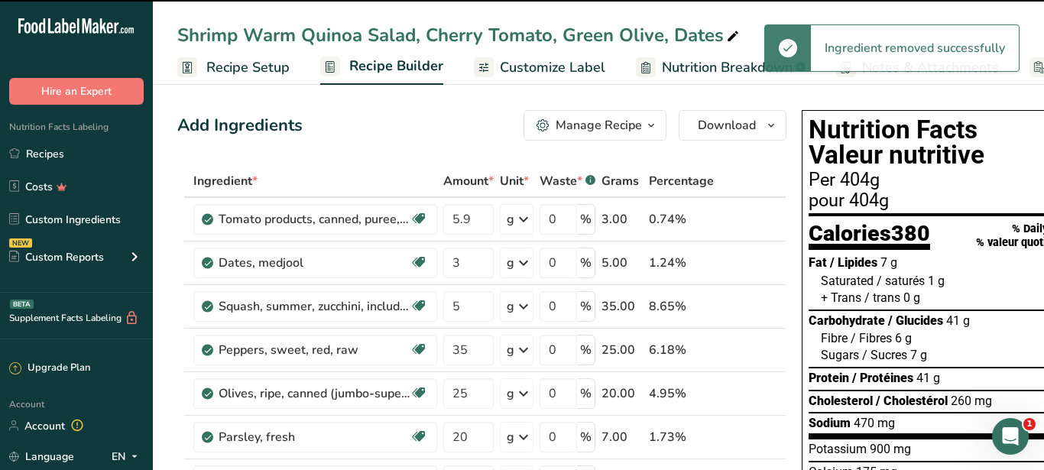
type input "137"
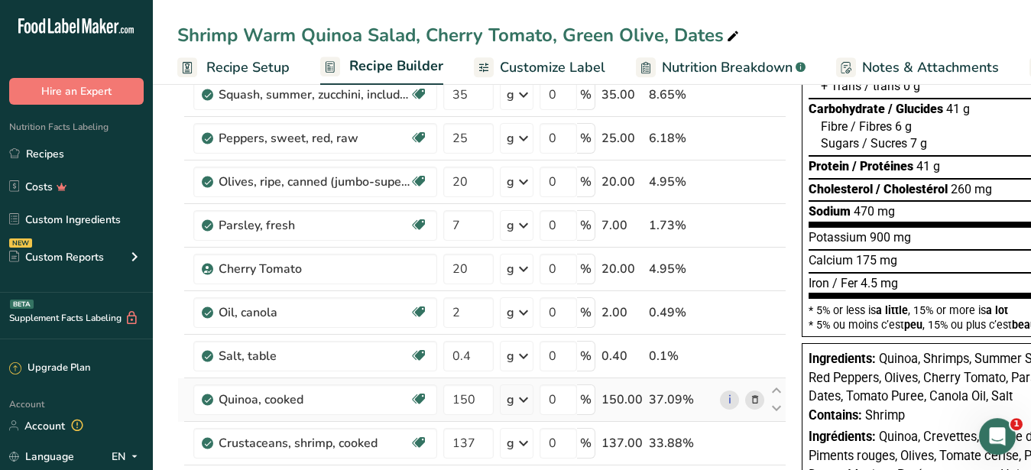
scroll to position [234, 0]
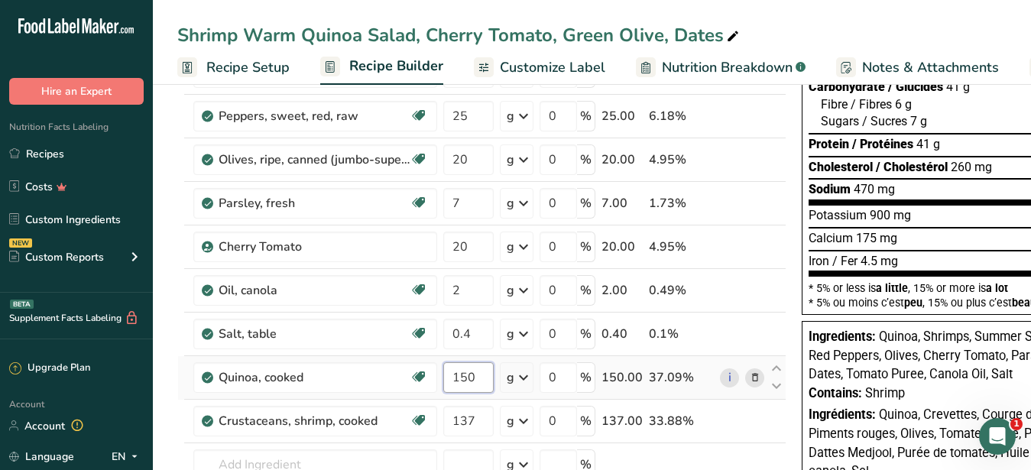
click at [471, 382] on input "150" at bounding box center [468, 377] width 50 height 31
type input "151"
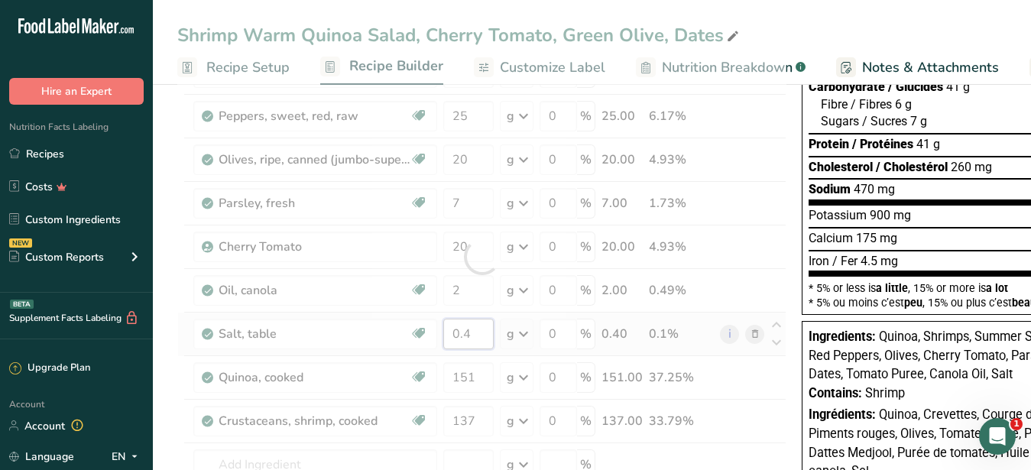
click at [484, 332] on input "0.4" at bounding box center [468, 334] width 50 height 31
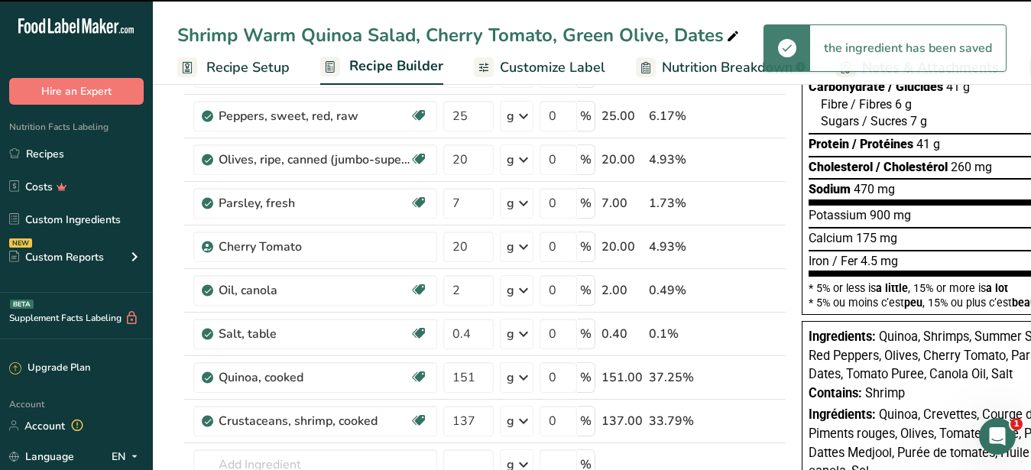
scroll to position [0, 0]
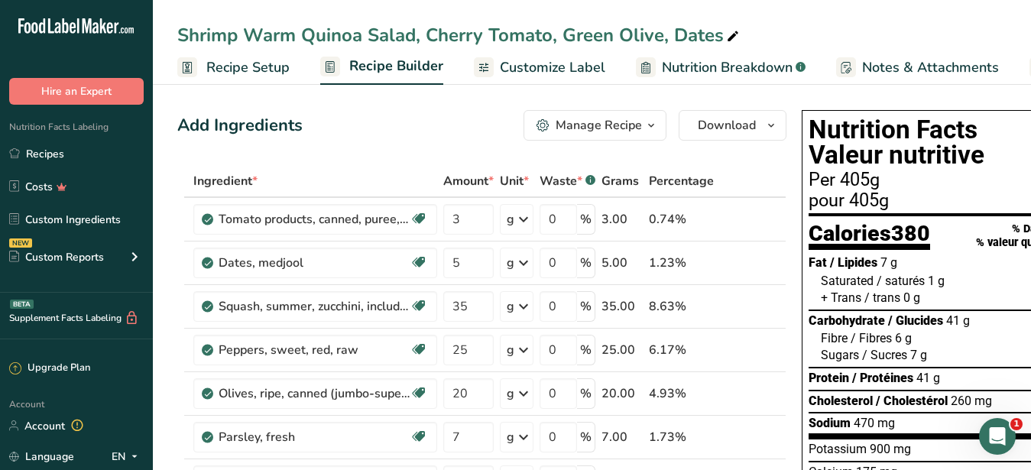
click at [530, 64] on span "Customize Label" at bounding box center [552, 67] width 105 height 21
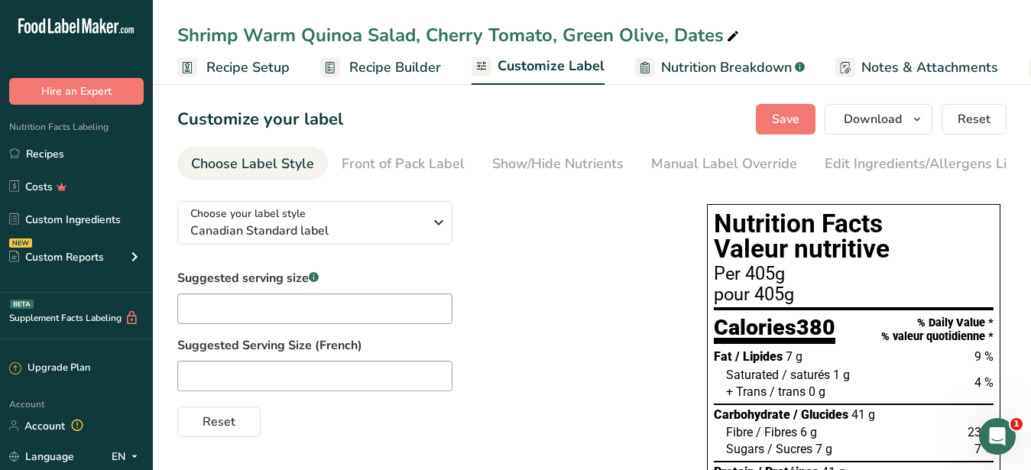
scroll to position [0, 159]
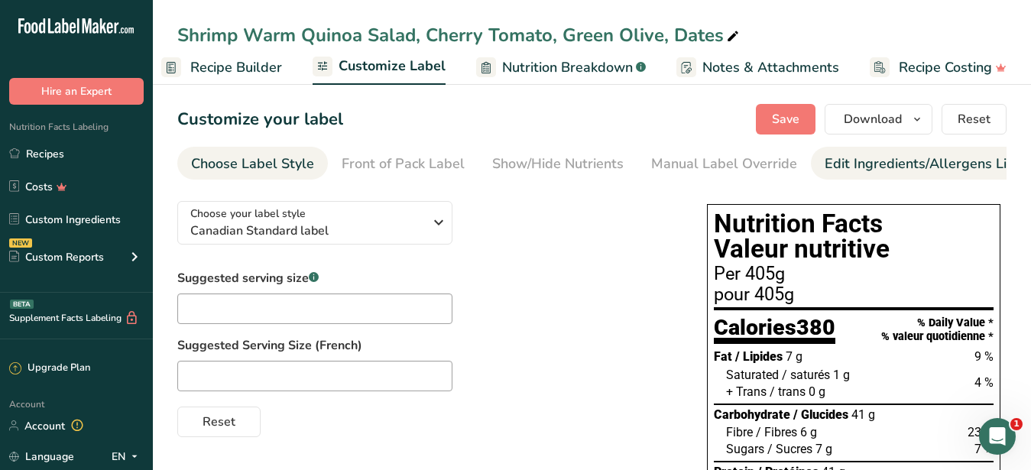
click at [831, 157] on div "Edit Ingredients/Allergens List" at bounding box center [921, 164] width 194 height 21
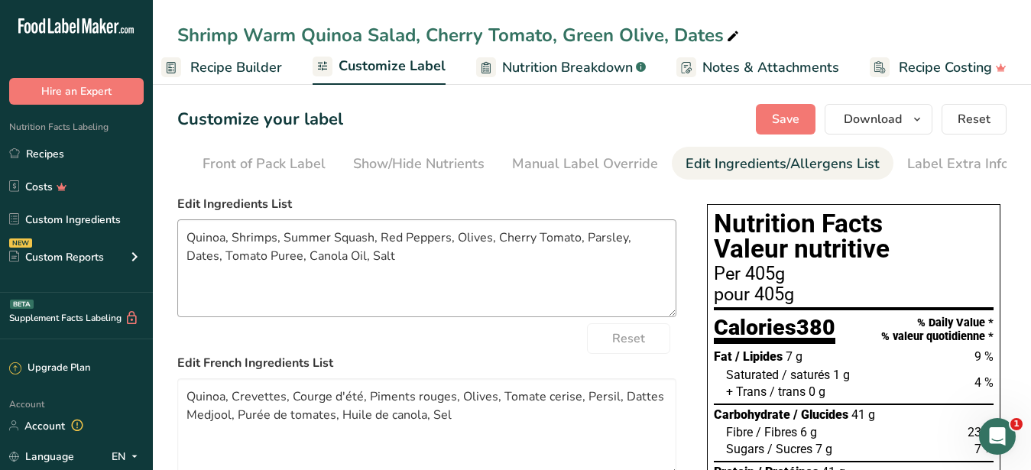
scroll to position [0, 140]
drag, startPoint x: 377, startPoint y: 269, endPoint x: 183, endPoint y: 253, distance: 195.5
click at [183, 253] on textarea "Quinoa, Shrimps, Summer Squash, Red Peppers, Olives, Cherry Tomato, Parsley, Da…" at bounding box center [426, 268] width 499 height 98
paste textarea "Chicken Leg, Quinoa, Zucchini, Peppers, Cherry Tomato, Olives, Dates, Parsley, …"
drag, startPoint x: 250, startPoint y: 249, endPoint x: 102, endPoint y: 248, distance: 148.2
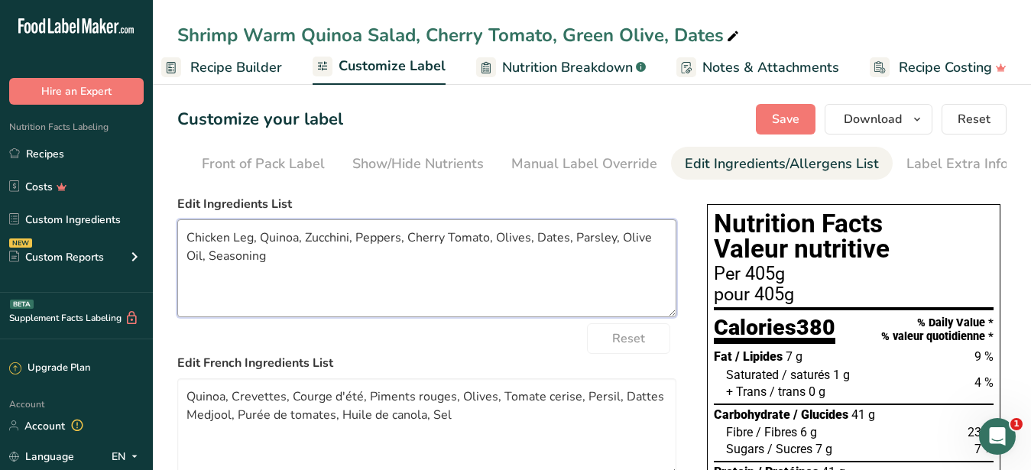
click at [177, 248] on textarea "Chicken Leg, Quinoa, Zucchini, Peppers, Cherry Tomato, Olives, Dates, Parsley, …" at bounding box center [426, 268] width 499 height 98
type textarea "Shrimp, Quinoa, Zucchini, Peppers, Cherry Tomato, Olives, Dates, Parsley, Olive…"
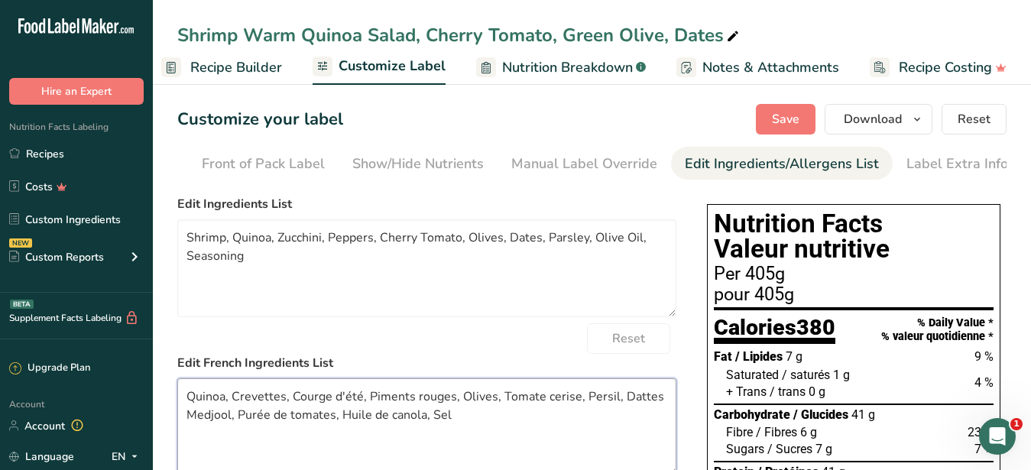
drag, startPoint x: 452, startPoint y: 426, endPoint x: 147, endPoint y: 416, distance: 305.0
click at [177, 416] on textarea "Quinoa, Crevettes, Courge d'été, Piments rouges, Olives, Tomate cerise, Persil,…" at bounding box center [426, 427] width 499 height 98
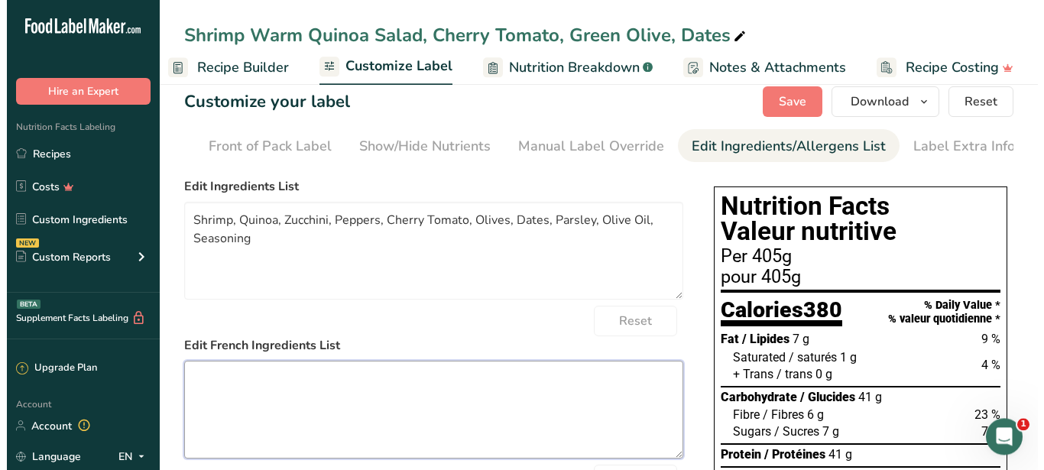
scroll to position [0, 0]
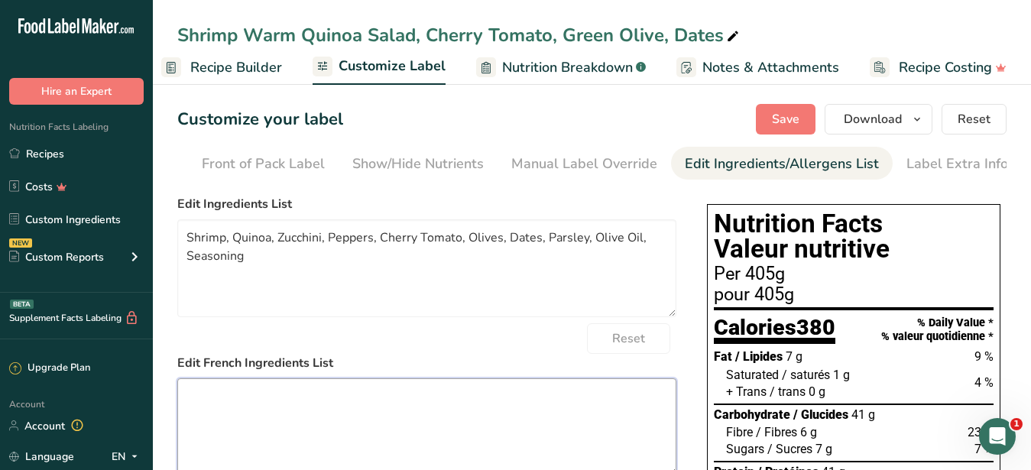
click at [405, 419] on textarea at bounding box center [426, 427] width 499 height 98
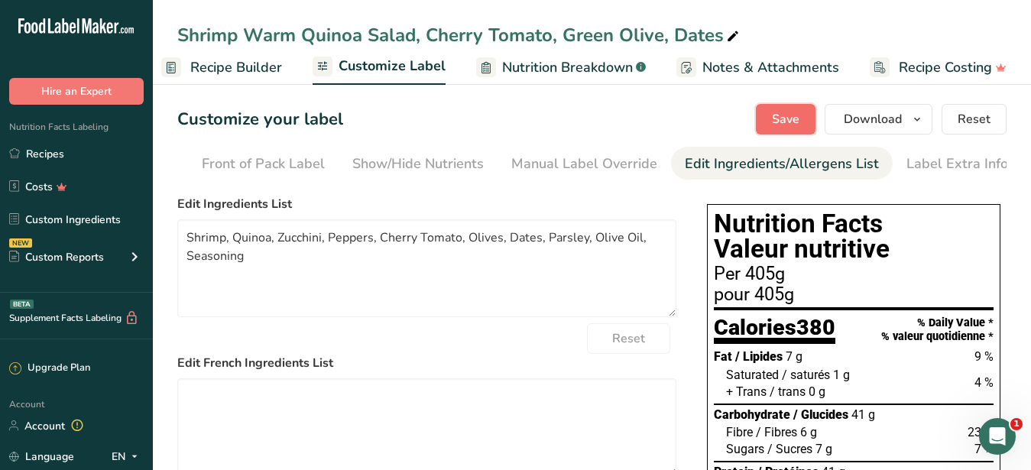
click at [785, 117] on span "Save" at bounding box center [786, 119] width 28 height 18
click at [849, 122] on span "Download" at bounding box center [873, 119] width 58 height 18
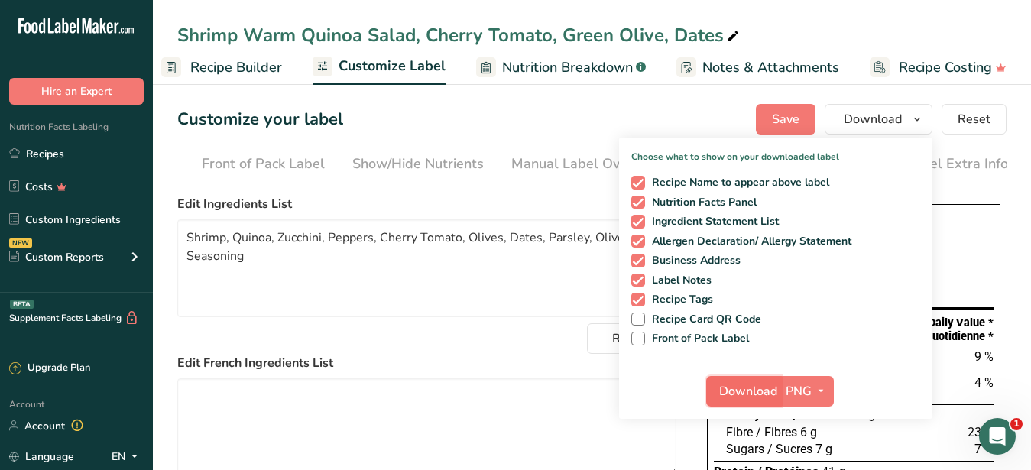
click at [734, 391] on span "Download" at bounding box center [748, 391] width 58 height 18
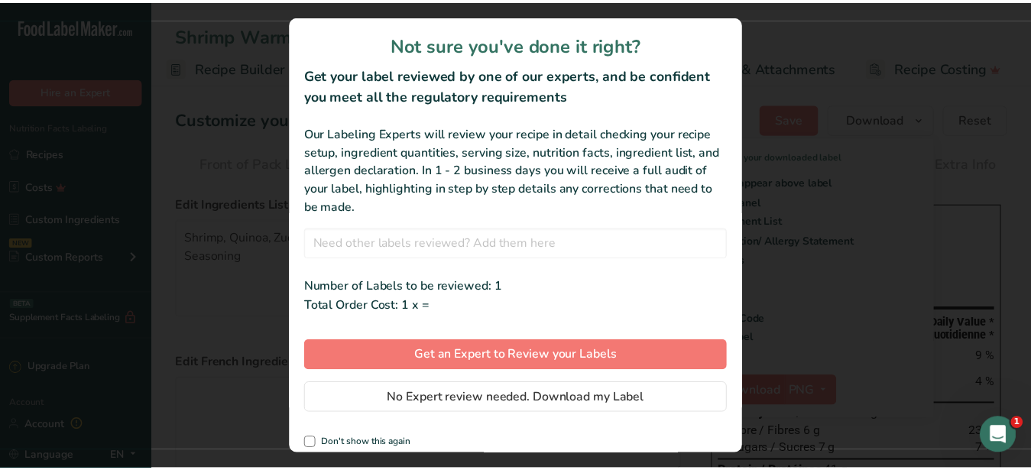
scroll to position [0, 146]
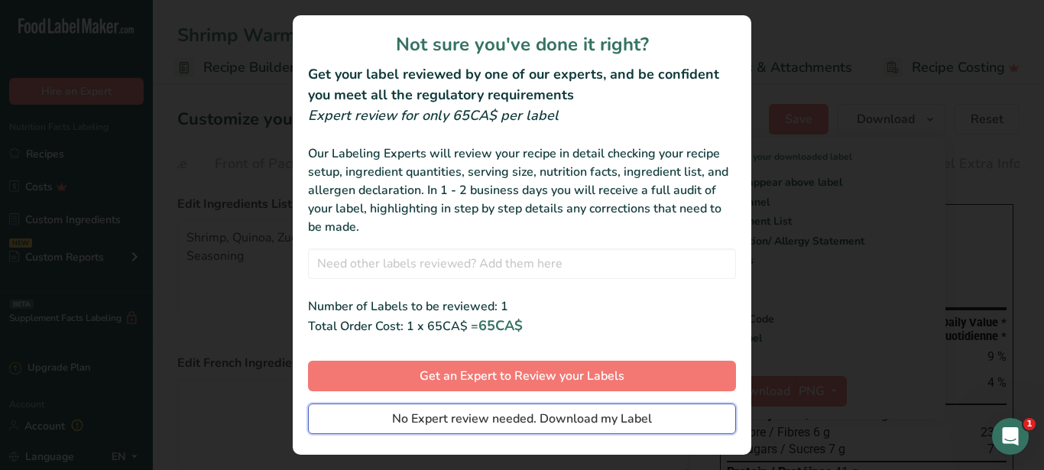
click at [478, 423] on span "No Expert review needed. Download my Label" at bounding box center [522, 419] width 260 height 18
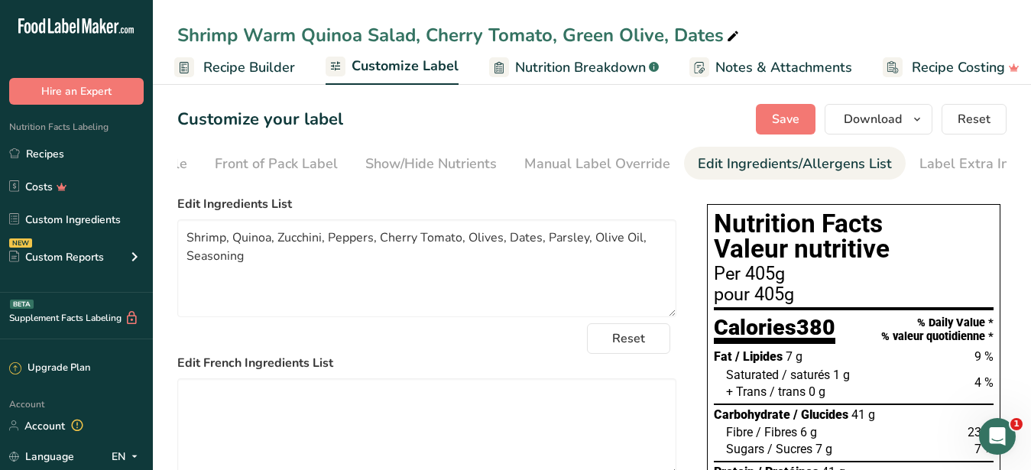
drag, startPoint x: 263, startPoint y: 274, endPoint x: 175, endPoint y: 237, distance: 95.2
click at [177, 237] on textarea "Shrimp, Quinoa, Zucchini, Peppers, Cherry Tomato, Olives, Dates, Parsley, Olive…" at bounding box center [426, 268] width 499 height 98
click at [257, 73] on span "Recipe Builder" at bounding box center [249, 67] width 92 height 21
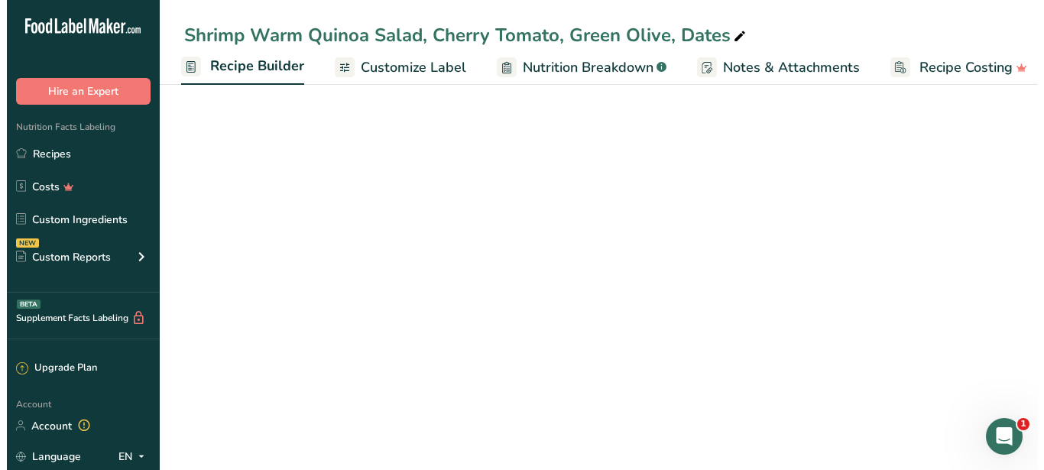
scroll to position [0, 147]
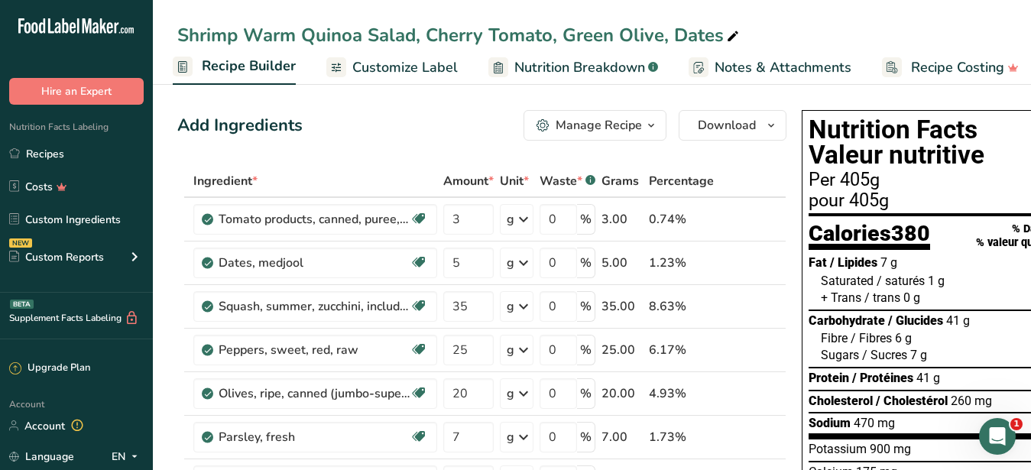
click at [626, 129] on div "Manage Recipe" at bounding box center [599, 125] width 86 height 18
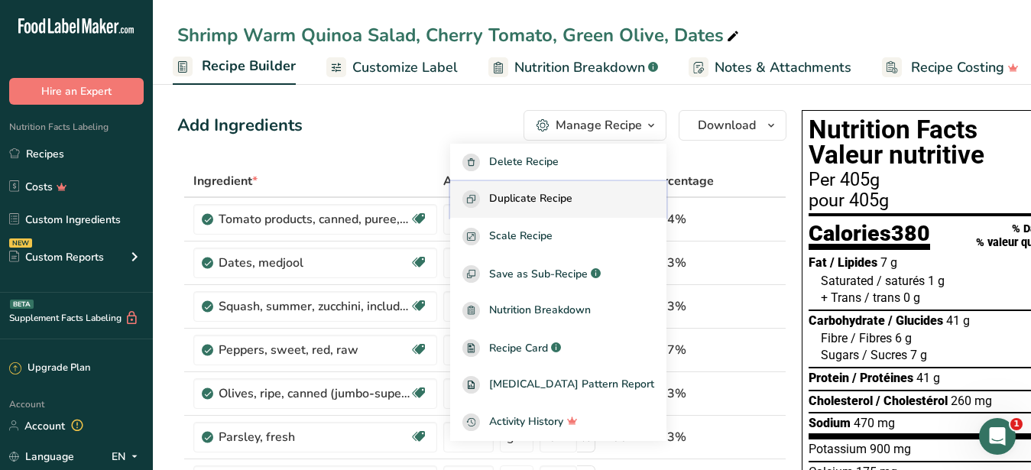
click at [572, 202] on span "Duplicate Recipe" at bounding box center [530, 199] width 83 height 18
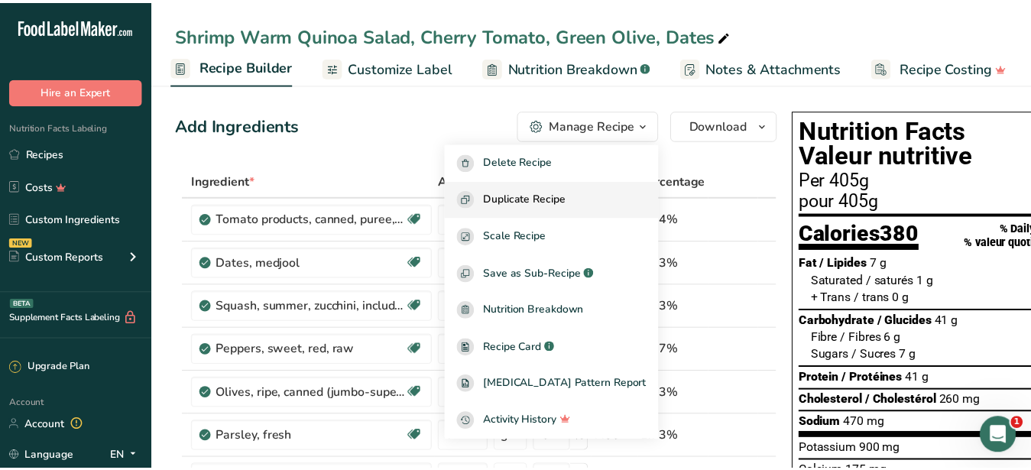
scroll to position [0, 146]
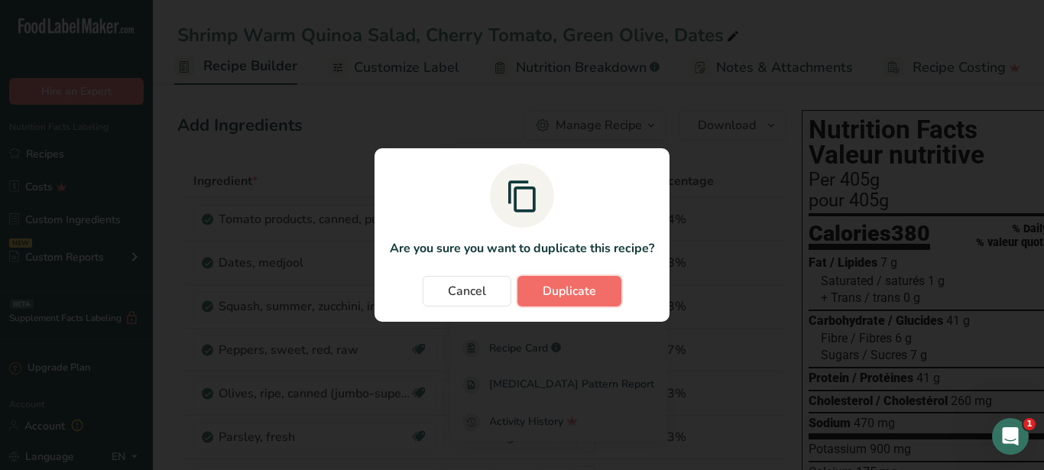
click at [592, 285] on span "Duplicate" at bounding box center [569, 291] width 53 height 18
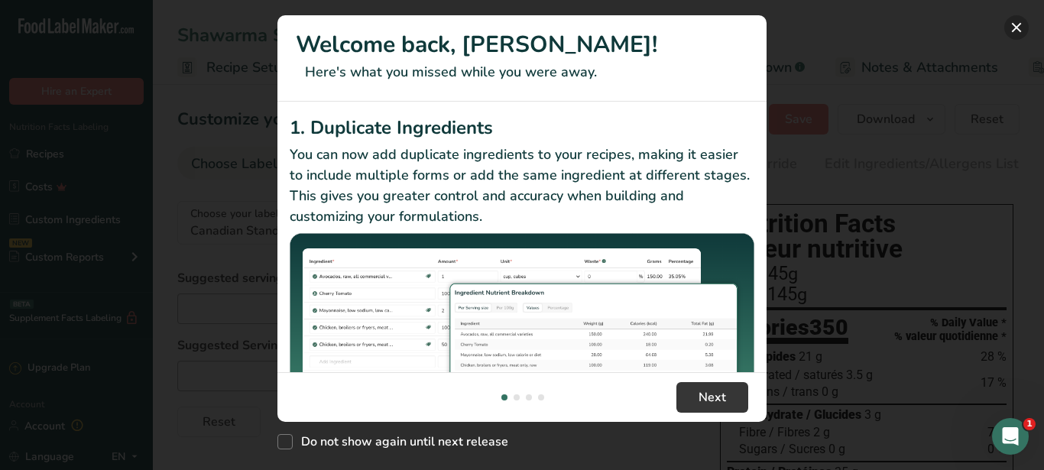
click at [1012, 32] on button "New Features" at bounding box center [1016, 27] width 24 height 24
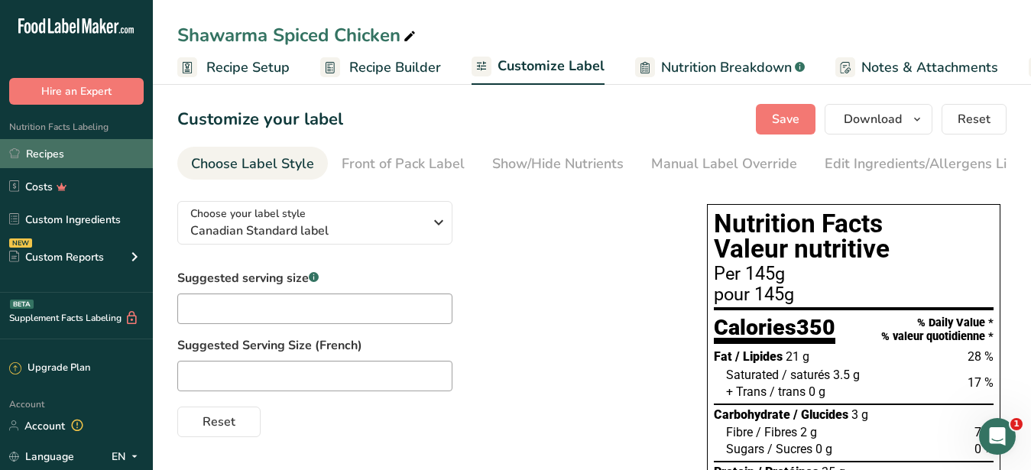
click at [29, 149] on link "Recipes" at bounding box center [76, 153] width 153 height 29
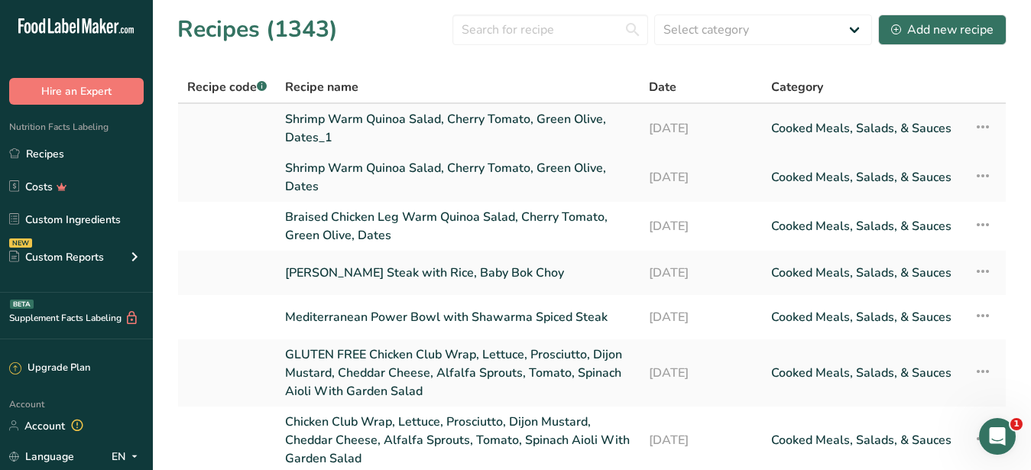
click at [374, 134] on link "Shrimp Warm Quinoa Salad, Cherry Tomato, Green Olive, Dates_1" at bounding box center [457, 128] width 345 height 37
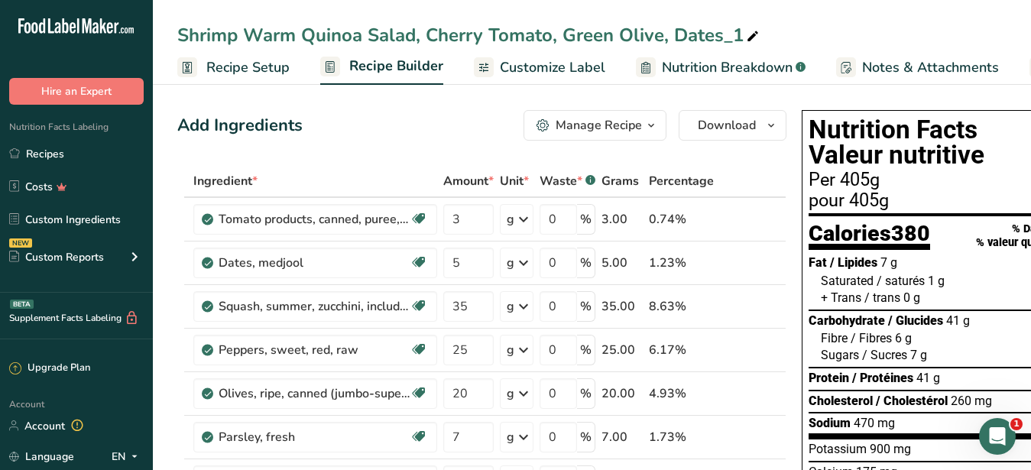
click at [578, 69] on span "Customize Label" at bounding box center [552, 67] width 105 height 21
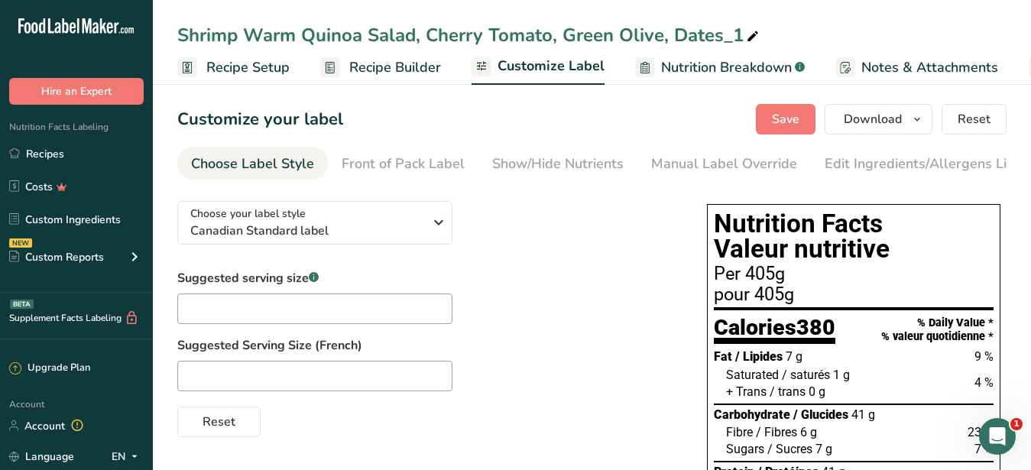
scroll to position [0, 159]
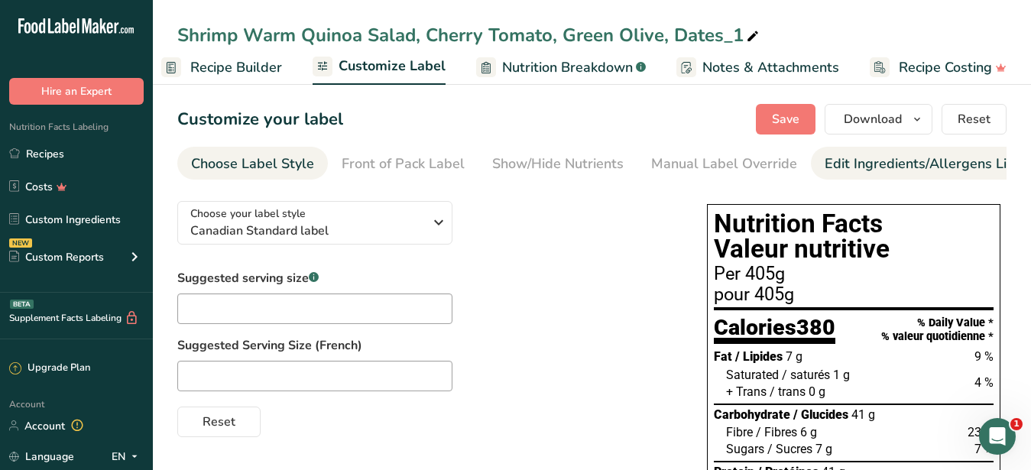
click at [909, 161] on div "Edit Ingredients/Allergens List" at bounding box center [921, 164] width 194 height 21
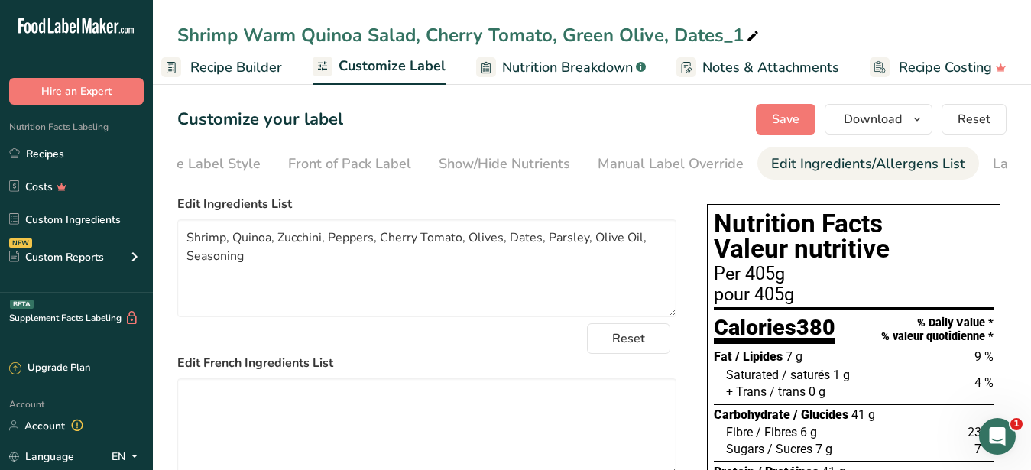
scroll to position [0, 140]
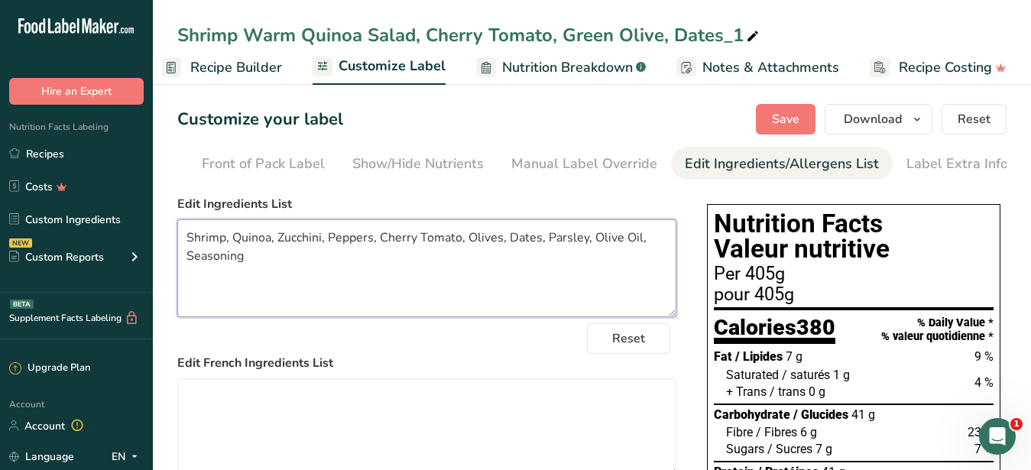
drag, startPoint x: 290, startPoint y: 284, endPoint x: 184, endPoint y: 249, distance: 111.1
click at [184, 249] on textarea "Shrimp, Quinoa, Zucchini, Peppers, Cherry Tomato, Olives, Dates, Parsley, Olive…" at bounding box center [426, 268] width 499 height 98
click at [241, 283] on textarea "Shrimp, Quinoa, Zucchini, Peppers, Cherry Tomato, Olives, Dates, Parsley, Olive…" at bounding box center [426, 268] width 499 height 98
drag, startPoint x: 322, startPoint y: 253, endPoint x: 279, endPoint y: 248, distance: 43.0
click at [279, 248] on textarea "Shrimp, Quinoa, Zucchini, Peppers, Cherry Tomato, Olives, Dates, Parsley, Olive…" at bounding box center [426, 268] width 499 height 98
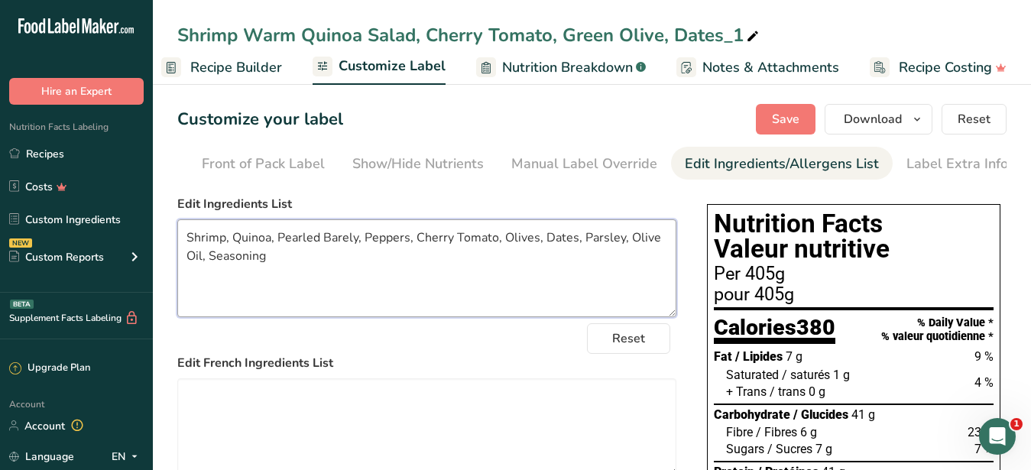
click at [350, 251] on textarea "Shrimp, Quinoa, Pearled Barely, Peppers, Cherry Tomato, Olives, Dates, Parsley,…" at bounding box center [426, 268] width 499 height 98
click at [322, 269] on textarea "Shrimp, Quinoa, Pearled Barley, Peppers, Cherry Tomato, Olives, Dates, Parsley,…" at bounding box center [426, 268] width 499 height 98
drag, startPoint x: 321, startPoint y: 274, endPoint x: 185, endPoint y: 253, distance: 137.7
click at [185, 253] on textarea "Shrimp, Quinoa, Pearled Barley, Peppers, Cherry Tomato, Olives, Dates, Parsley,…" at bounding box center [426, 268] width 499 height 98
click at [332, 290] on textarea "Shrimp, Quinoa, Pearled Barley, Peppers, Cherry Tomato, Olives, Dates, Parsley,…" at bounding box center [426, 268] width 499 height 98
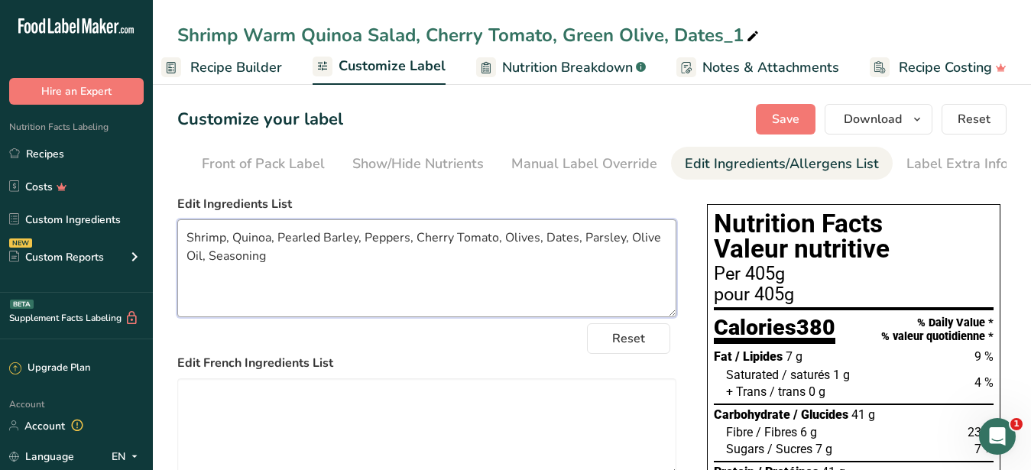
click at [356, 246] on textarea "Shrimp, Quinoa, Pearled Barley, Peppers, Cherry Tomato, Olives, Dates, Parsley,…" at bounding box center [426, 268] width 499 height 98
click at [358, 252] on textarea "Shrimp, Quinoa, Pearled BarleyZucchini, Peppers, Cherry Tomato, Olives, Dates, …" at bounding box center [426, 268] width 499 height 98
drag, startPoint x: 276, startPoint y: 248, endPoint x: 234, endPoint y: 251, distance: 42.1
click at [234, 251] on textarea "Shrimp, Quinoa, Pearled Barley, Zucchini, Peppers, Cherry Tomato, Olives, Dates…" at bounding box center [426, 268] width 499 height 98
drag, startPoint x: 292, startPoint y: 269, endPoint x: 168, endPoint y: 237, distance: 127.9
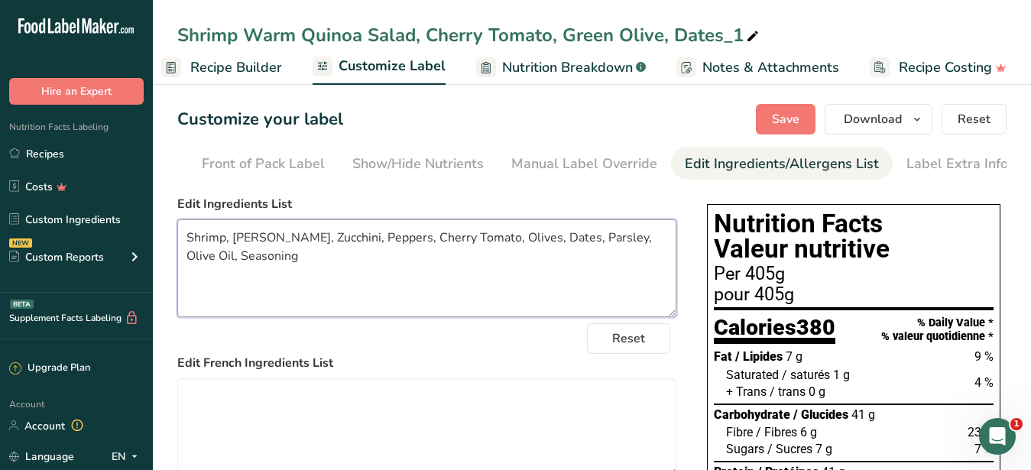
click at [177, 237] on textarea "Shrimp, [PERSON_NAME], Zucchini, Peppers, Cherry Tomato, Olives, Dates, Parsley…" at bounding box center [426, 268] width 499 height 98
drag, startPoint x: 462, startPoint y: 294, endPoint x: 492, endPoint y: 320, distance: 39.5
click at [462, 294] on textarea "Shrimp, [PERSON_NAME], Zucchini, Peppers, Cherry Tomato, Olives, Dates, Parsley…" at bounding box center [426, 268] width 499 height 98
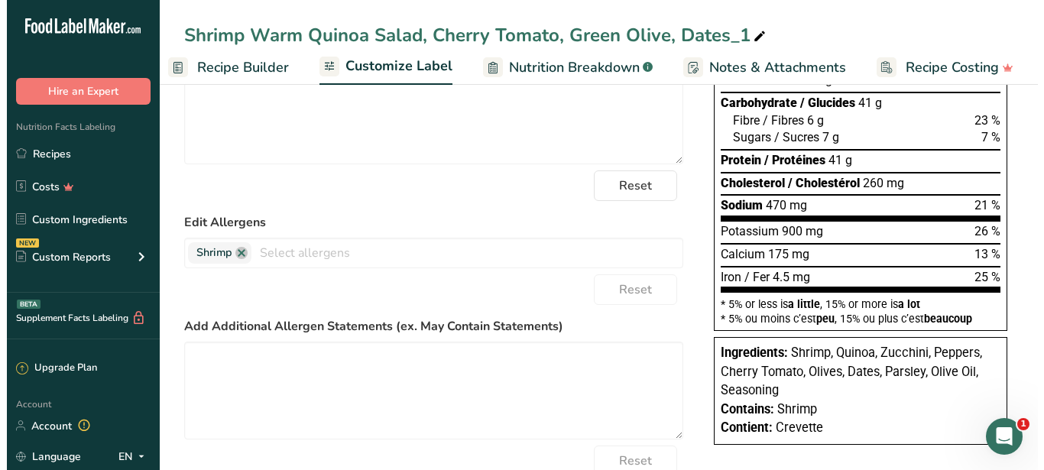
scroll to position [0, 0]
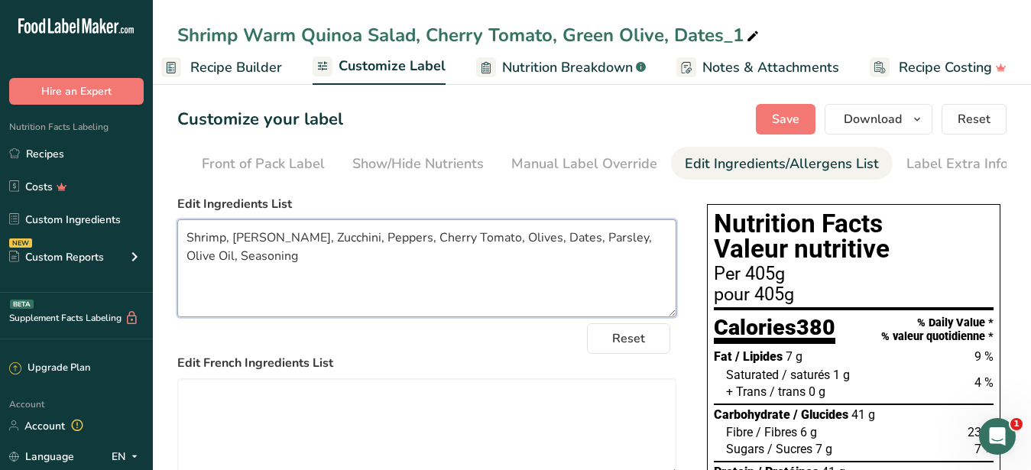
type textarea "Shrimp, [PERSON_NAME], Zucchini, Peppers, Cherry Tomato, Olives, Dates, Parsley…"
click at [267, 66] on span "Recipe Builder" at bounding box center [236, 67] width 92 height 21
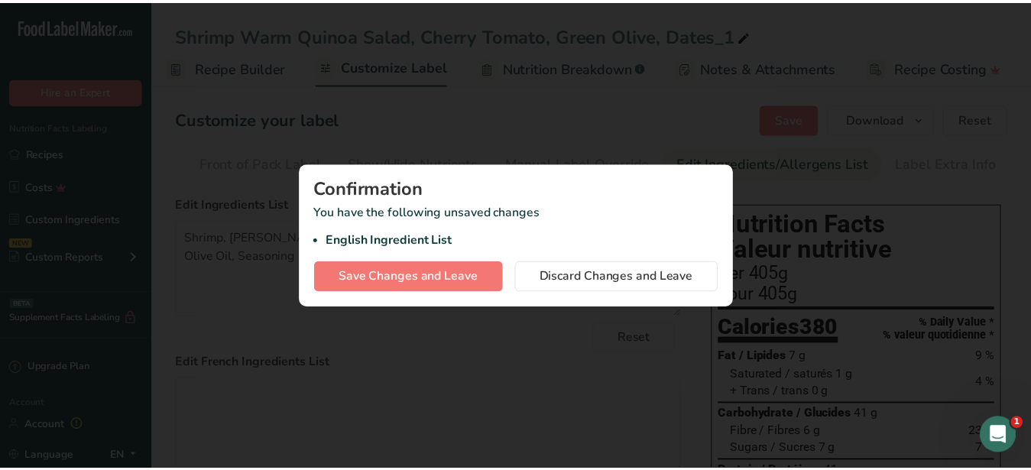
scroll to position [0, 146]
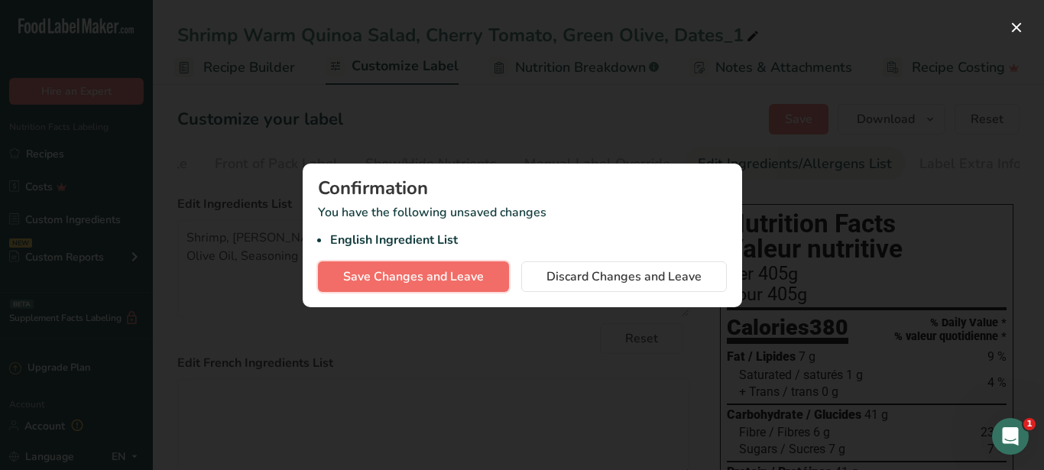
click at [444, 280] on span "Save Changes and Leave" at bounding box center [413, 276] width 141 height 18
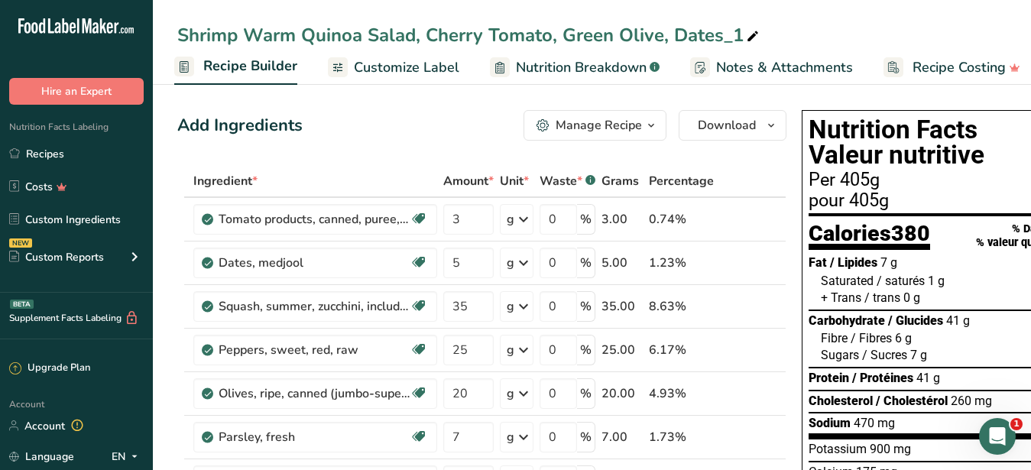
click at [750, 30] on icon at bounding box center [753, 36] width 14 height 21
click at [367, 31] on input "Shrimp Warm Quinoa Salad, Cherry Tomato, Green Olive, Dates" at bounding box center [591, 35] width 829 height 28
drag, startPoint x: 358, startPoint y: 34, endPoint x: 308, endPoint y: 30, distance: 50.6
click at [308, 30] on input "Shrimp Warm Quinoa Salad, Cherry Tomato, Green Olive, Dates" at bounding box center [591, 35] width 829 height 28
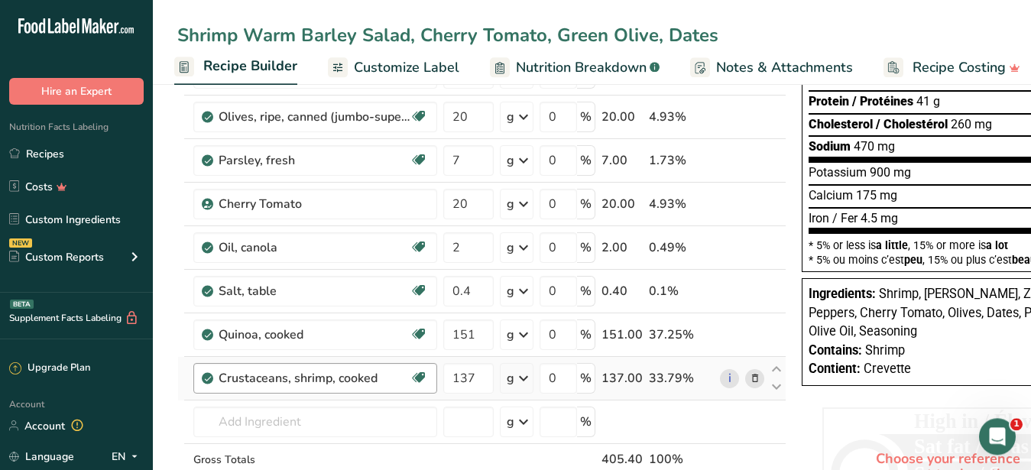
scroll to position [312, 0]
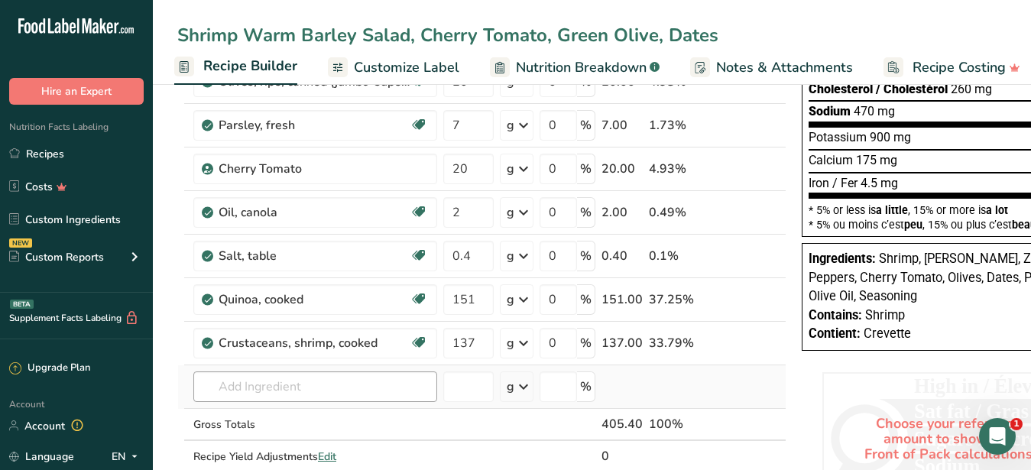
type input "Shrimp Warm Barley Salad, Cherry Tomato, Green Olive, Dates"
click at [383, 384] on input "text" at bounding box center [315, 386] width 244 height 31
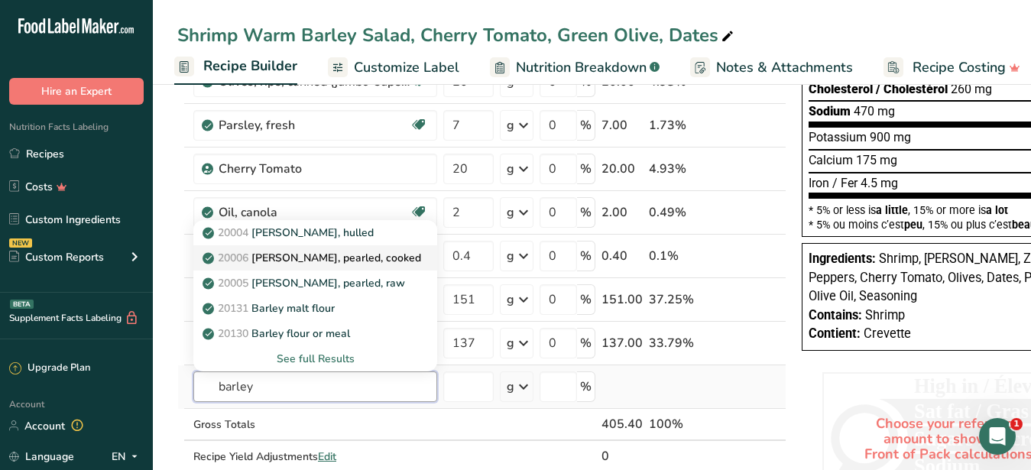
type input "barley"
click at [352, 258] on p "20006 [PERSON_NAME], pearled, cooked" at bounding box center [313, 258] width 215 height 16
type input "[PERSON_NAME], pearled, cooked"
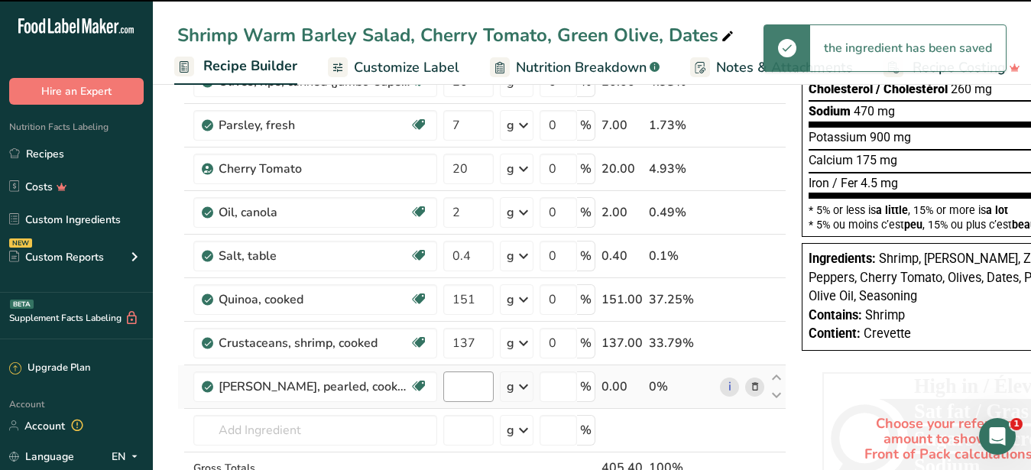
type input "0"
drag, startPoint x: 464, startPoint y: 381, endPoint x: 429, endPoint y: 374, distance: 34.9
click at [443, 374] on input "0" at bounding box center [468, 386] width 50 height 31
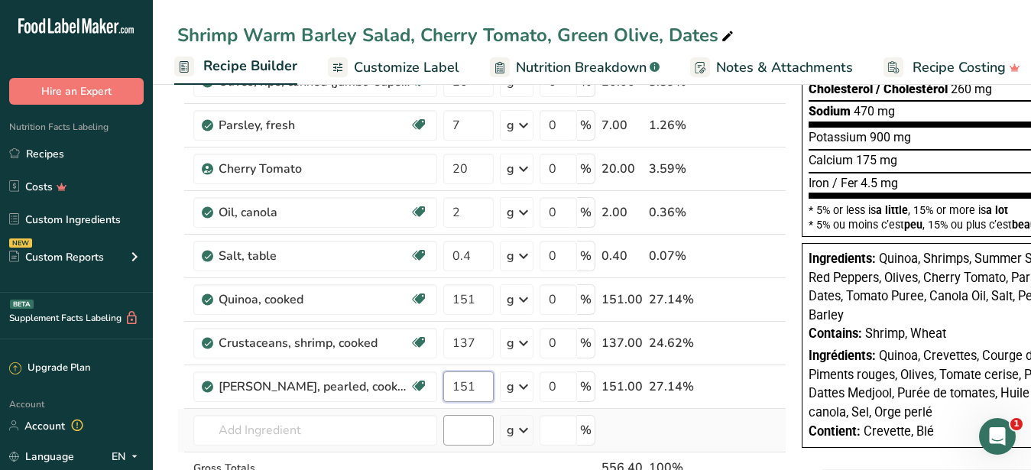
type input "151"
click at [476, 417] on input "number" at bounding box center [468, 430] width 50 height 31
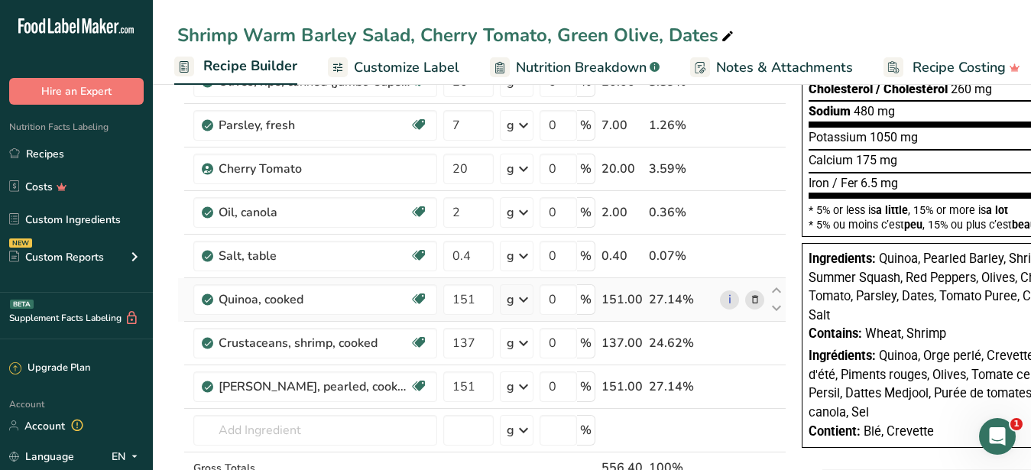
click at [755, 296] on icon at bounding box center [755, 300] width 11 height 16
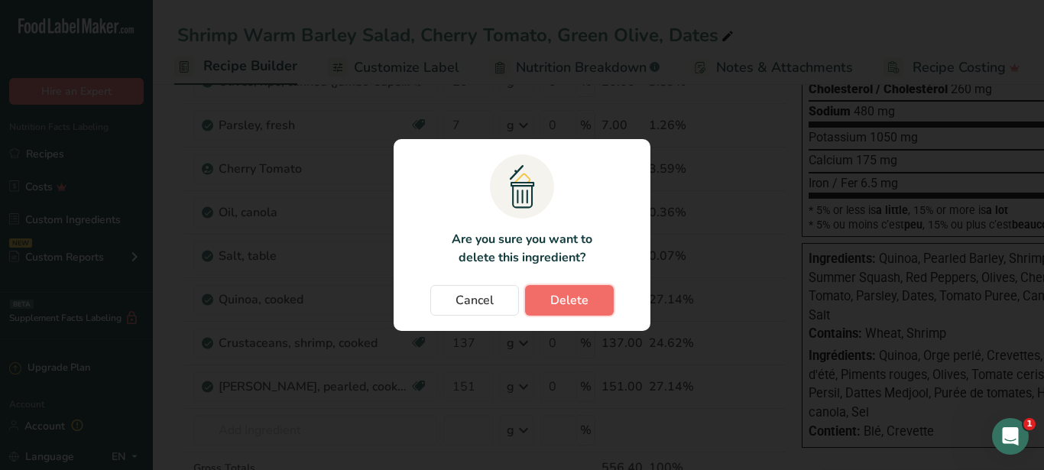
click at [594, 296] on button "Delete" at bounding box center [569, 300] width 89 height 31
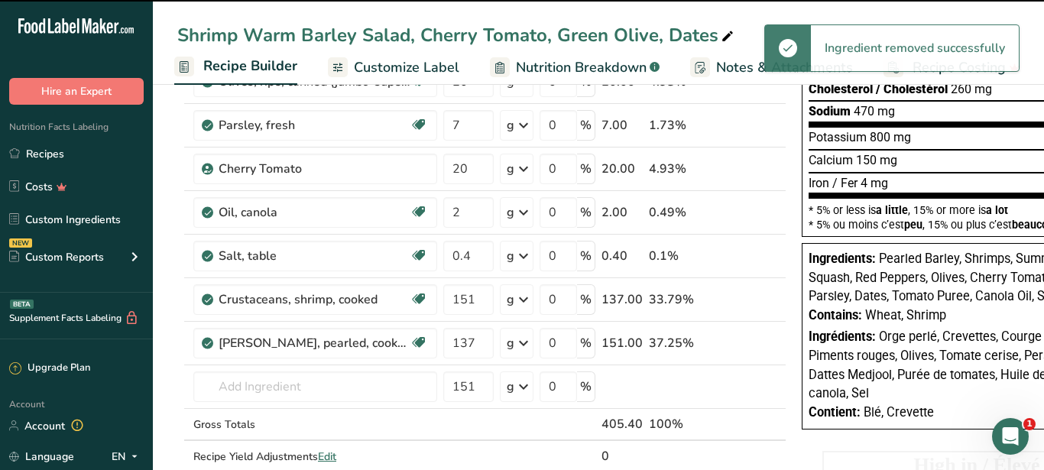
type input "137"
type input "151"
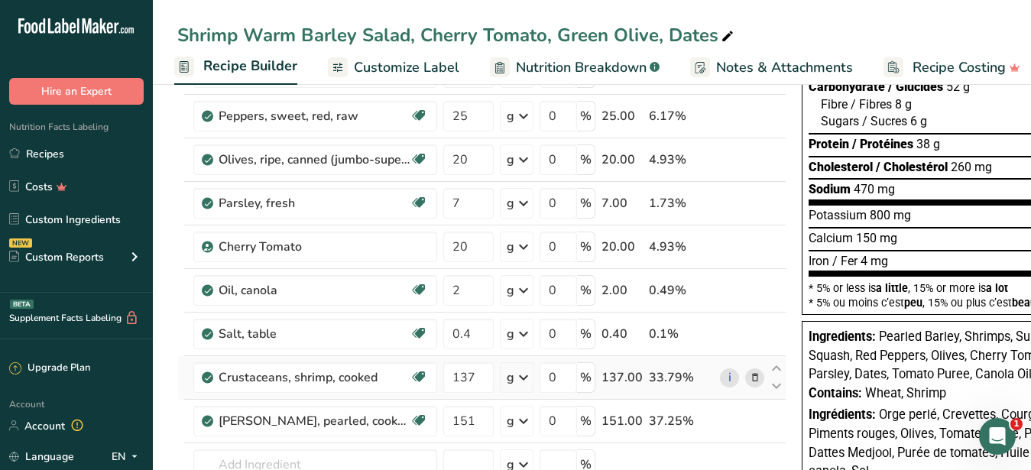
scroll to position [0, 0]
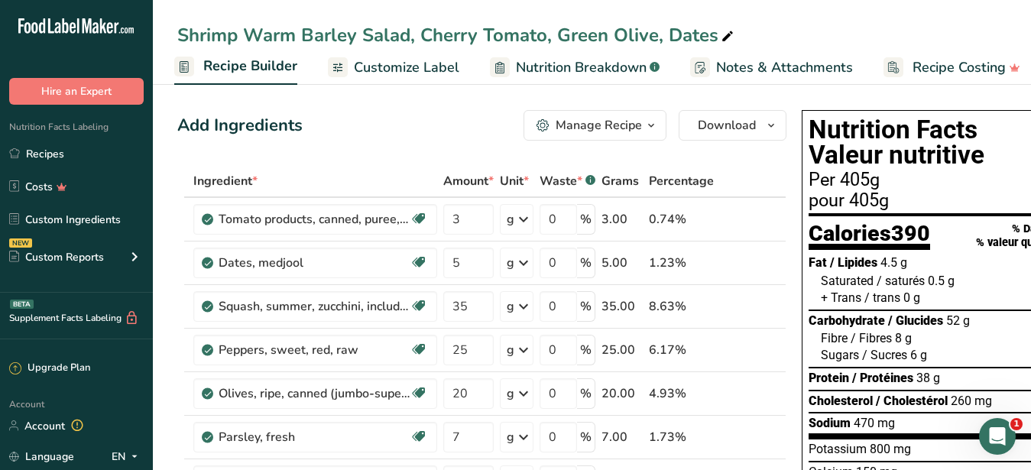
click at [428, 60] on span "Customize Label" at bounding box center [406, 67] width 105 height 21
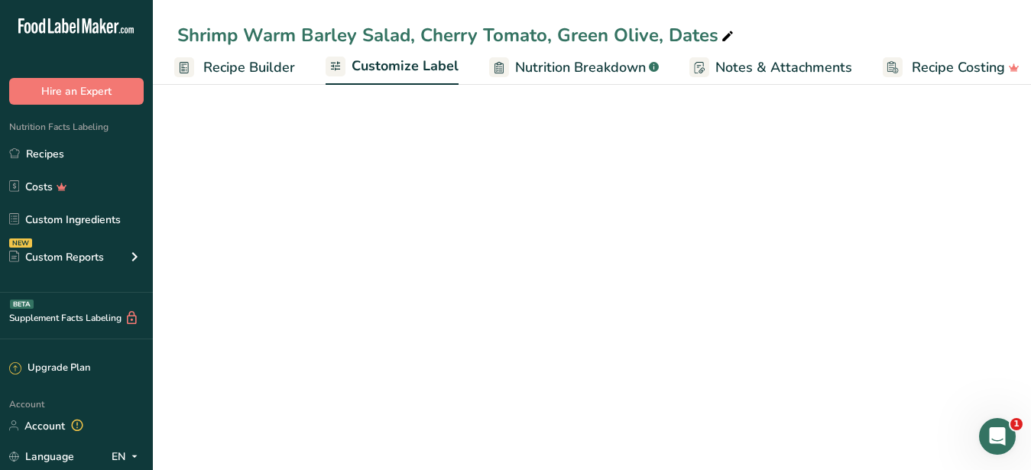
scroll to position [1, 159]
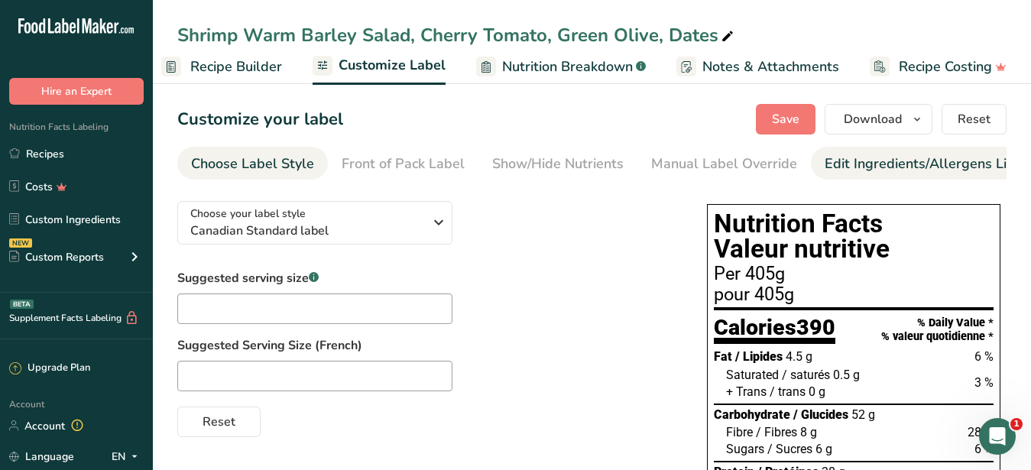
click at [900, 164] on div "Edit Ingredients/Allergens List" at bounding box center [921, 164] width 194 height 21
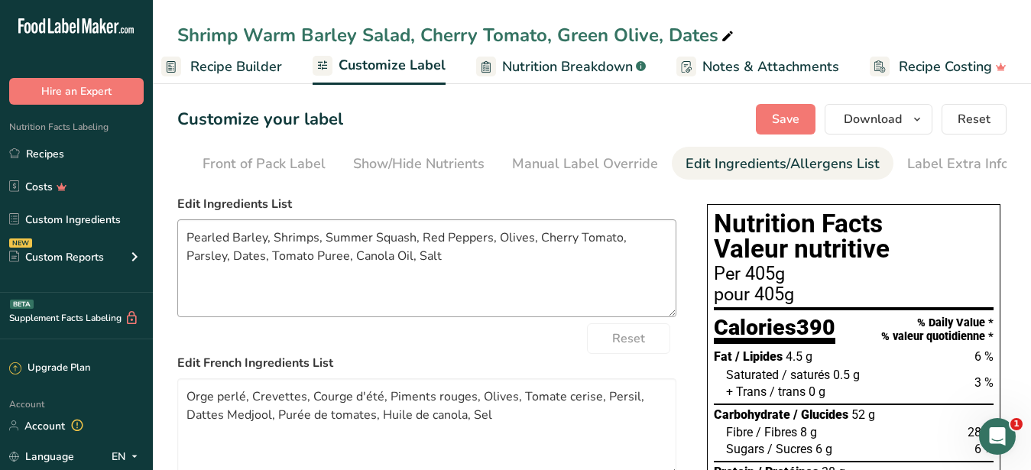
scroll to position [0, 140]
drag, startPoint x: 404, startPoint y: 269, endPoint x: 57, endPoint y: 215, distance: 351.1
click at [177, 219] on textarea "Pearled Barley, Shrimps, Summer Squash, Red Peppers, Olives, Cherry Tomato, Par…" at bounding box center [426, 268] width 499 height 98
paste textarea "Shrimp, [PERSON_NAME], Zucchini, Peppers, Cherry Tomato, Olives, Dates, Parsley…"
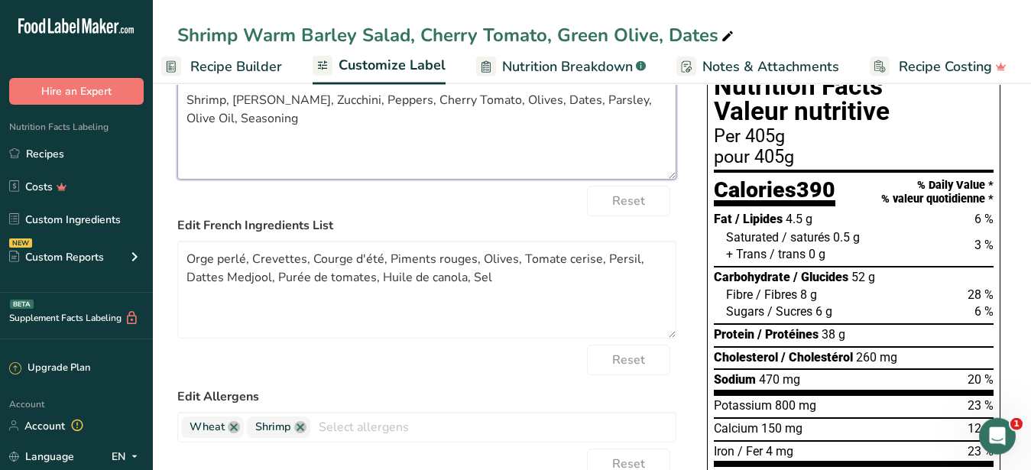
scroll to position [156, 0]
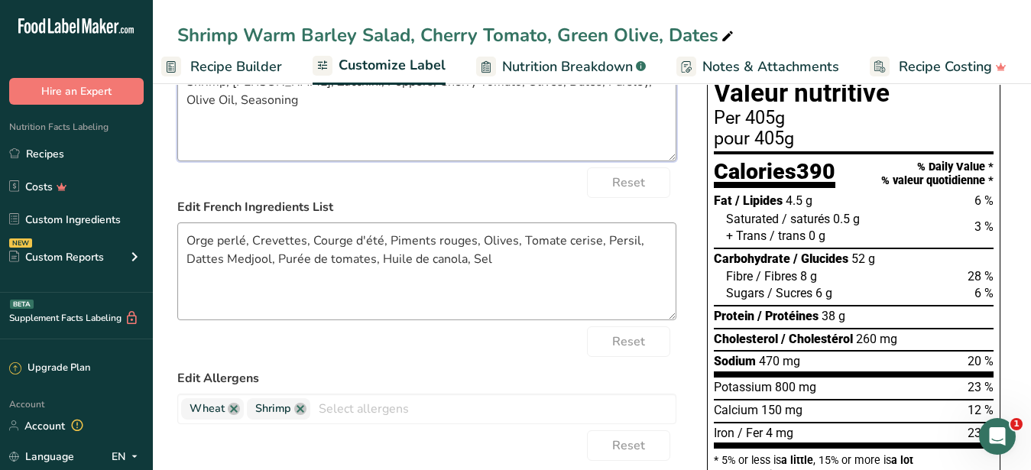
type textarea "Shrimp, [PERSON_NAME], Zucchini, Peppers, Cherry Tomato, Olives, Dates, Parsley…"
drag, startPoint x: 503, startPoint y: 287, endPoint x: 125, endPoint y: 251, distance: 380.0
click at [177, 251] on textarea "Orge perlé, Crevettes, Courge d'été, Piments rouges, Olives, Tomate cerise, Per…" at bounding box center [426, 271] width 499 height 98
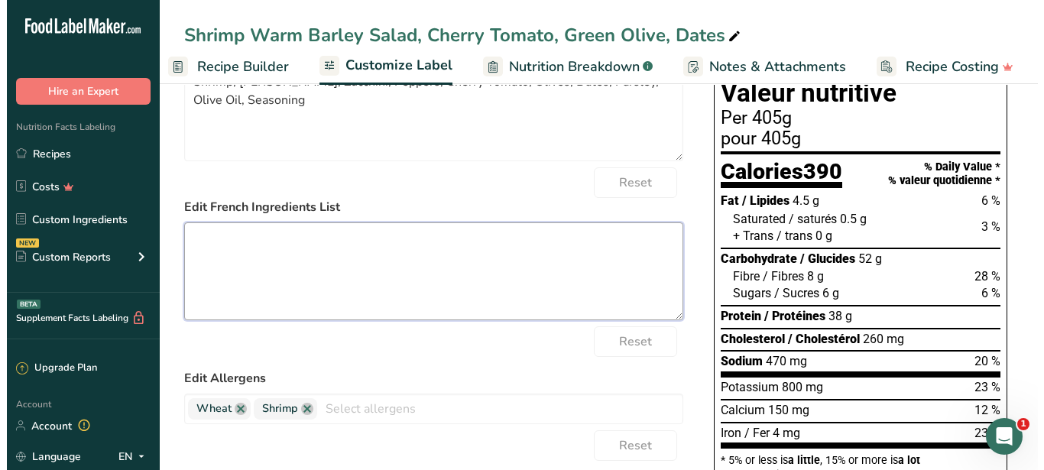
scroll to position [0, 0]
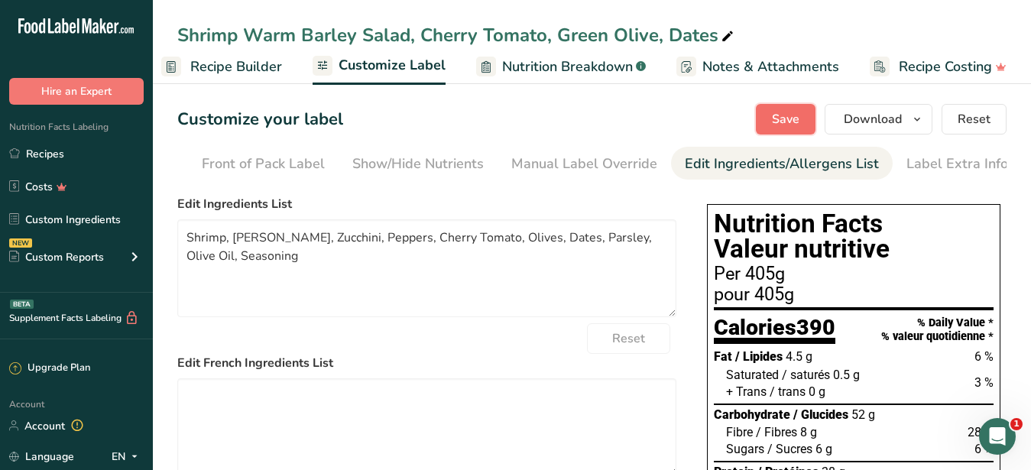
click at [790, 115] on span "Save" at bounding box center [786, 119] width 28 height 18
click at [857, 121] on span "Download" at bounding box center [873, 119] width 58 height 18
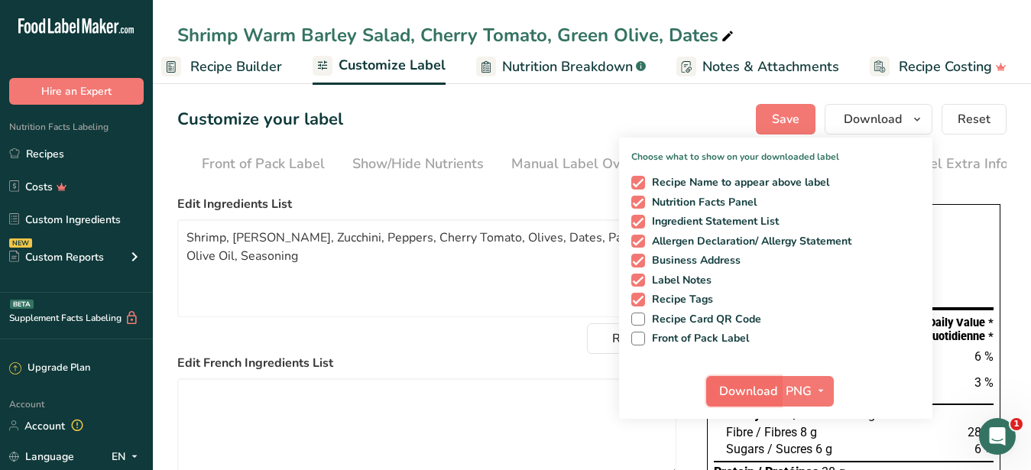
click at [739, 388] on span "Download" at bounding box center [748, 391] width 58 height 18
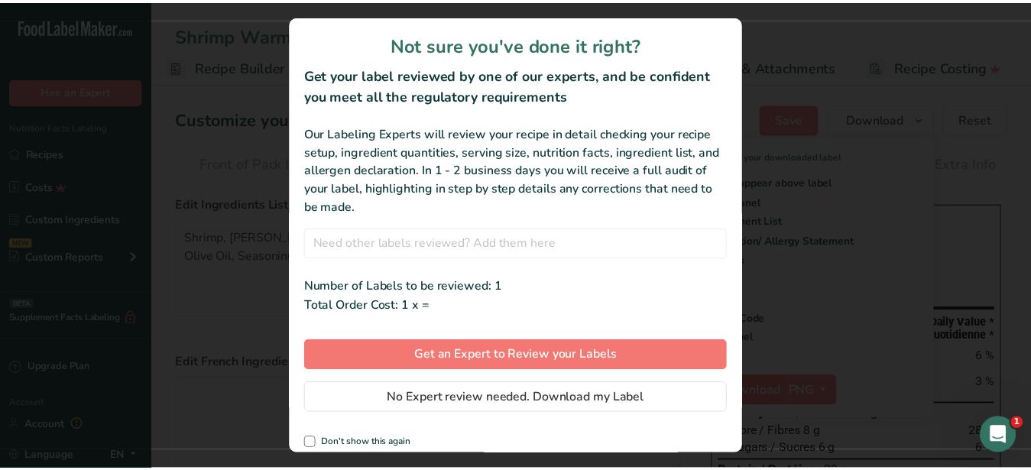
scroll to position [1, 146]
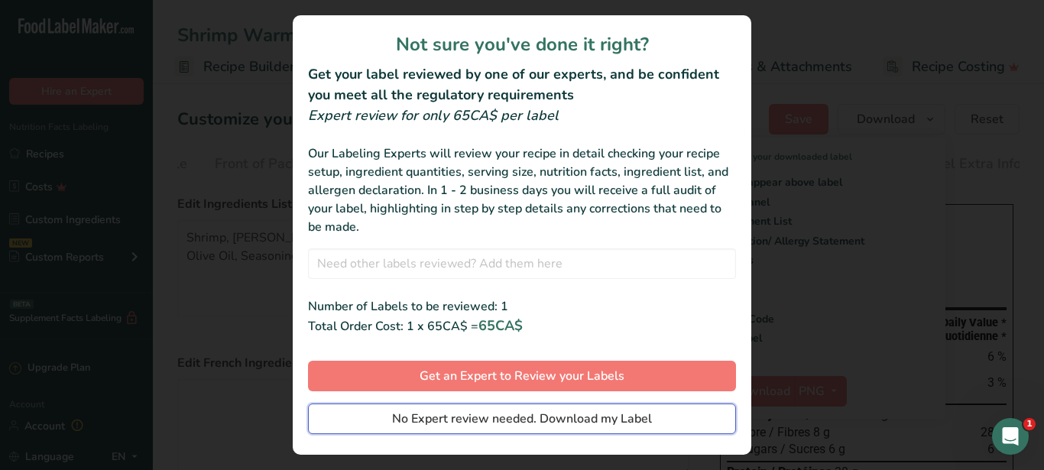
click at [461, 420] on span "No Expert review needed. Download my Label" at bounding box center [522, 419] width 260 height 18
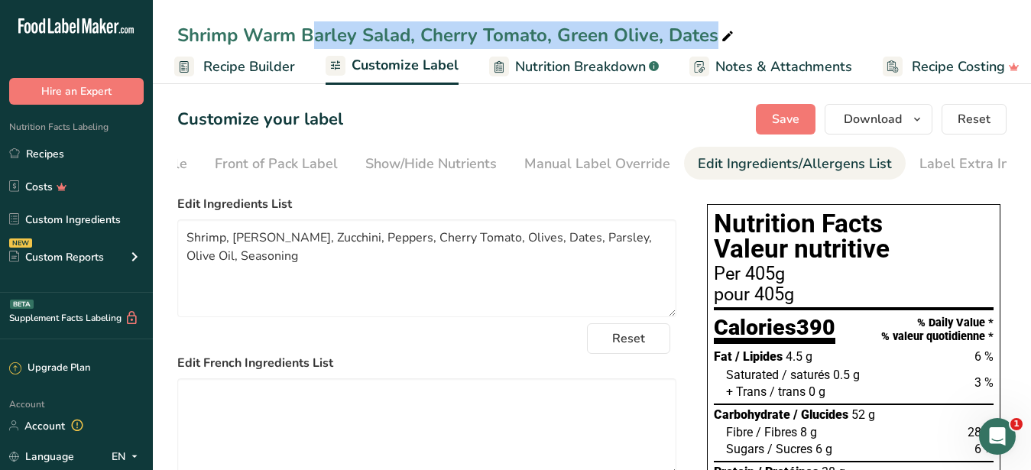
drag, startPoint x: 180, startPoint y: 34, endPoint x: 788, endPoint y: 4, distance: 608.2
click at [788, 21] on div "Shrimp Warm Barley Salad, Cherry Tomato, Green Olive, Dates" at bounding box center [592, 35] width 878 height 28
copy div "Shrimp Warm Barley Salad, Cherry Tomato, Green Olive, Dates"
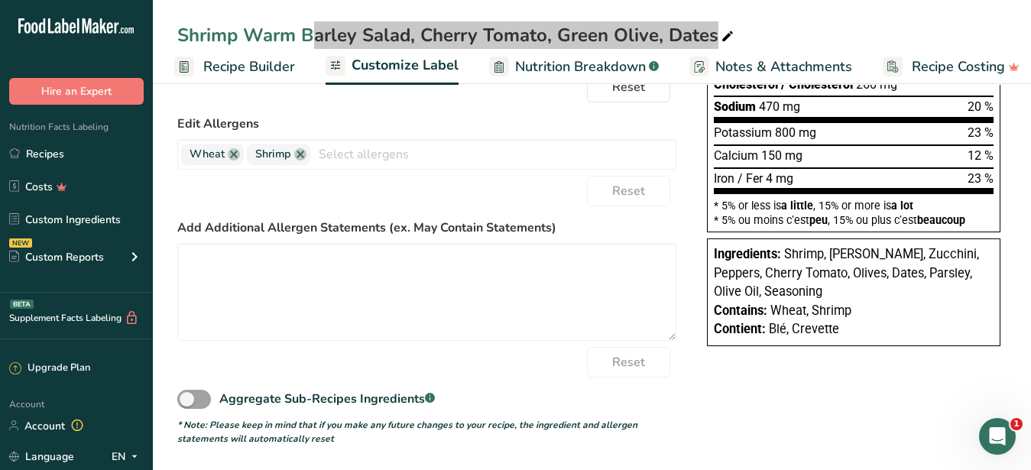
scroll to position [0, 0]
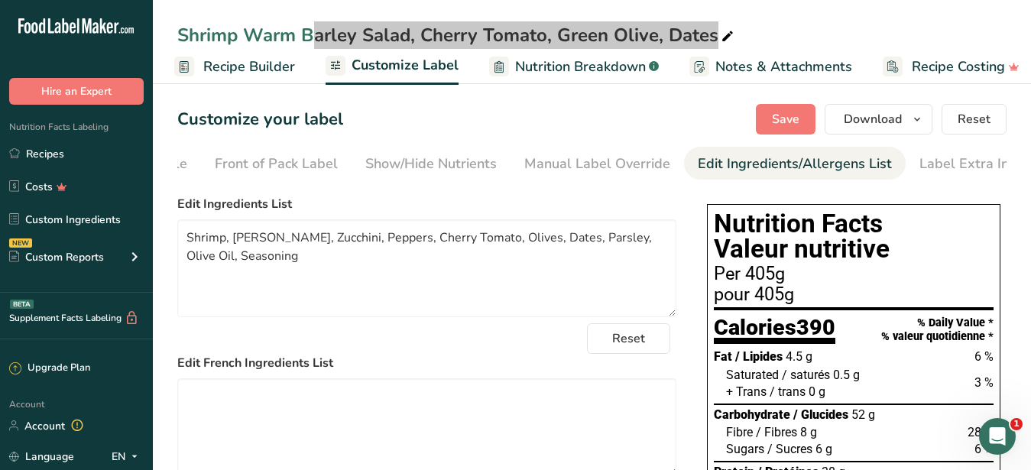
click at [183, 39] on div "Shrimp Warm Barley Salad, Cherry Tomato, Green Olive, Dates" at bounding box center [456, 35] width 559 height 28
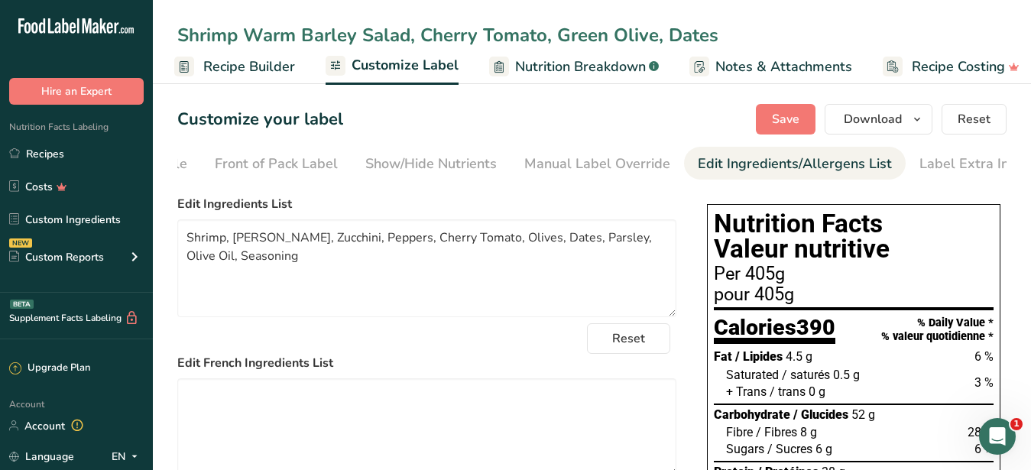
drag, startPoint x: 719, startPoint y: 34, endPoint x: 175, endPoint y: 21, distance: 544.2
click at [177, 21] on input "Shrimp Warm Barley Salad, Cherry Tomato, Green Olive, Dates" at bounding box center [591, 35] width 829 height 28
click at [60, 153] on link "Recipes" at bounding box center [76, 153] width 153 height 29
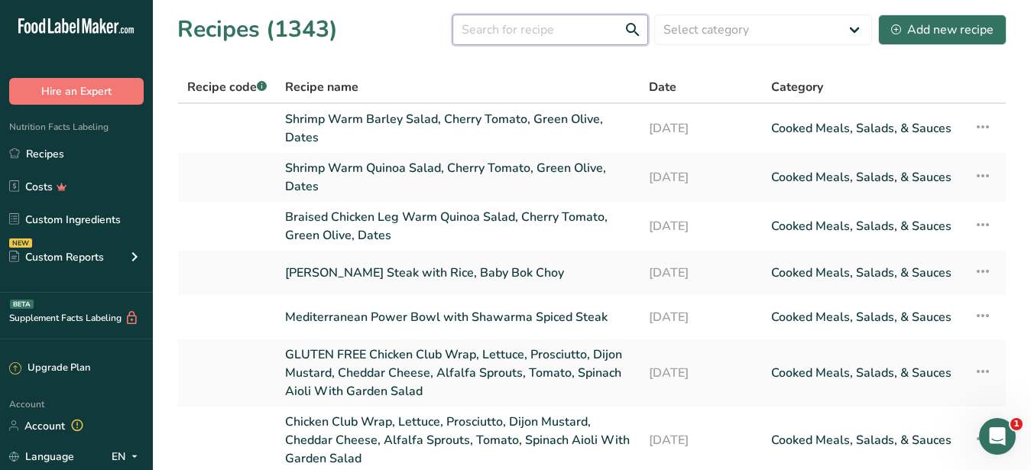
click at [491, 32] on input "text" at bounding box center [550, 30] width 196 height 31
paste input "Cauliflower Provencal"
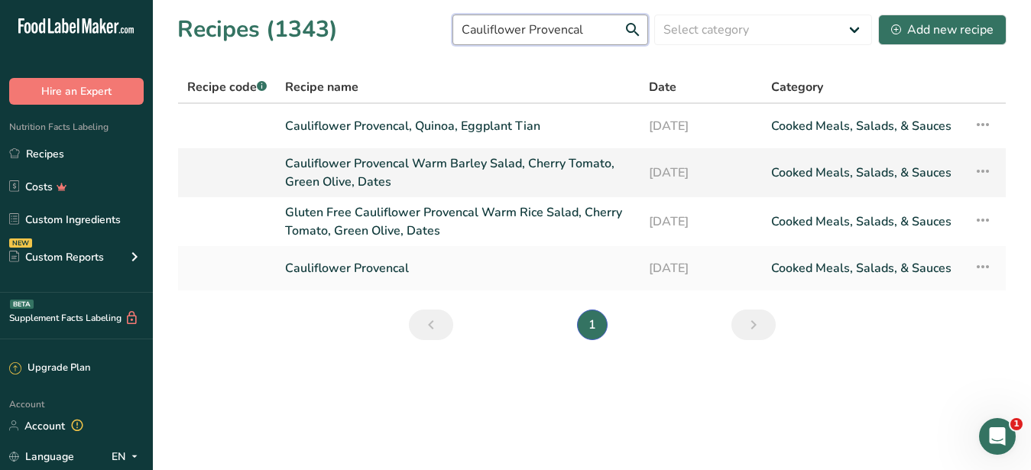
type input "Cauliflower Provencal"
click at [381, 163] on link "Cauliflower Provencal Warm Barley Salad, Cherry Tomato, Green Olive, Dates" at bounding box center [457, 172] width 345 height 37
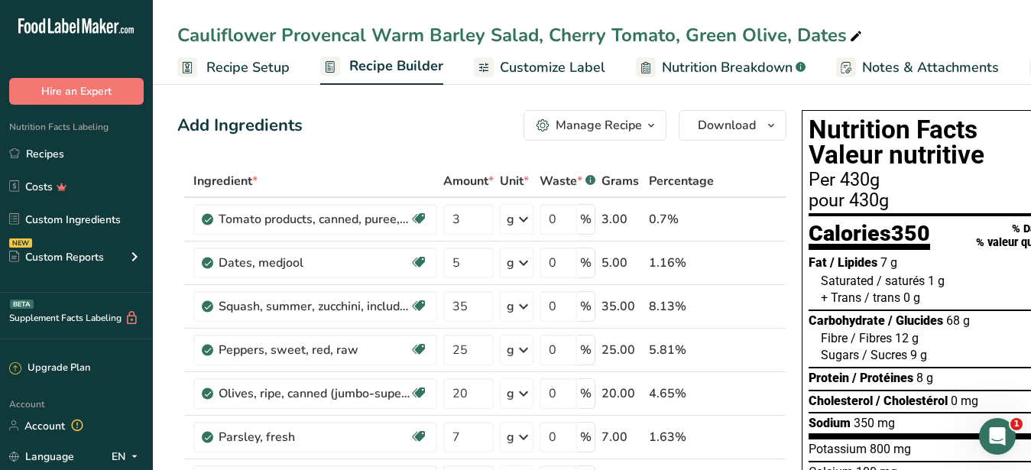
click at [599, 121] on div "Manage Recipe" at bounding box center [599, 125] width 86 height 18
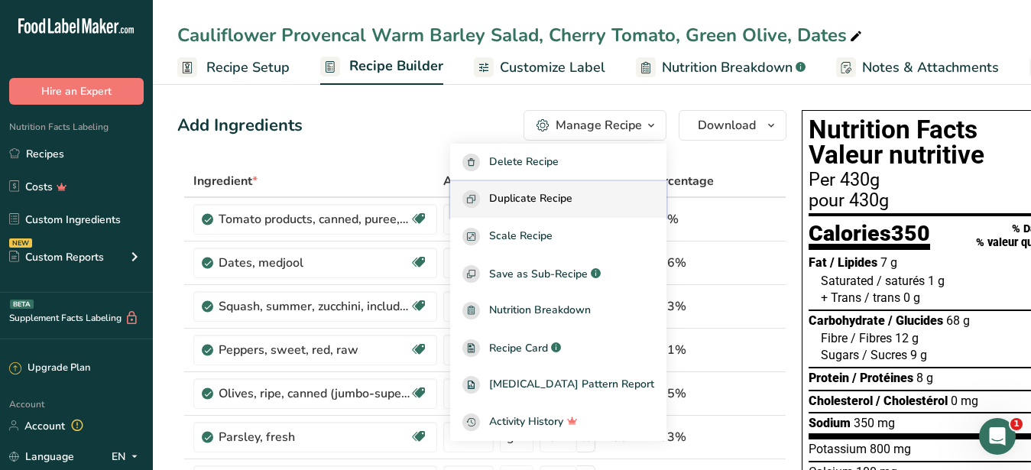
click at [572, 196] on span "Duplicate Recipe" at bounding box center [530, 199] width 83 height 18
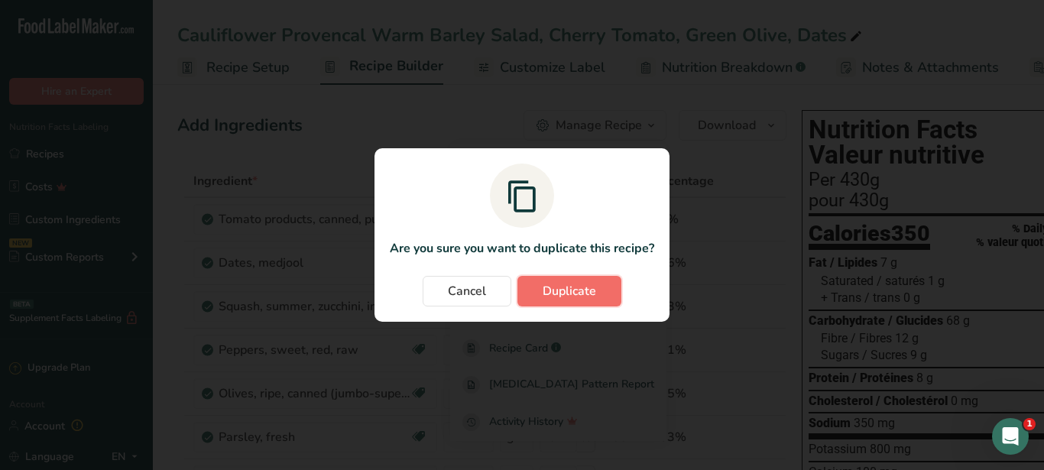
click at [560, 294] on span "Duplicate" at bounding box center [569, 291] width 53 height 18
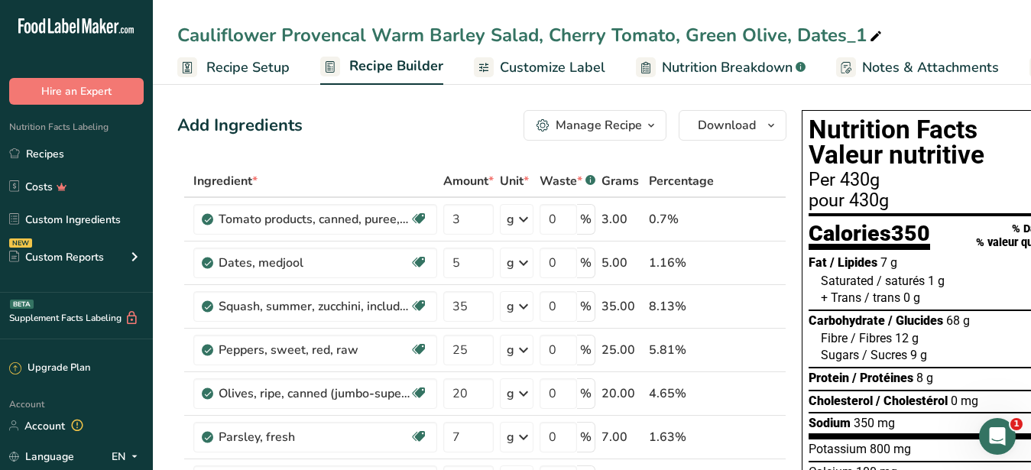
click at [580, 73] on span "Customize Label" at bounding box center [552, 67] width 105 height 21
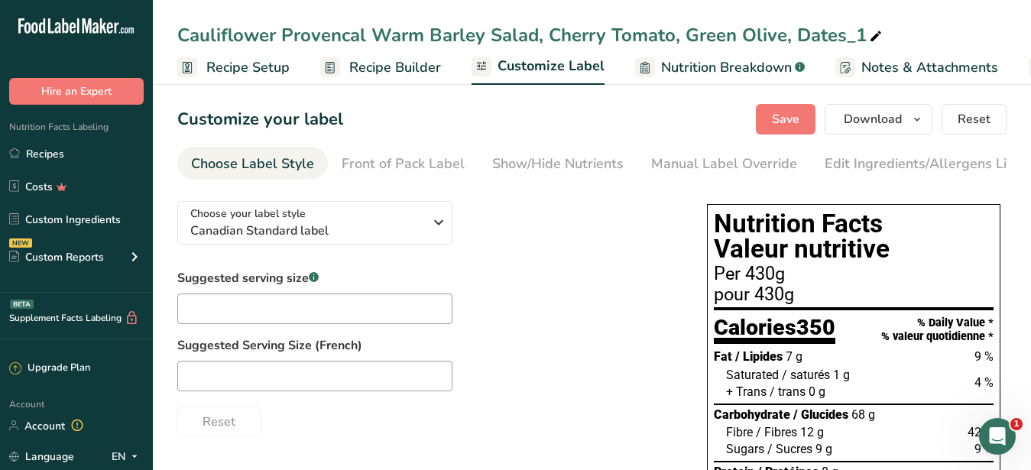
scroll to position [0, 159]
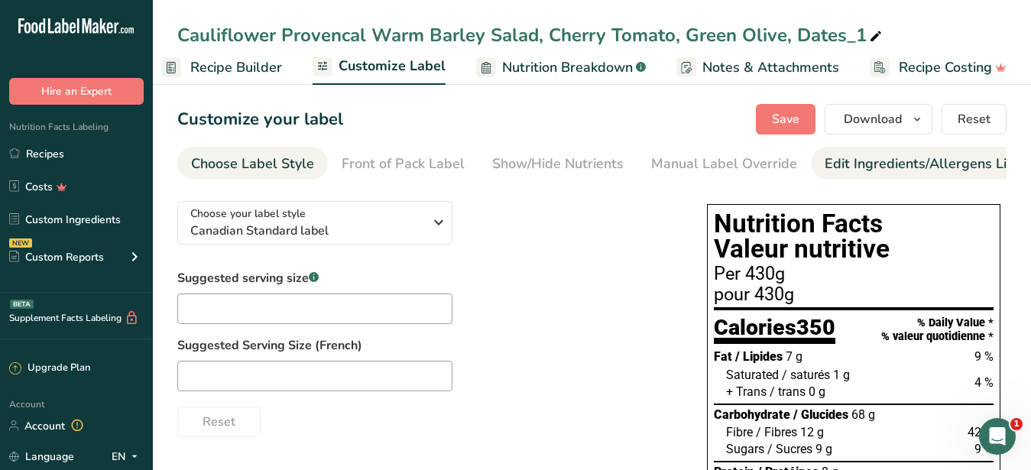
click at [878, 154] on div "Edit Ingredients/Allergens List" at bounding box center [921, 164] width 194 height 21
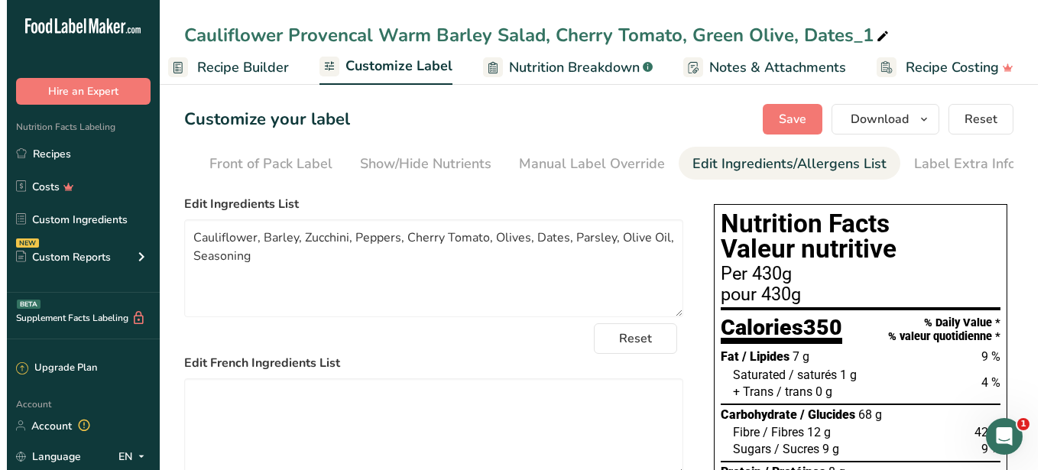
scroll to position [0, 140]
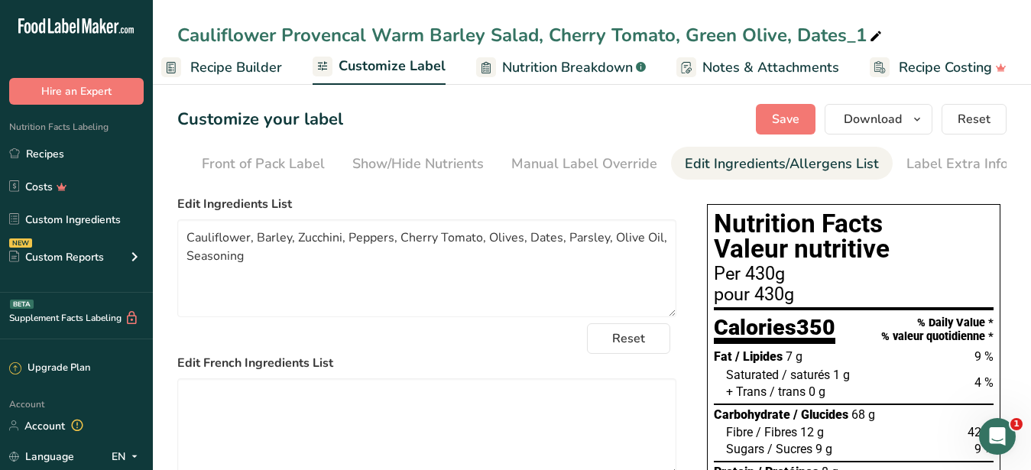
click at [871, 27] on icon at bounding box center [876, 36] width 14 height 21
drag, startPoint x: 482, startPoint y: 32, endPoint x: 432, endPoint y: 31, distance: 49.7
click at [432, 31] on input "Cauliflower Provencal Warm Barley Salad, Cherry Tomato, Green Olive, Dates" at bounding box center [591, 35] width 829 height 28
type input "Cauliflower Provencal Warm Quinoa Salad, Cherry Tomato, Green Olive, Dates"
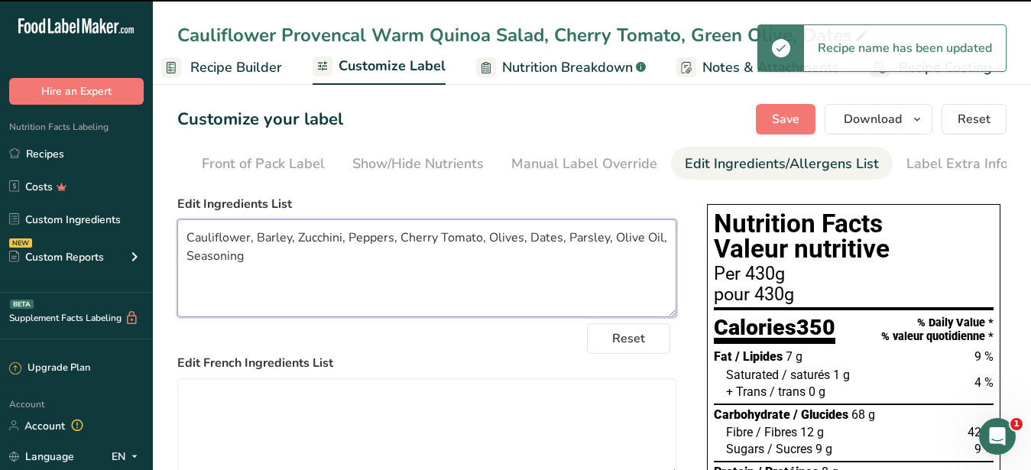
drag, startPoint x: 256, startPoint y: 248, endPoint x: 289, endPoint y: 251, distance: 33.0
click at [289, 251] on textarea "Cauliflower, Barley, Zucchini, Peppers, Cherry Tomato, Olives, Dates, Parsley, …" at bounding box center [426, 268] width 499 height 98
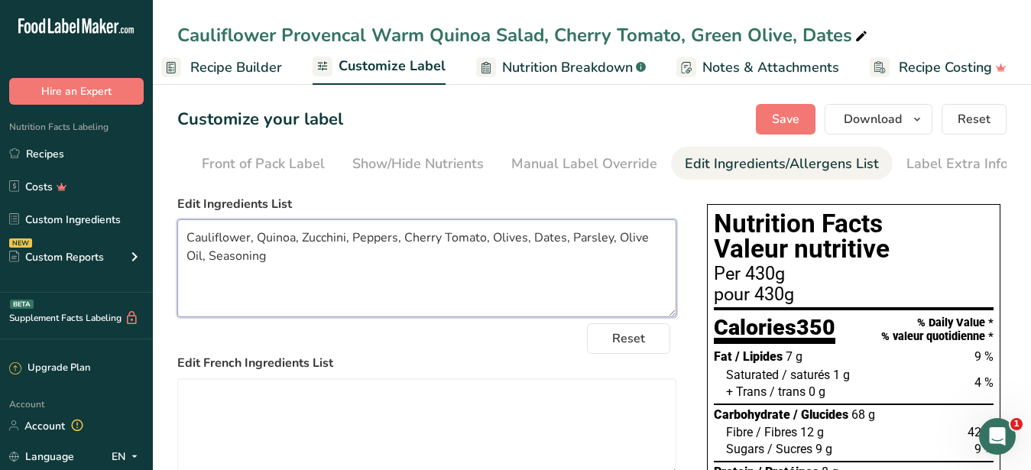
drag, startPoint x: 256, startPoint y: 270, endPoint x: 172, endPoint y: 242, distance: 88.7
click at [177, 242] on textarea "Cauliflower, Quinoa, Zucchini, Peppers, Cherry Tomato, Olives, Dates, Parsley, …" at bounding box center [426, 268] width 499 height 98
click at [248, 278] on textarea "Cauliflower, Quinoa, Zucchini, Peppers, Cherry Tomato, Olives, Dates, Parsley, …" at bounding box center [426, 268] width 499 height 98
drag, startPoint x: 249, startPoint y: 275, endPoint x: 187, endPoint y: 248, distance: 67.4
click at [187, 248] on textarea "Cauliflower, Quinoa, Zucchini, Peppers, Cherry Tomato, Olives, Dates, Parsley, …" at bounding box center [426, 268] width 499 height 98
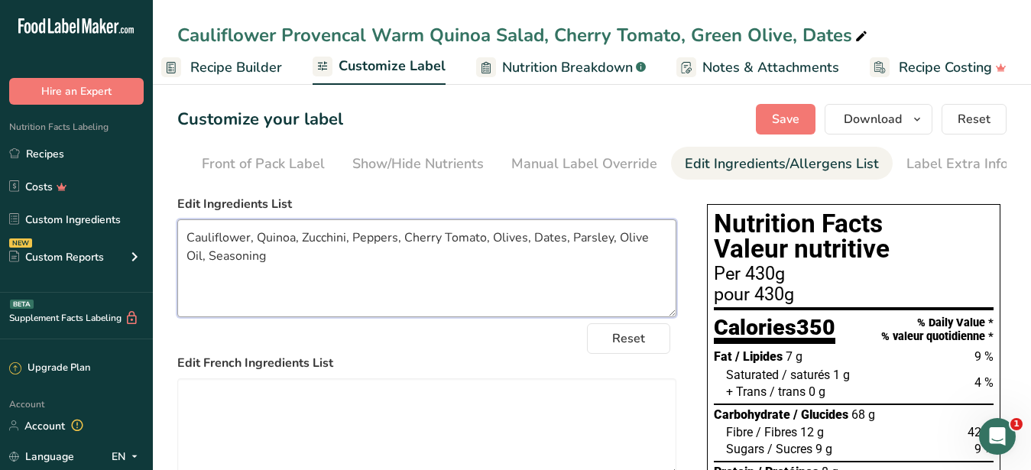
type textarea "Cauliflower, Quinoa, Zucchini, Peppers, Cherry Tomato, Olives, Dates, Parsley, …"
click at [237, 66] on span "Recipe Builder" at bounding box center [236, 67] width 92 height 21
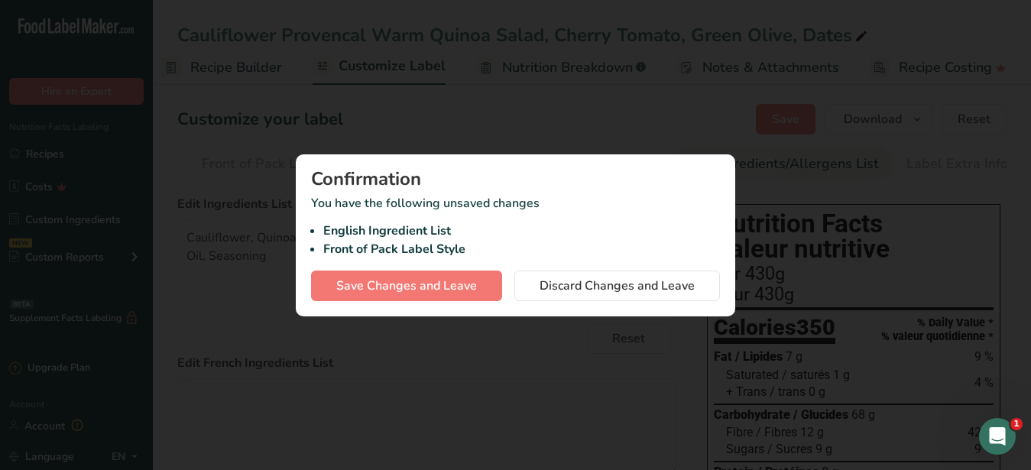
scroll to position [0, 146]
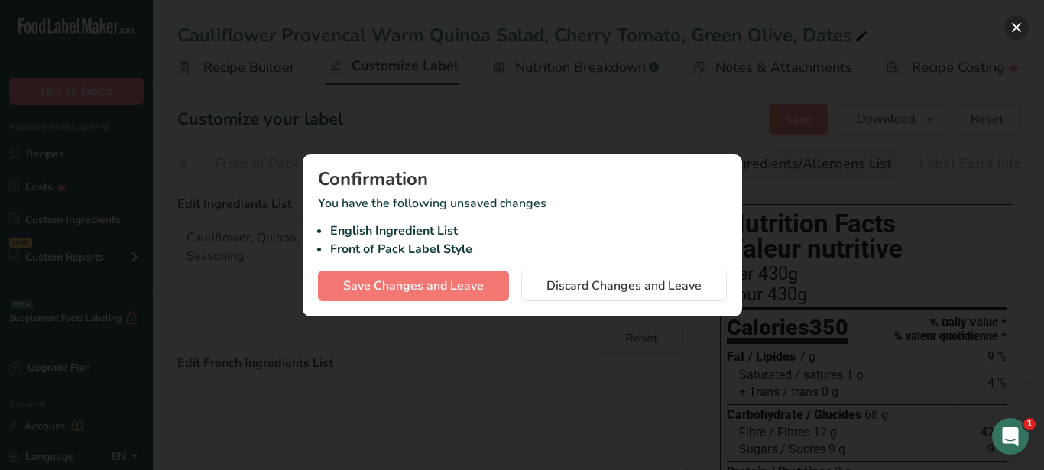
click at [1013, 26] on button "button" at bounding box center [1016, 27] width 24 height 24
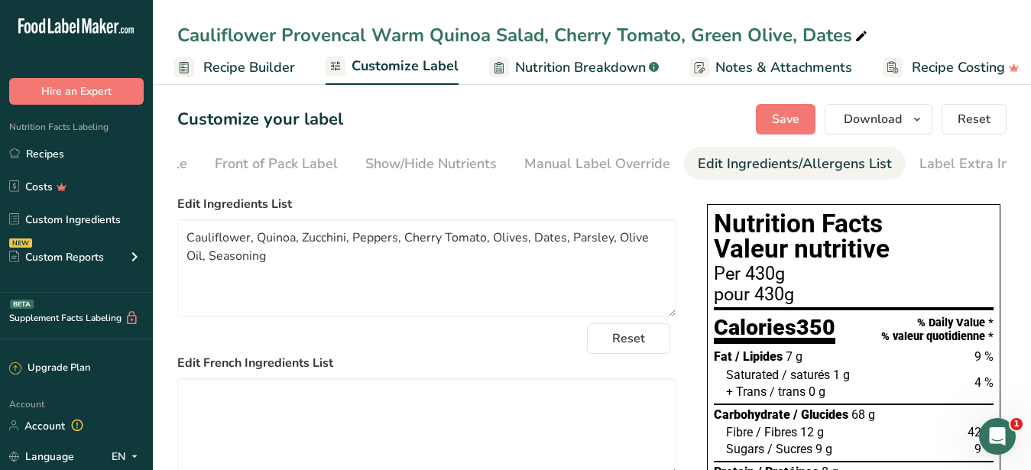
click at [266, 63] on span "Recipe Builder" at bounding box center [249, 67] width 92 height 21
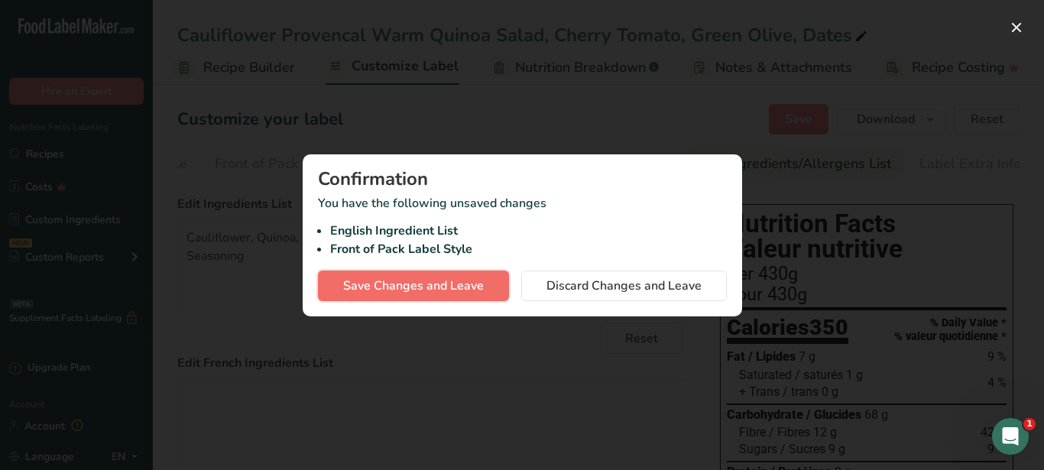
click at [412, 293] on span "Save Changes and Leave" at bounding box center [413, 286] width 141 height 18
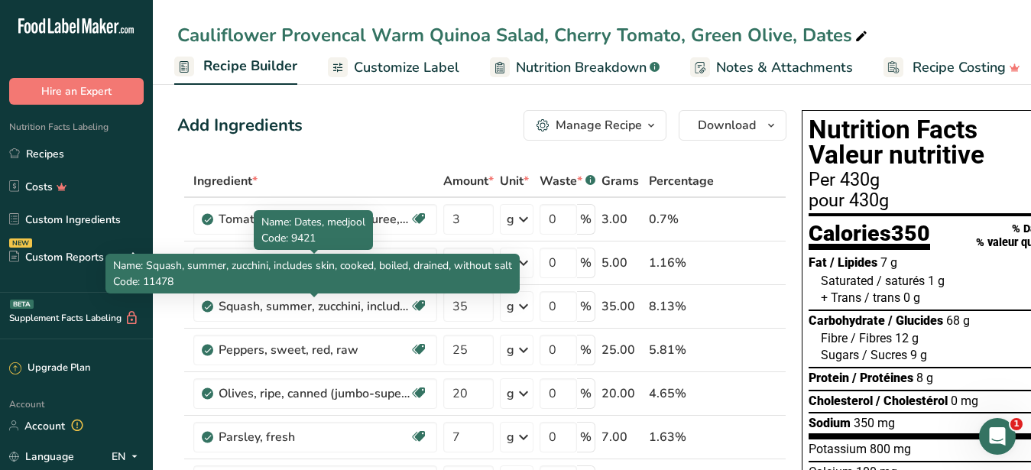
scroll to position [312, 0]
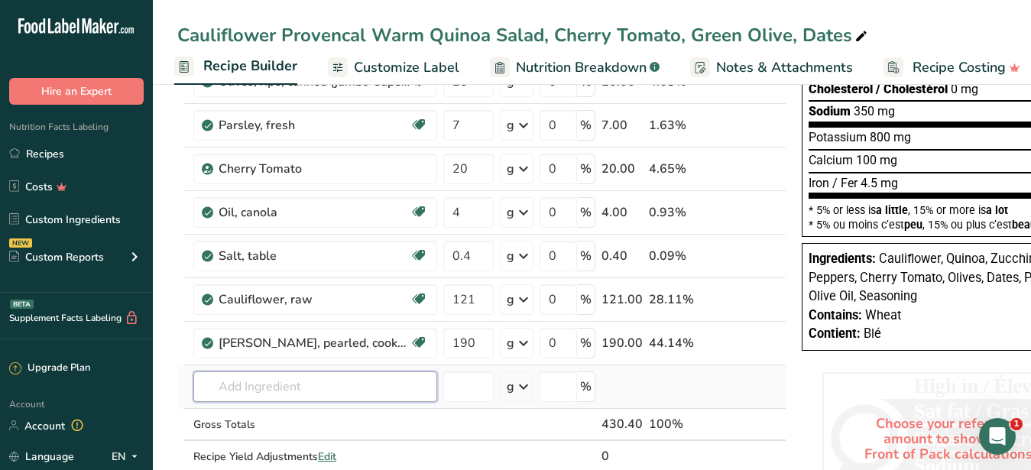
click at [292, 382] on input "text" at bounding box center [315, 386] width 244 height 31
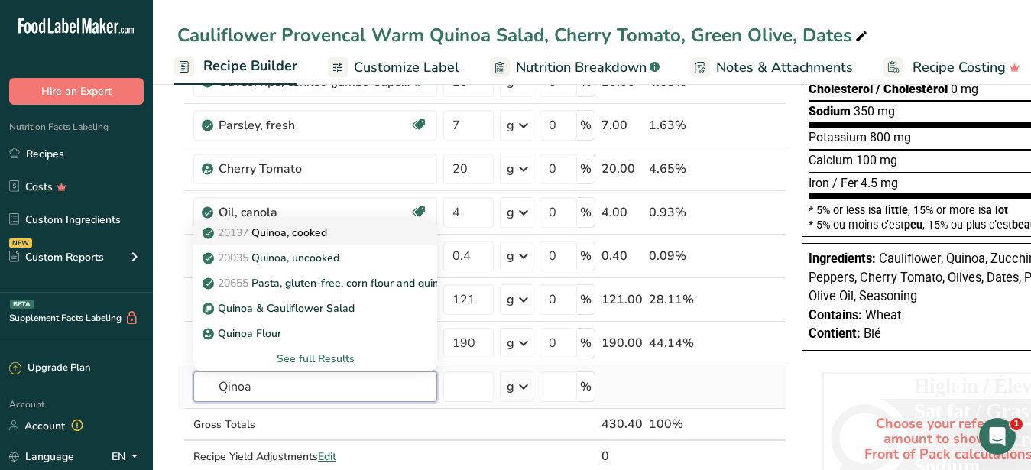
type input "Qinoa"
click at [303, 235] on p "20137 Quinoa, cooked" at bounding box center [266, 233] width 121 height 16
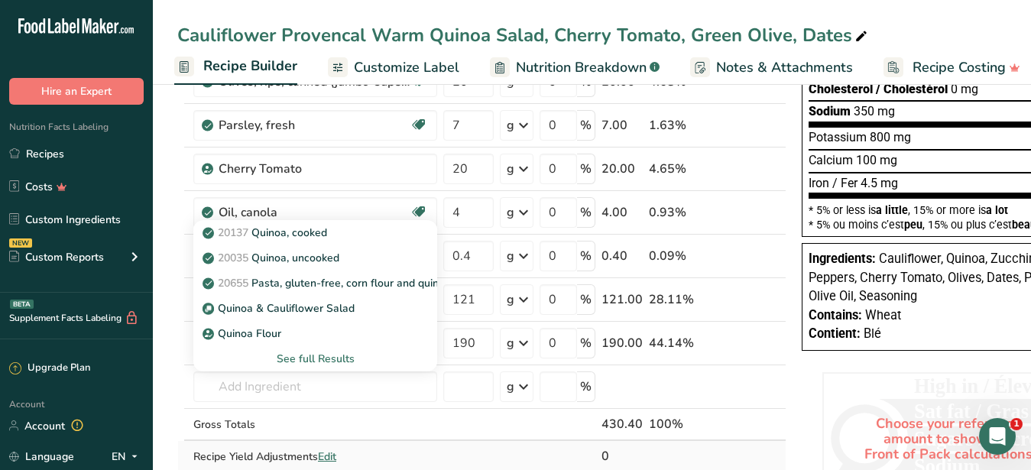
type input "Quinoa, cooked"
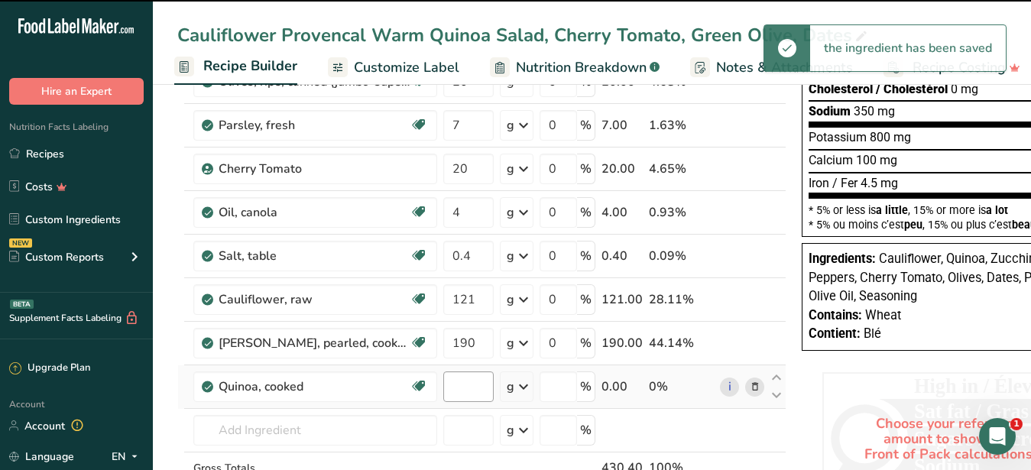
type input "0"
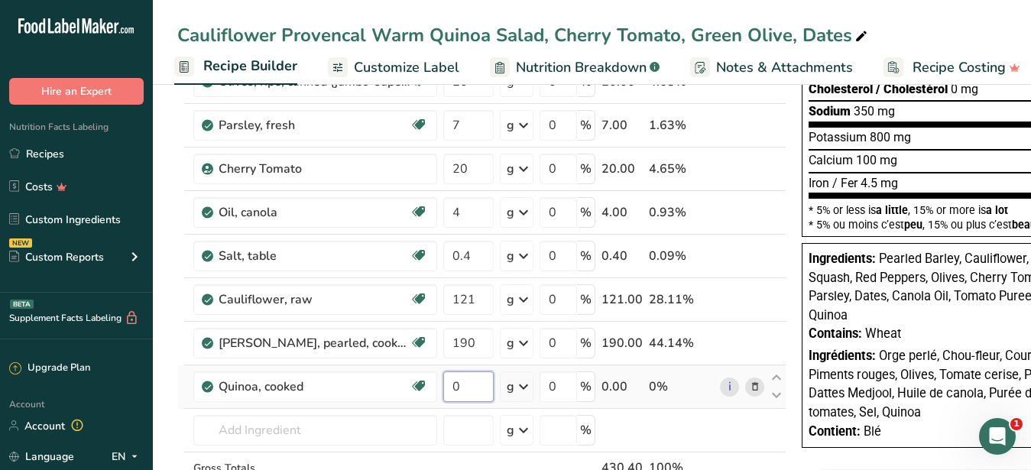
drag, startPoint x: 461, startPoint y: 390, endPoint x: 423, endPoint y: 384, distance: 37.9
click at [443, 384] on input "0" at bounding box center [468, 386] width 50 height 31
type input "190"
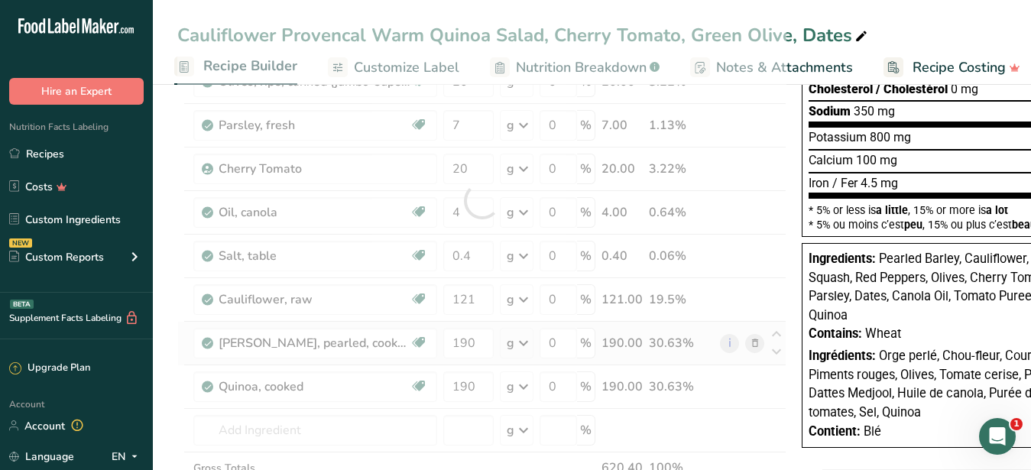
click at [753, 342] on div "Ingredient * Amount * Unit * Waste * .a-a{fill:#347362;}.b-a{fill:#fff;} Grams …" at bounding box center [481, 200] width 609 height 695
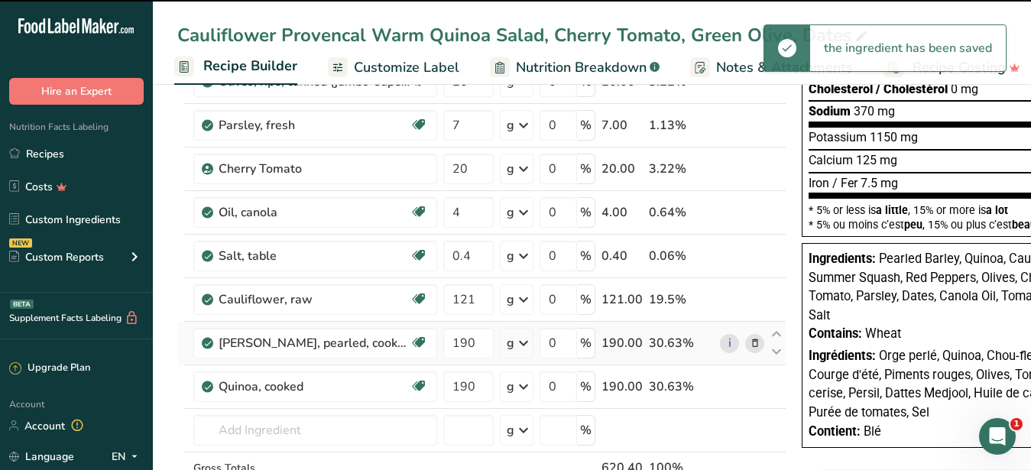
click at [753, 342] on icon at bounding box center [755, 343] width 11 height 16
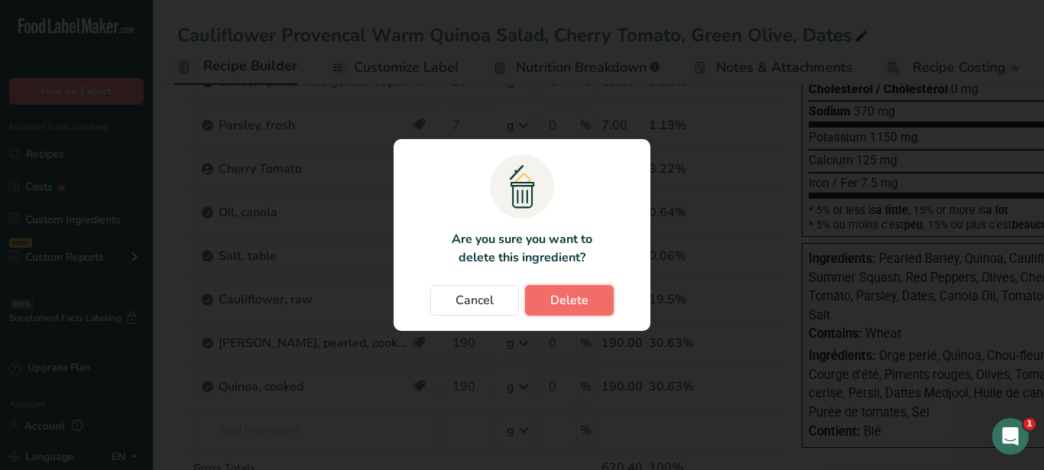
click at [587, 299] on span "Delete" at bounding box center [569, 300] width 38 height 18
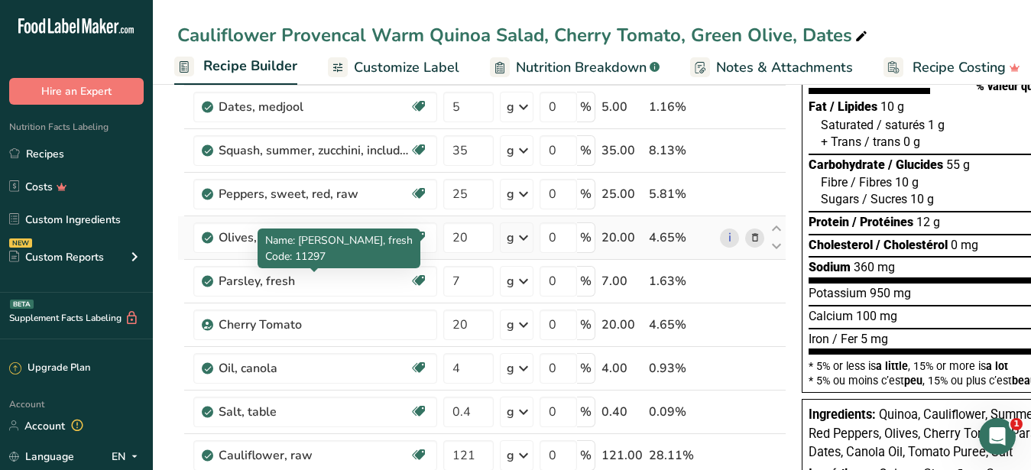
scroll to position [234, 0]
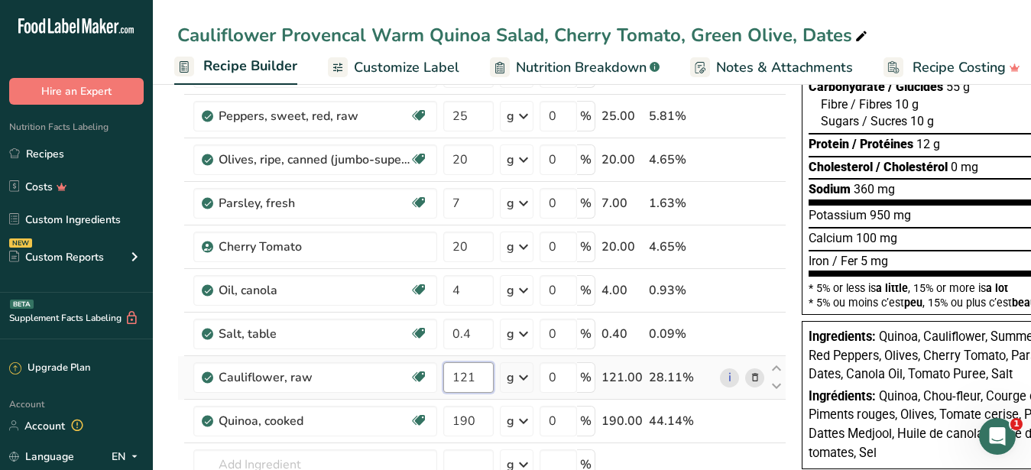
click at [484, 377] on input "121" at bounding box center [468, 377] width 50 height 31
drag, startPoint x: 474, startPoint y: 377, endPoint x: 456, endPoint y: 377, distance: 17.6
click at [456, 377] on input "121" at bounding box center [468, 377] width 50 height 31
type input "100"
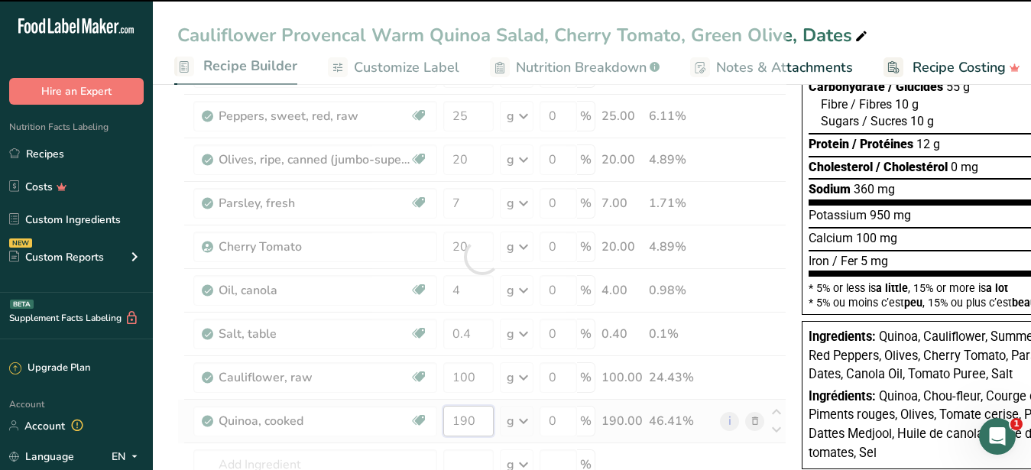
drag, startPoint x: 476, startPoint y: 419, endPoint x: 449, endPoint y: 420, distance: 27.5
click at [449, 420] on input "190" at bounding box center [468, 421] width 50 height 31
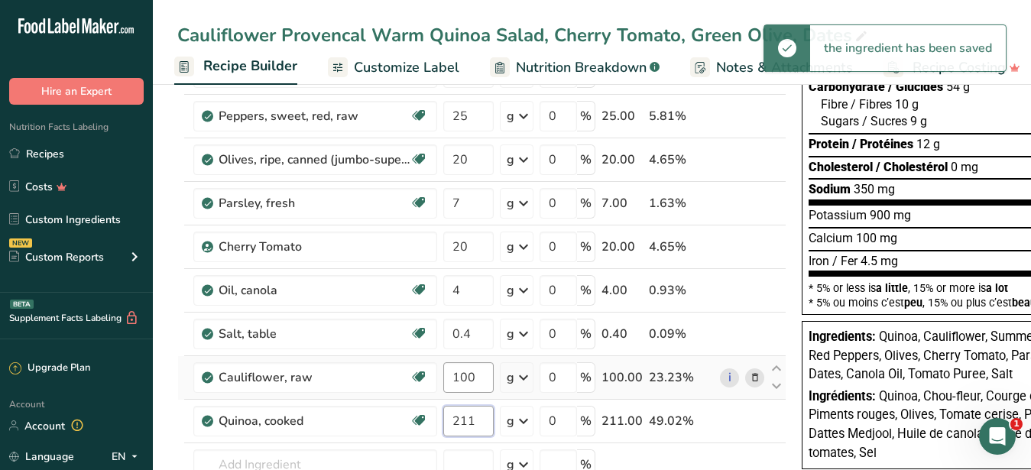
type input "211"
click at [474, 384] on input "100" at bounding box center [468, 377] width 50 height 31
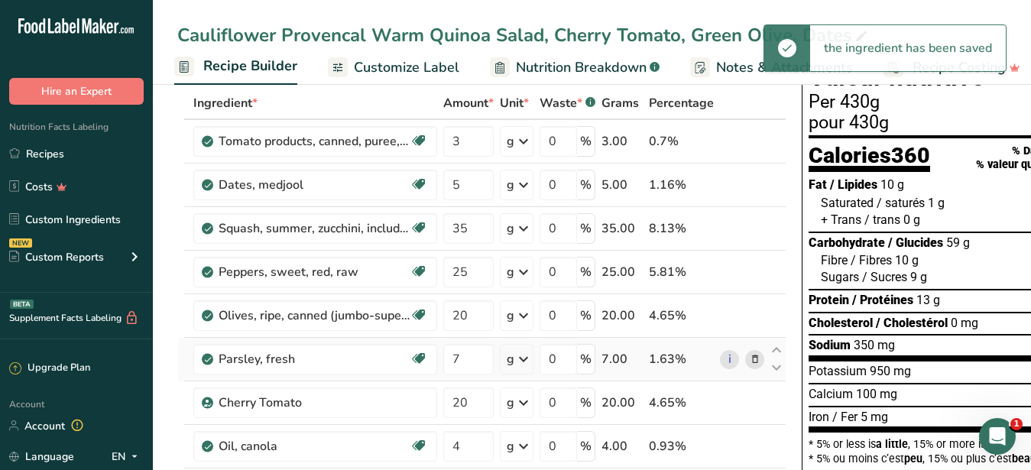
scroll to position [0, 0]
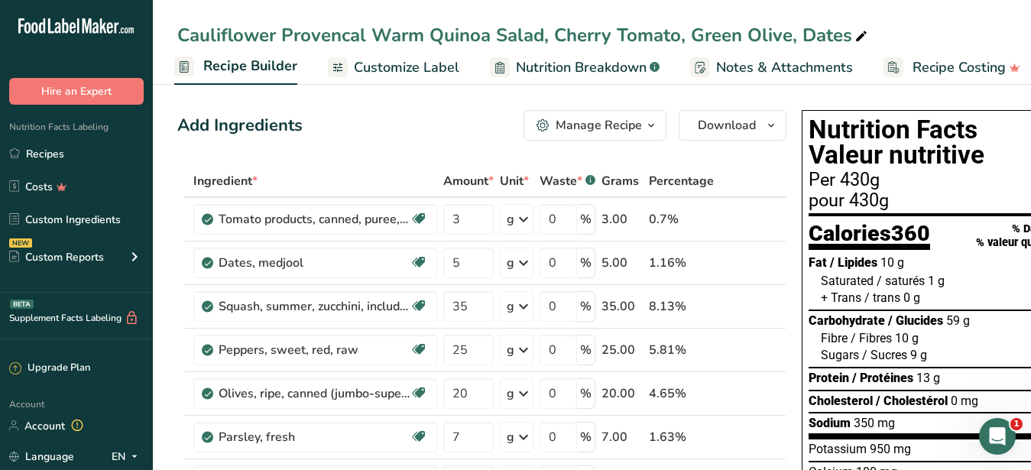
click at [439, 63] on span "Customize Label" at bounding box center [406, 67] width 105 height 21
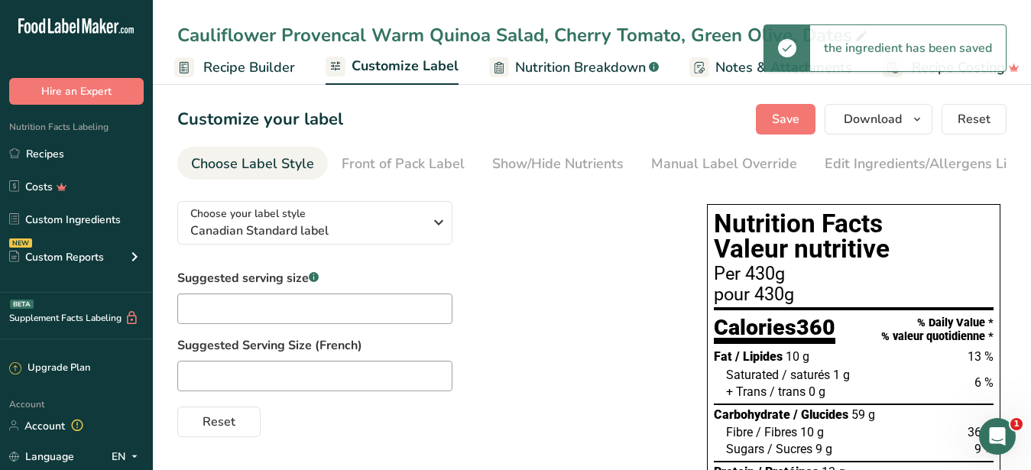
scroll to position [1, 159]
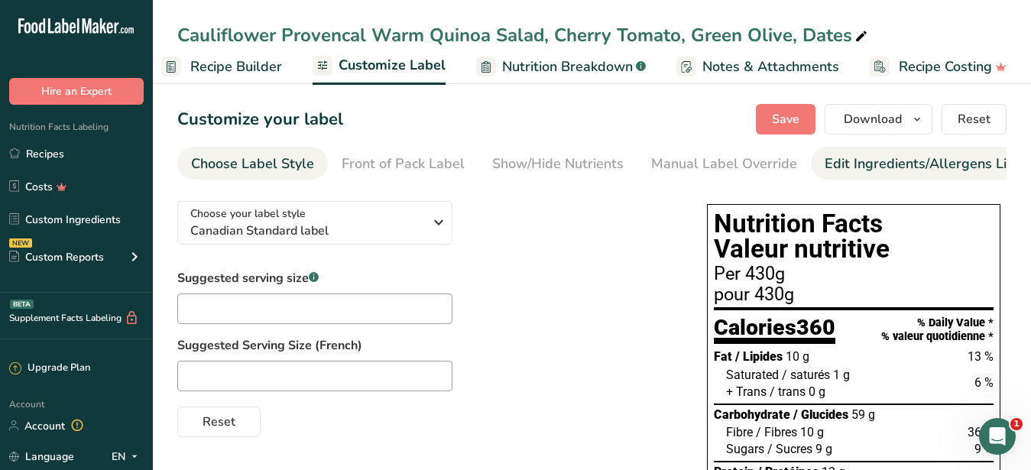
click at [869, 165] on div "Edit Ingredients/Allergens List" at bounding box center [921, 164] width 194 height 21
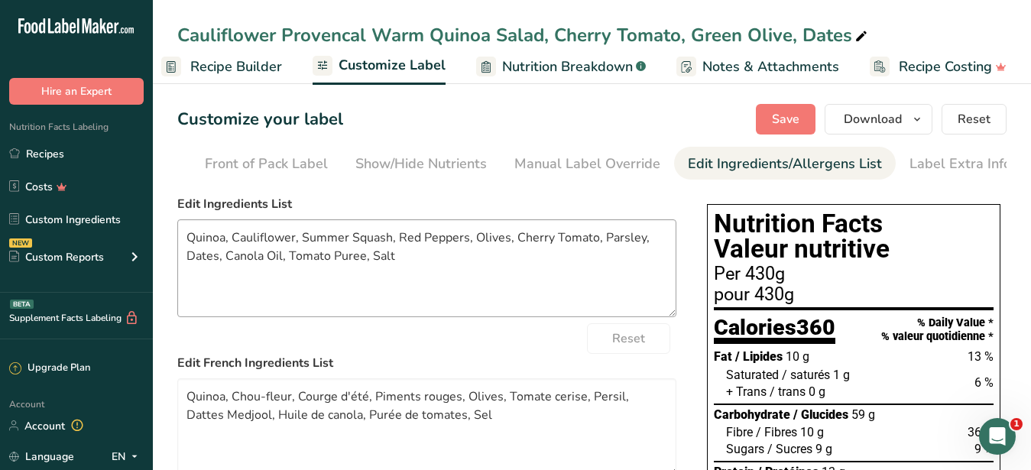
scroll to position [0, 140]
drag, startPoint x: 366, startPoint y: 271, endPoint x: 134, endPoint y: 238, distance: 234.7
click at [177, 248] on textarea "Quinoa, Cauliflower, Summer Squash, Red Peppers, Olives, Cherry Tomato, Parsley…" at bounding box center [426, 268] width 499 height 98
paste textarea "Cauliflower, Quinoa, Zucchini, Peppers, Cherry Tomato, Olives, Dates, Parsley, …"
type textarea "Cauliflower, Quinoa, Zucchini, Peppers, Cherry Tomato, Olives, Dates, Parsley, …"
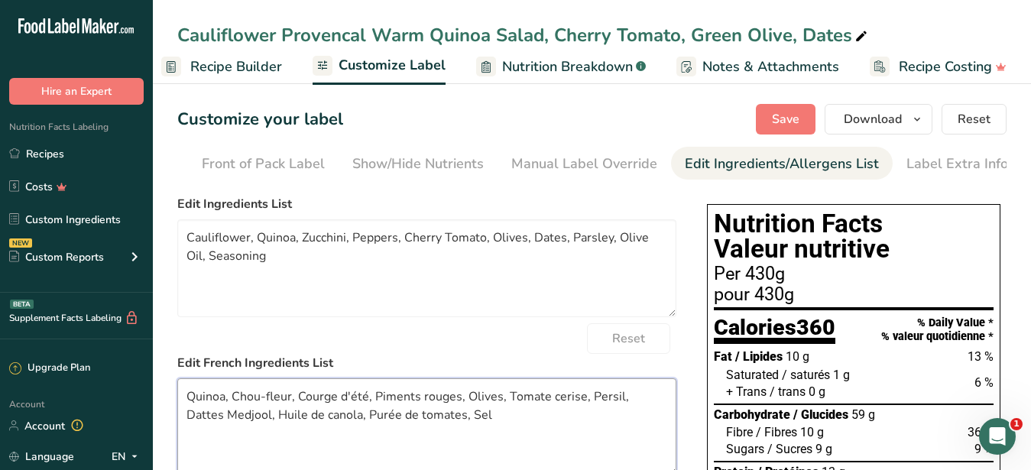
drag, startPoint x: 452, startPoint y: 428, endPoint x: 147, endPoint y: 396, distance: 306.6
click at [177, 397] on textarea "Quinoa, Chou-fleur, Courge d'été, Piments rouges, Olives, Tomate cerise, Persil…" at bounding box center [426, 427] width 499 height 98
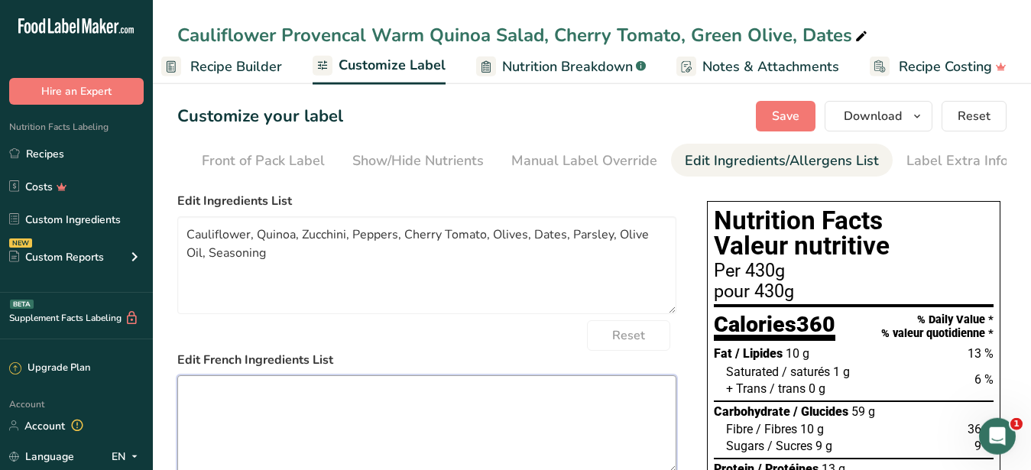
scroll to position [0, 0]
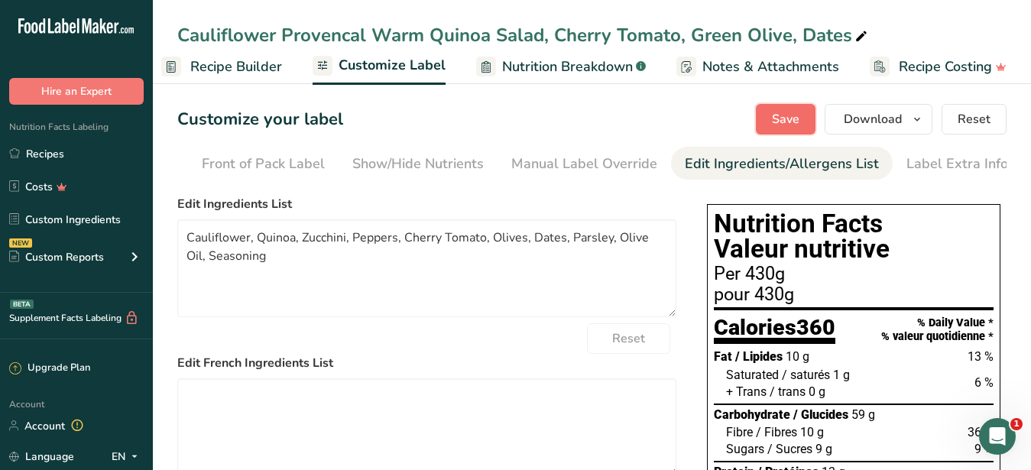
click at [776, 114] on span "Save" at bounding box center [786, 119] width 28 height 18
click at [873, 112] on span "Download" at bounding box center [873, 119] width 58 height 18
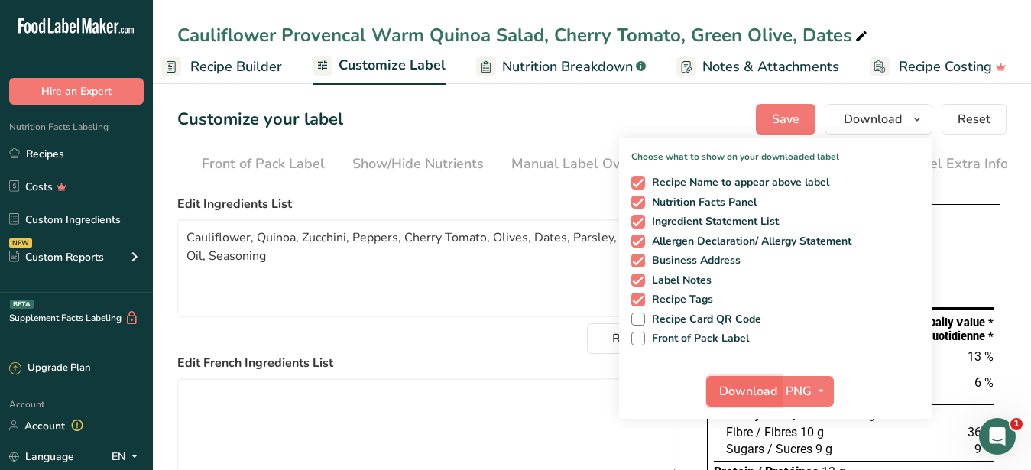
click at [737, 400] on span "Download" at bounding box center [748, 391] width 58 height 18
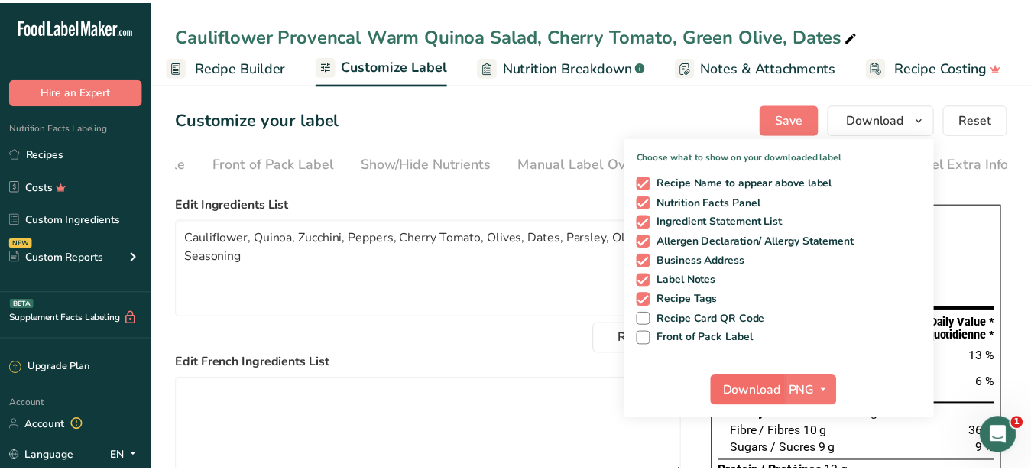
scroll to position [1, 146]
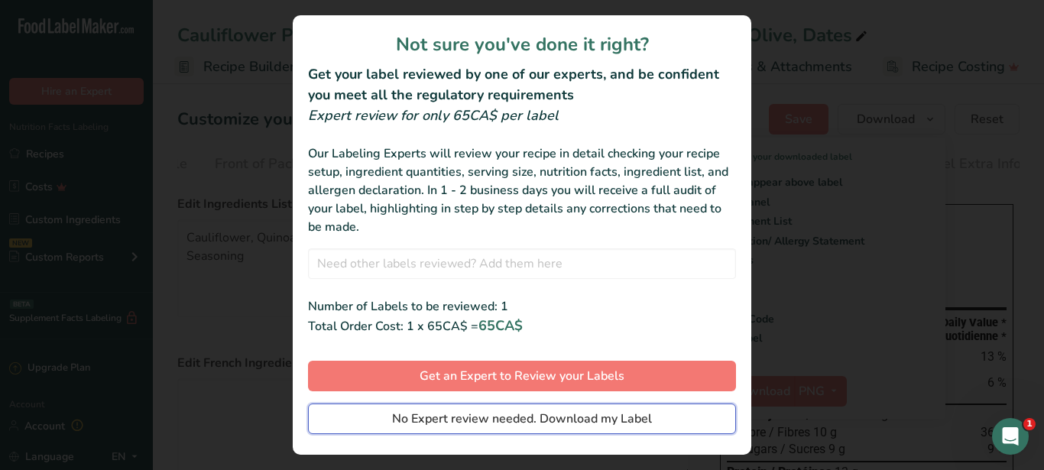
click at [520, 415] on span "No Expert review needed. Download my Label" at bounding box center [522, 419] width 260 height 18
